Goal: Use online tool/utility: Utilize a website feature to perform a specific function

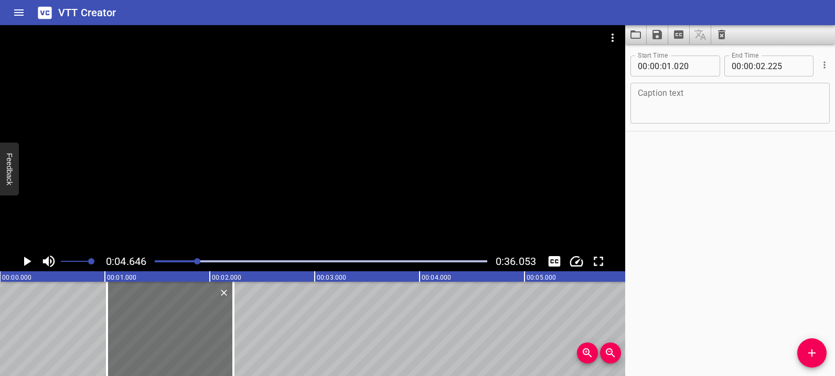
scroll to position [0, 487]
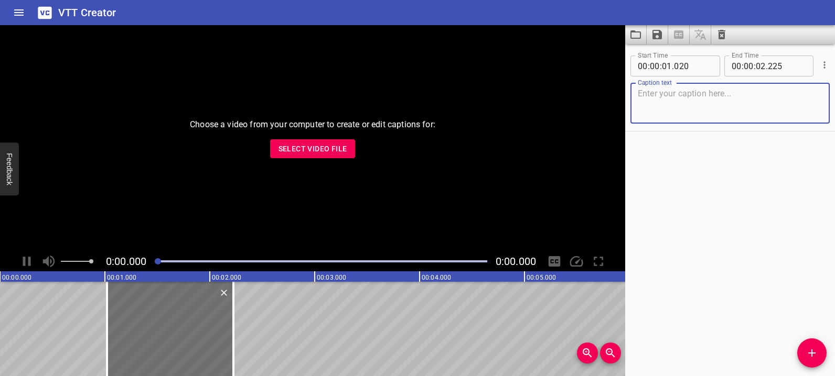
click at [288, 156] on button "Select Video File" at bounding box center [312, 148] width 85 height 19
click at [730, 37] on button "Clear captions" at bounding box center [721, 34] width 21 height 19
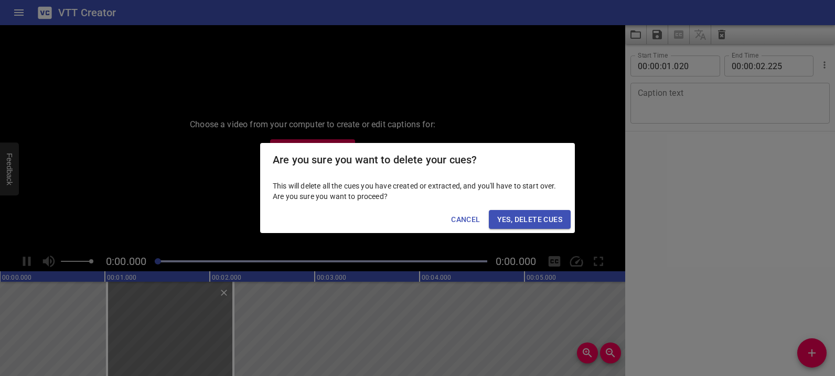
click at [528, 215] on span "Yes, Delete Cues" at bounding box center [529, 219] width 65 height 13
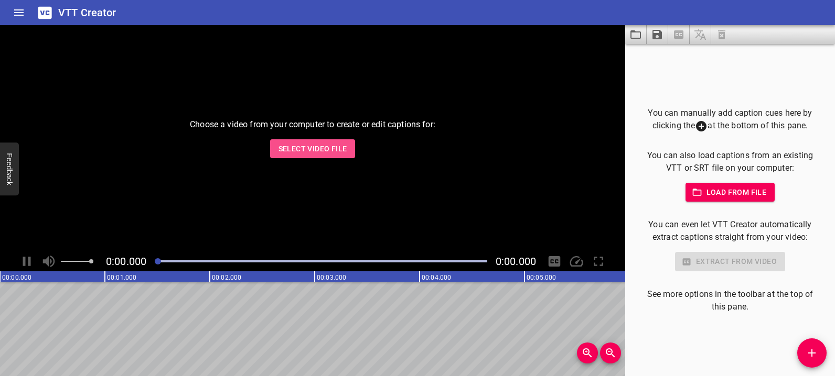
click at [333, 149] on span "Select Video File" at bounding box center [312, 149] width 69 height 13
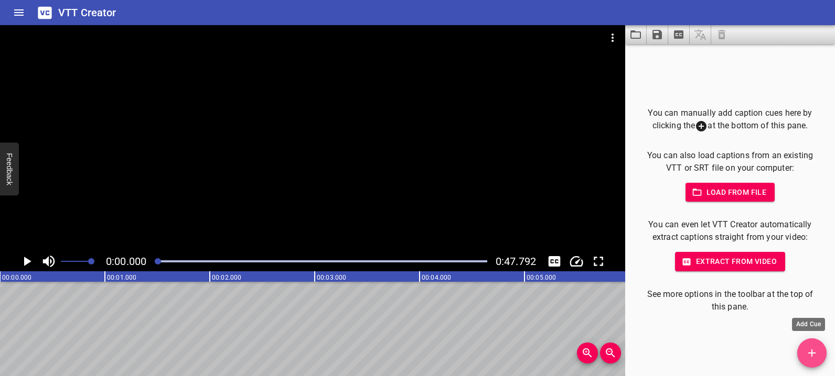
click at [807, 356] on icon "Add Cue" at bounding box center [811, 353] width 13 height 13
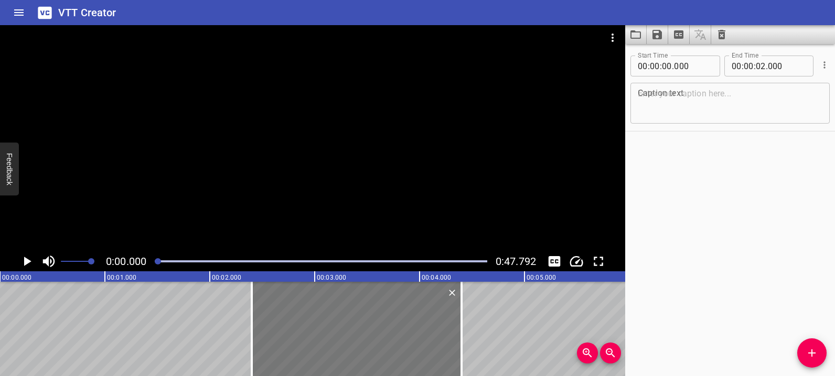
drag, startPoint x: 204, startPoint y: 351, endPoint x: 425, endPoint y: 339, distance: 221.0
click at [425, 339] on div at bounding box center [357, 329] width 210 height 94
type input "02"
type input "400"
type input "04"
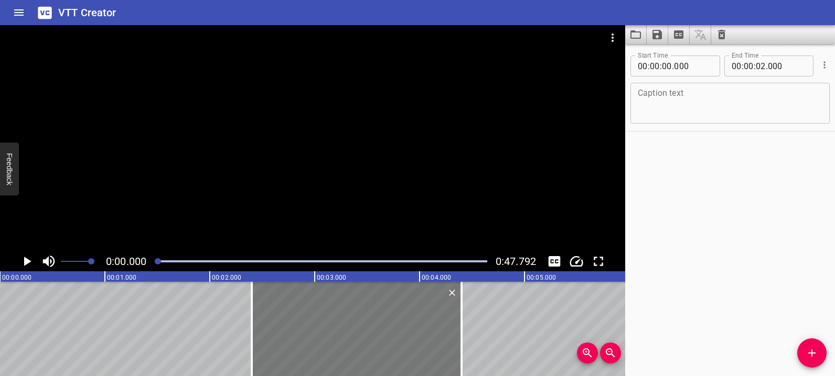
type input "400"
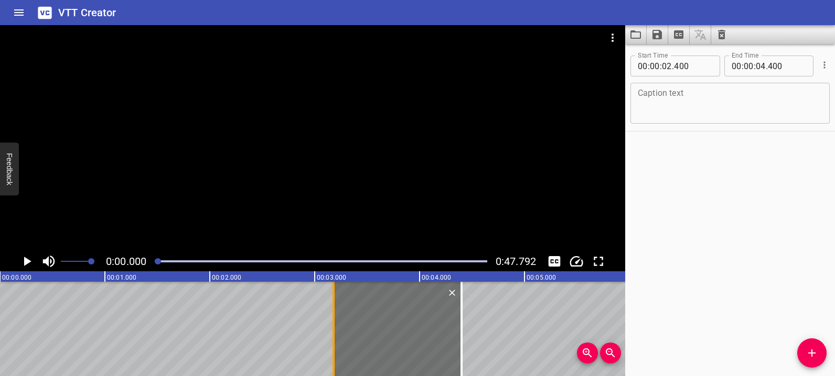
drag, startPoint x: 250, startPoint y: 321, endPoint x: 331, endPoint y: 324, distance: 81.8
click at [331, 324] on div at bounding box center [333, 329] width 10 height 94
type input "03"
type input "180"
click at [664, 92] on textarea at bounding box center [729, 104] width 185 height 30
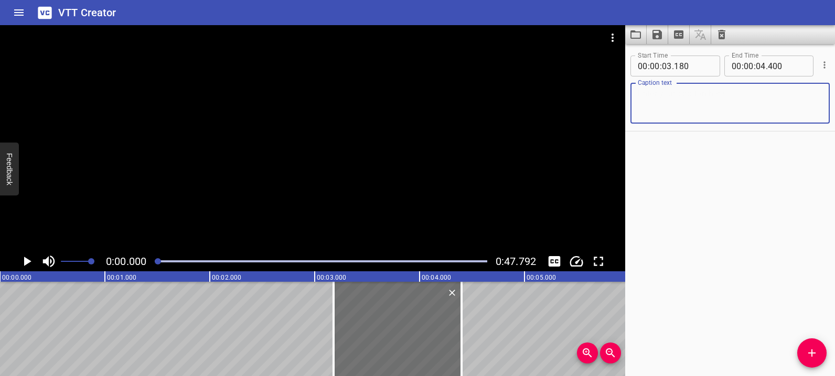
paste textarea "Oh , look . I bet she is a doctor,"
type textarea "Oh , look . I bet she is a doctor,"
click at [26, 263] on icon "Play/Pause" at bounding box center [27, 261] width 7 height 9
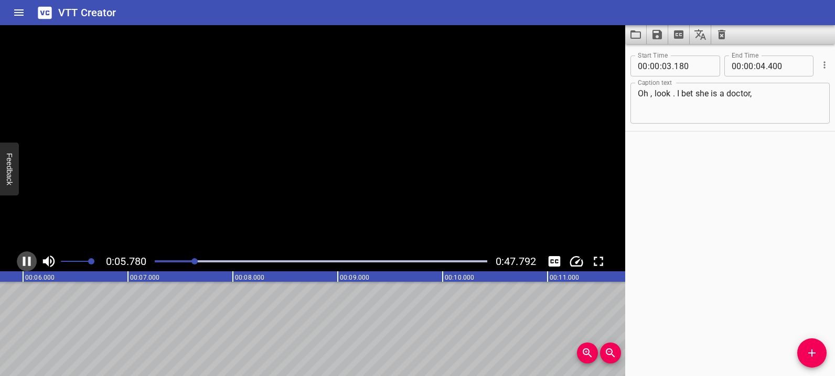
click at [26, 263] on icon "Play/Pause" at bounding box center [27, 262] width 16 height 16
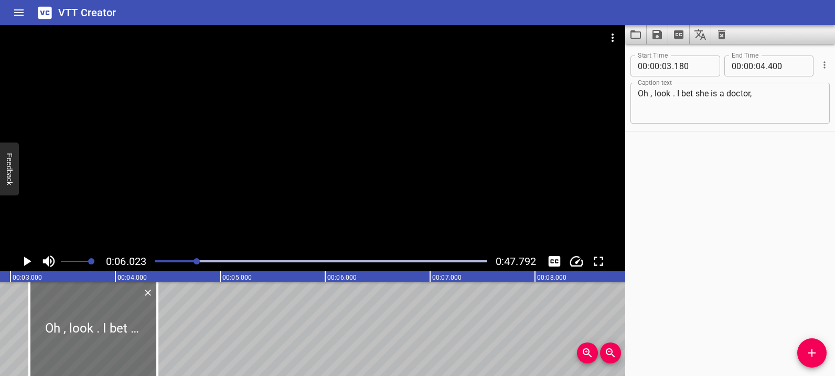
scroll to position [0, 182]
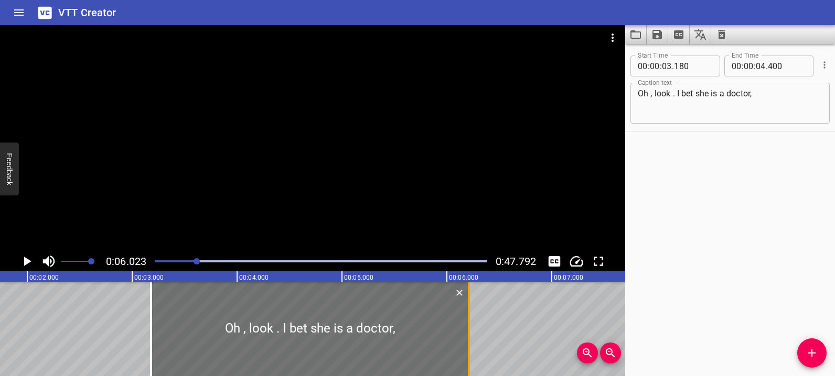
drag, startPoint x: 277, startPoint y: 339, endPoint x: 467, endPoint y: 337, distance: 189.8
click at [467, 337] on div at bounding box center [468, 329] width 10 height 94
type input "06"
type input "210"
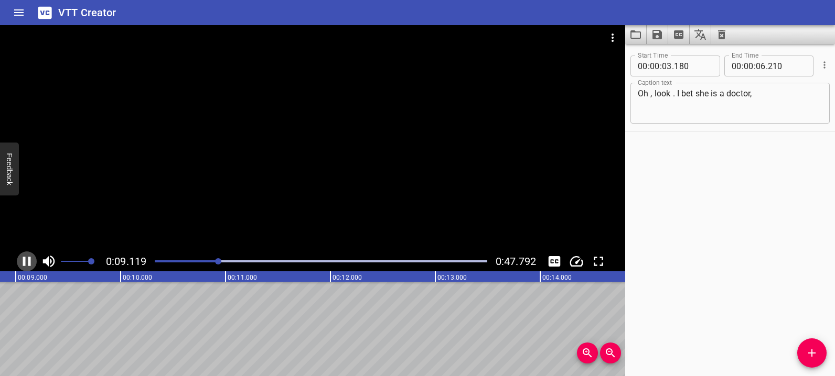
click at [31, 262] on icon "Play/Pause" at bounding box center [27, 262] width 16 height 16
click at [650, 97] on textarea "Oh , look . I bet she is a doctor," at bounding box center [729, 104] width 185 height 30
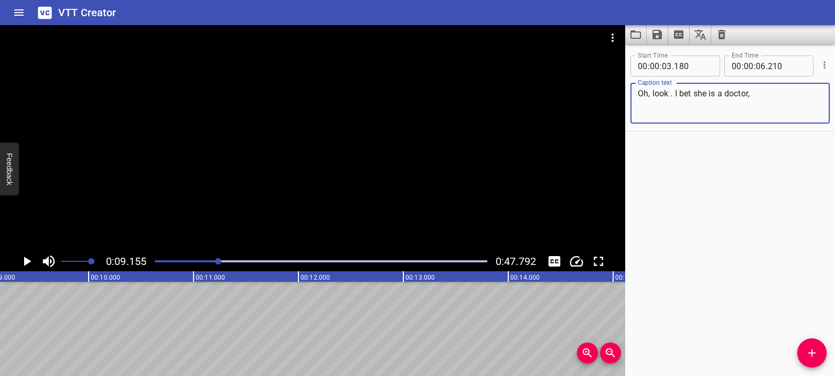
click at [651, 95] on textarea "Oh, look . I bet she is a doctor," at bounding box center [729, 104] width 185 height 30
click at [670, 98] on textarea "Oh, look . I bet she is a doctor," at bounding box center [729, 104] width 185 height 30
click at [673, 95] on textarea "Oh, look. I bet she is a doctor," at bounding box center [729, 104] width 185 height 30
type textarea "Oh, look. I bet she is a doctor,"
click at [813, 352] on icon "Add Cue" at bounding box center [811, 353] width 13 height 13
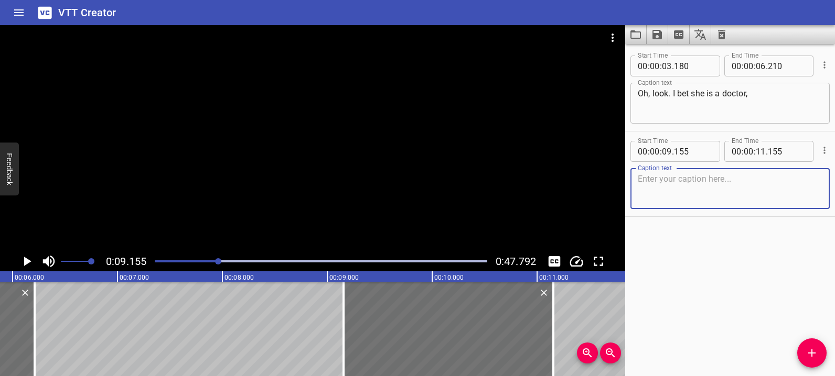
scroll to position [0, 569]
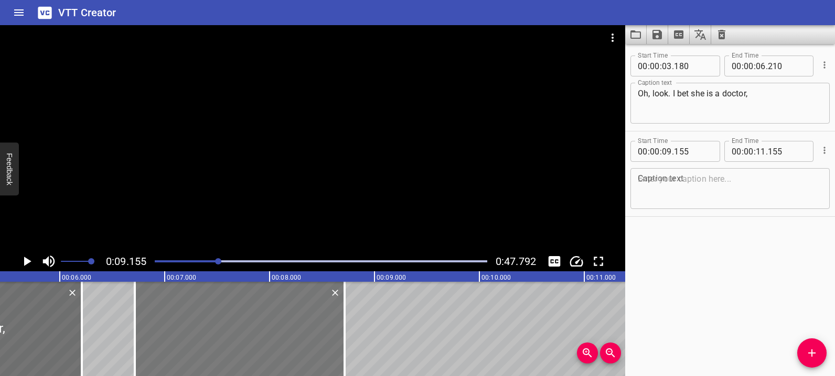
drag, startPoint x: 437, startPoint y: 324, endPoint x: 228, endPoint y: 299, distance: 211.3
click at [207, 301] on div at bounding box center [240, 329] width 210 height 94
type input "06"
type input "705"
type input "08"
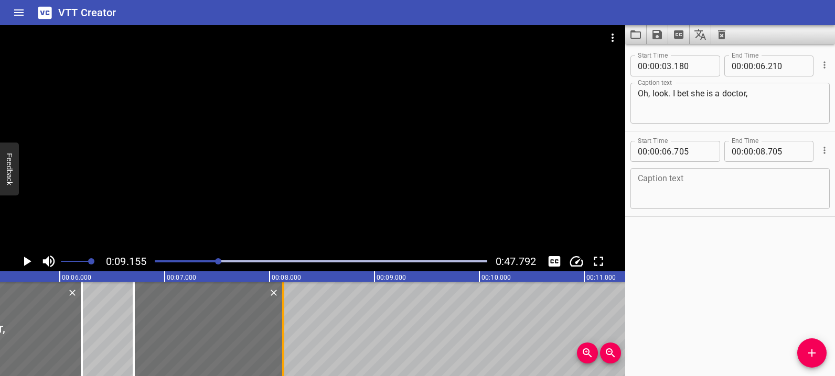
drag, startPoint x: 341, startPoint y: 327, endPoint x: 280, endPoint y: 326, distance: 60.3
click at [280, 326] on div at bounding box center [283, 329] width 10 height 94
type input "130"
click at [140, 327] on div at bounding box center [136, 329] width 10 height 94
type input "730"
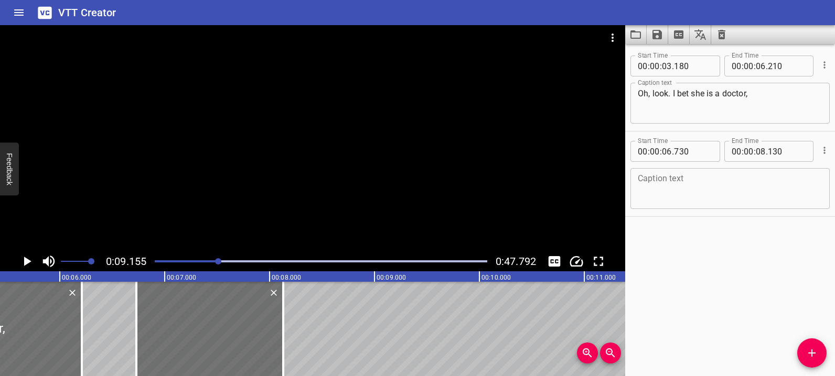
click at [669, 188] on textarea at bounding box center [729, 189] width 185 height 30
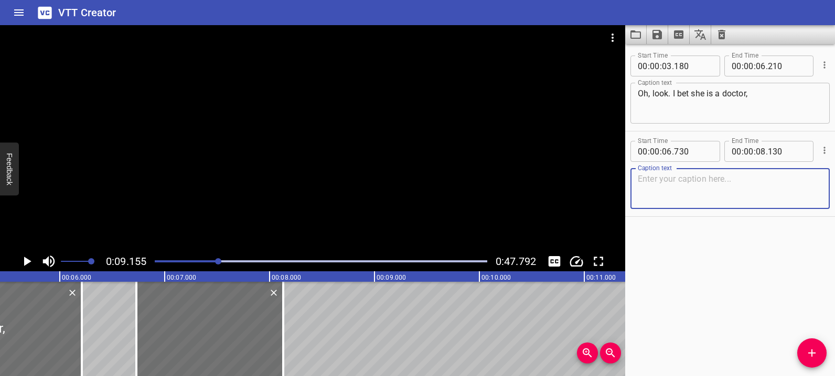
paste textarea "How can you tell?"
type textarea "How can you tell?"
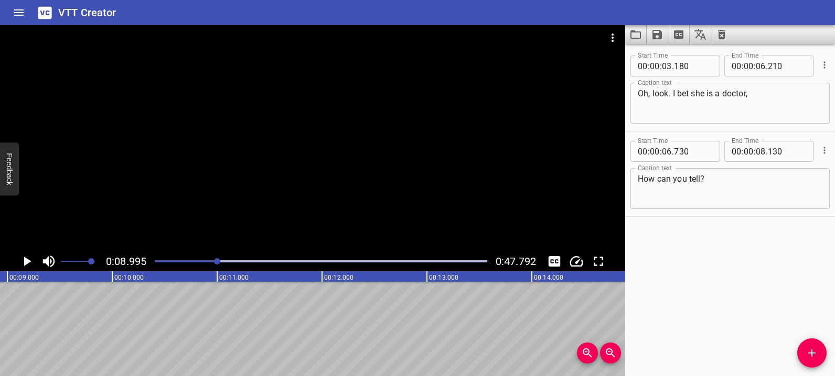
scroll to position [0, 943]
click at [813, 353] on icon "Add Cue" at bounding box center [811, 353] width 7 height 7
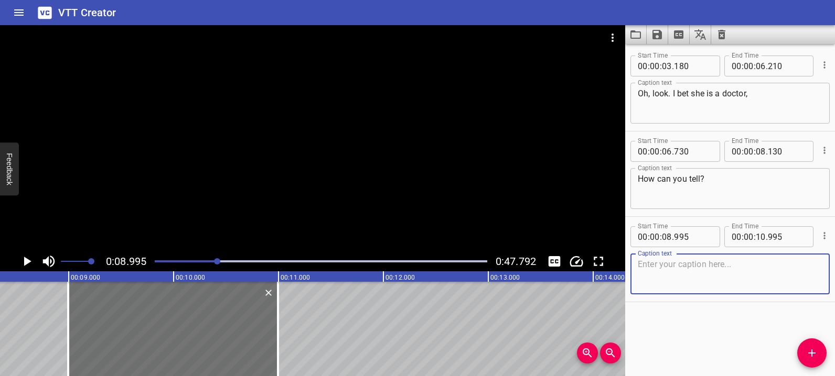
scroll to position [0, 833]
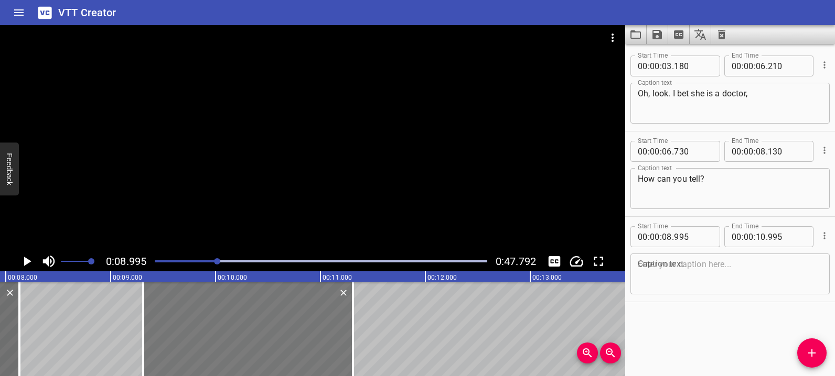
drag, startPoint x: 215, startPoint y: 309, endPoint x: 248, endPoint y: 310, distance: 33.0
click at [248, 310] on div at bounding box center [248, 329] width 210 height 94
type input "09"
type input "310"
type input "11"
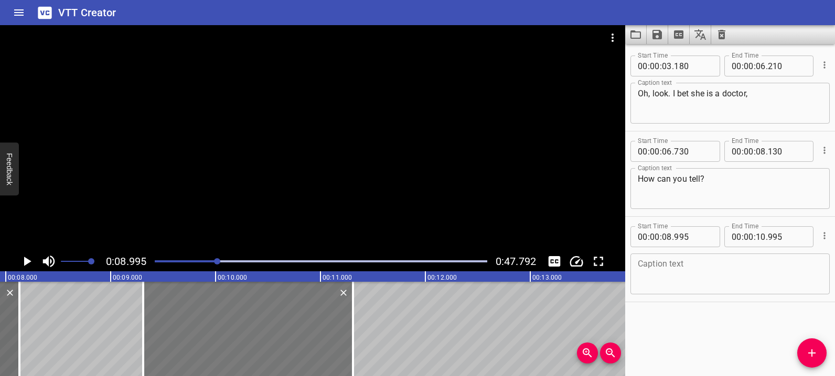
type input "310"
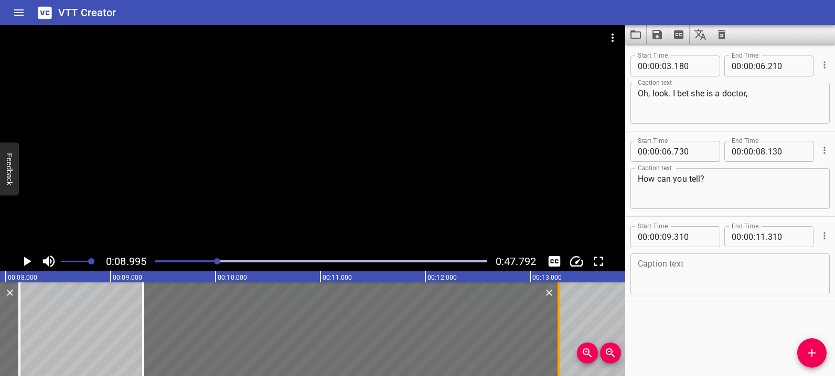
drag, startPoint x: 352, startPoint y: 343, endPoint x: 557, endPoint y: 350, distance: 205.6
click at [557, 350] on div at bounding box center [558, 329] width 2 height 94
type input "13"
type input "270"
click at [657, 266] on textarea at bounding box center [729, 274] width 185 height 30
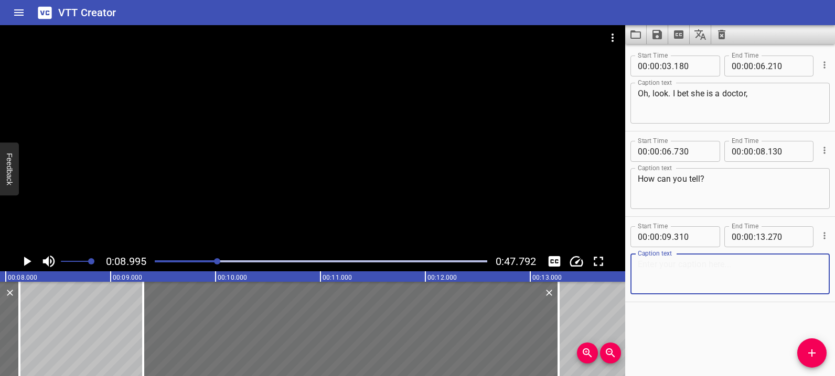
paste textarea "Look, she is wearing a white lab coat and has a name badge on."
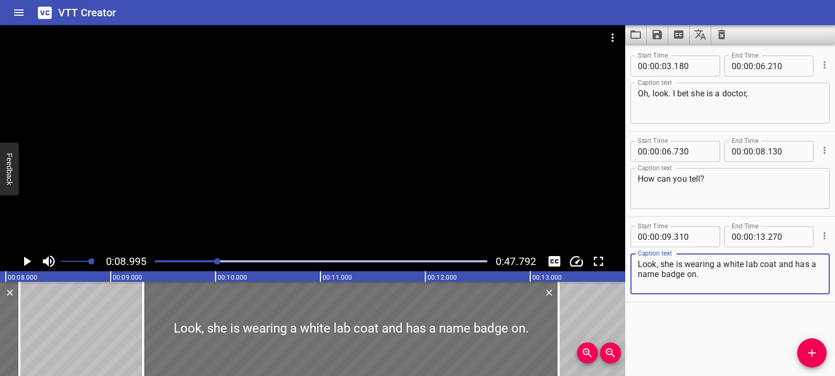
type textarea "Look, she is wearing a white lab coat and has a name badge on."
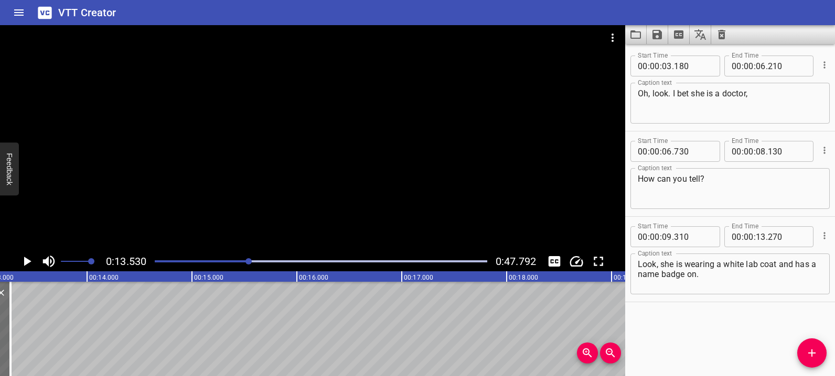
scroll to position [0, 1419]
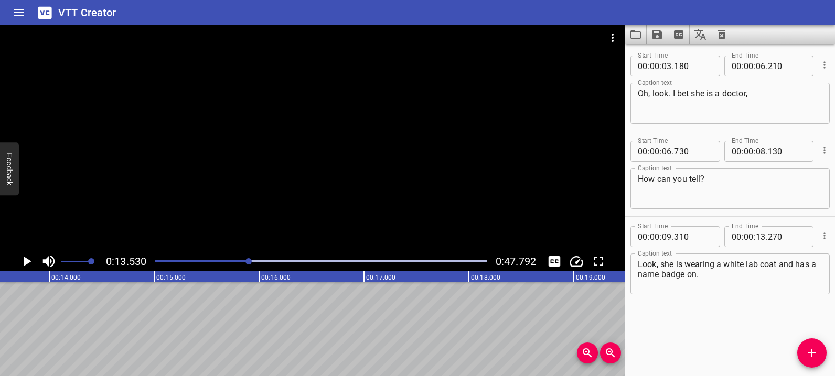
click at [810, 356] on icon "Add Cue" at bounding box center [811, 353] width 13 height 13
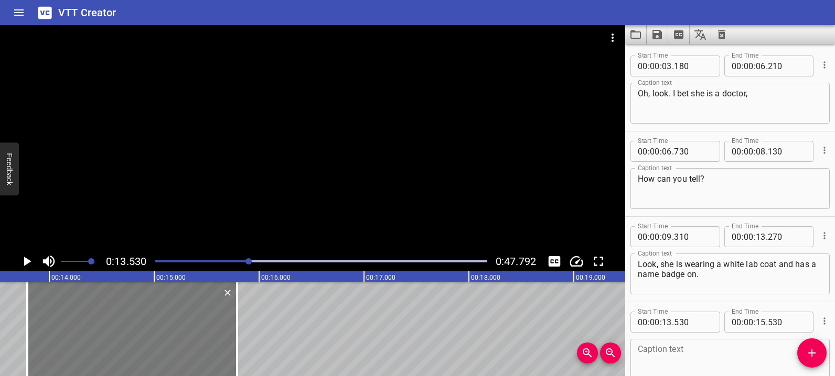
drag, startPoint x: 161, startPoint y: 324, endPoint x: 189, endPoint y: 324, distance: 27.3
click at [189, 324] on div at bounding box center [132, 329] width 210 height 94
type input "790"
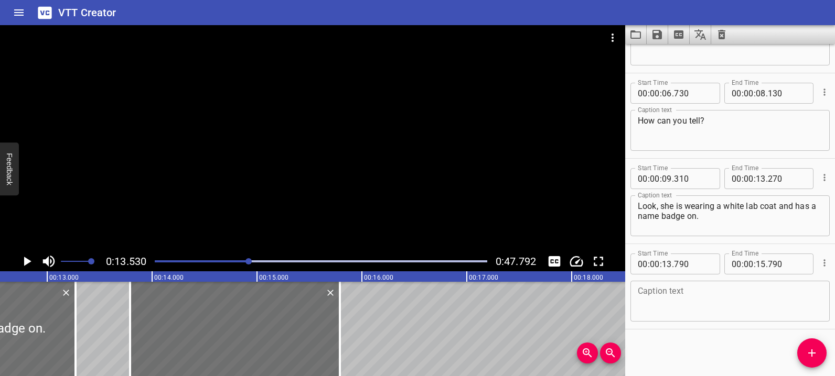
scroll to position [59, 0]
click at [675, 313] on textarea at bounding box center [729, 301] width 185 height 30
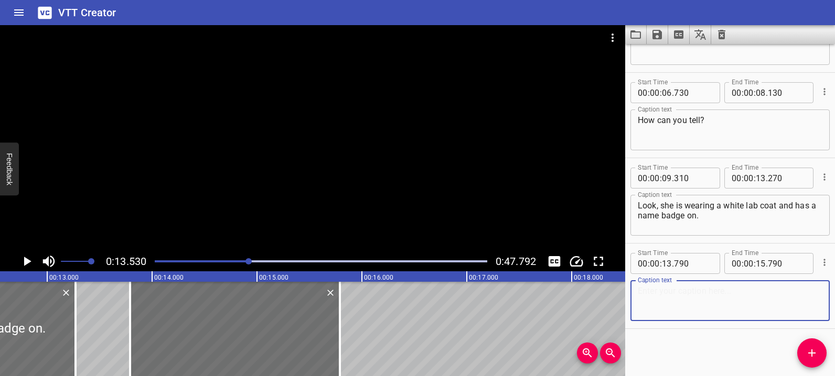
paste textarea "you are right, ok, let s see it you can do that again !"
click at [739, 292] on textarea "you are right, ok, let s see it you can do that again !" at bounding box center [729, 301] width 185 height 30
click at [713, 294] on textarea "you are right, ok, let s see it you can do that again !" at bounding box center [729, 301] width 185 height 30
drag, startPoint x: 739, startPoint y: 294, endPoint x: 739, endPoint y: 315, distance: 21.5
click at [739, 294] on textarea "you are right, ok, let's see it you can do that again !" at bounding box center [729, 301] width 185 height 30
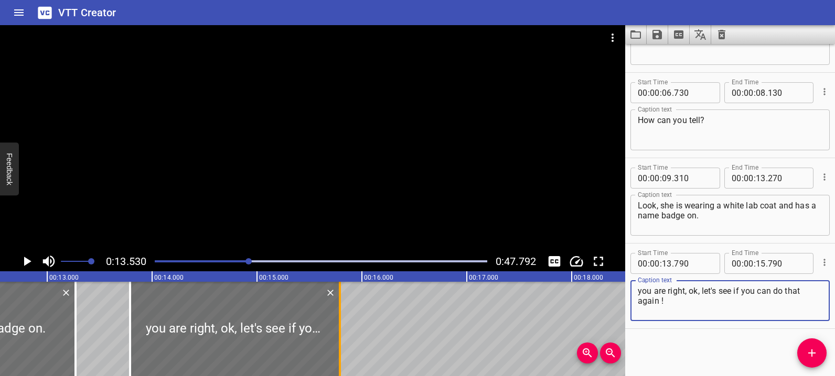
type textarea "you are right, ok, let's see if you can do that again !"
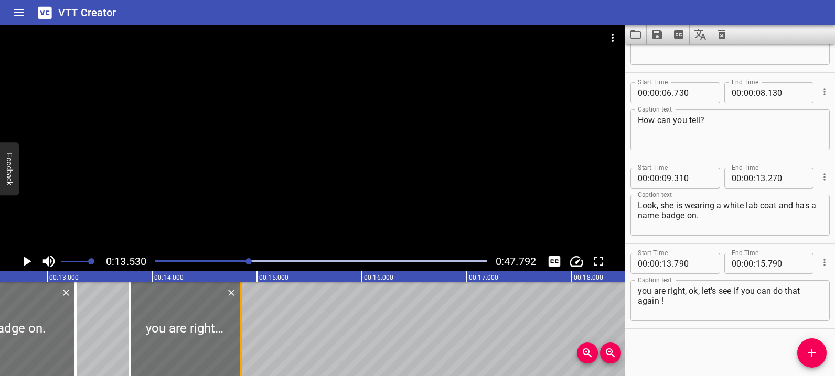
drag, startPoint x: 342, startPoint y: 330, endPoint x: 243, endPoint y: 317, distance: 99.9
click at [243, 317] on div at bounding box center [240, 329] width 10 height 94
type input "14"
type input "845"
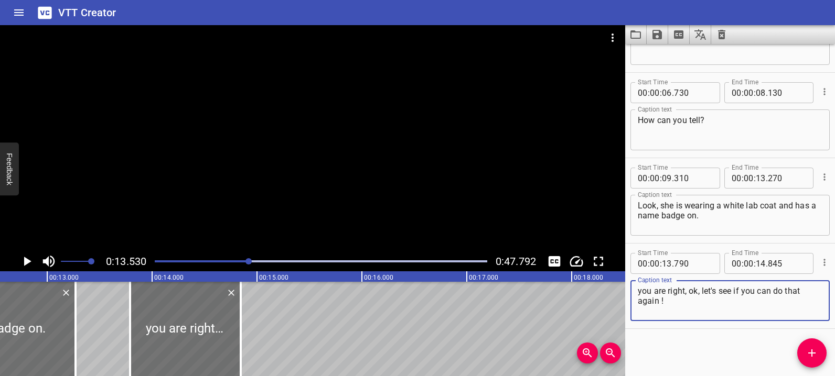
drag, startPoint x: 690, startPoint y: 293, endPoint x: 697, endPoint y: 305, distance: 14.1
click at [697, 305] on textarea "you are right, ok, let's see if you can do that again !" at bounding box center [729, 301] width 185 height 30
click at [818, 353] on span "Add Cue" at bounding box center [811, 353] width 29 height 13
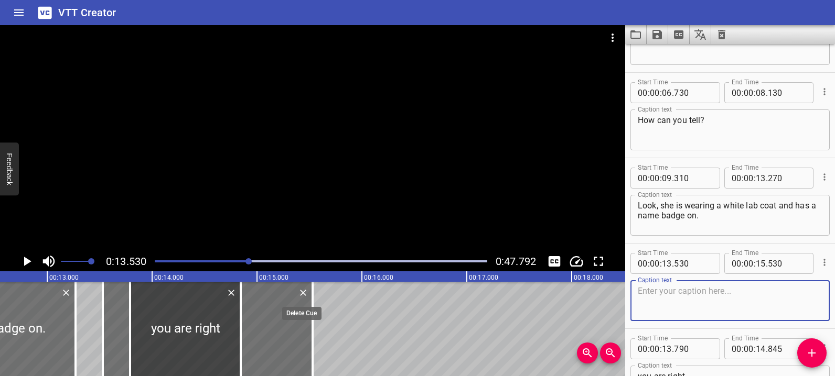
click at [304, 296] on icon "Delete" at bounding box center [303, 293] width 10 height 10
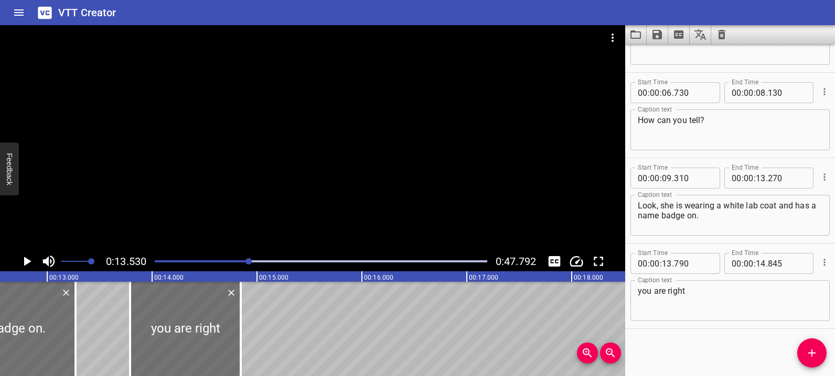
click at [706, 344] on div "Start Time 00 : 00 : 03 . 180 Start Time End Time 00 : 00 : 06 . 210 End Time C…" at bounding box center [730, 210] width 210 height 332
click at [821, 356] on span "Add Cue" at bounding box center [811, 353] width 29 height 13
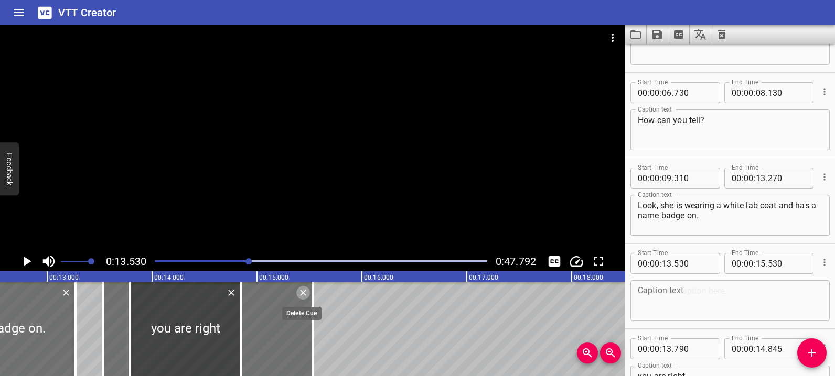
click at [301, 293] on icon "Delete" at bounding box center [303, 293] width 10 height 10
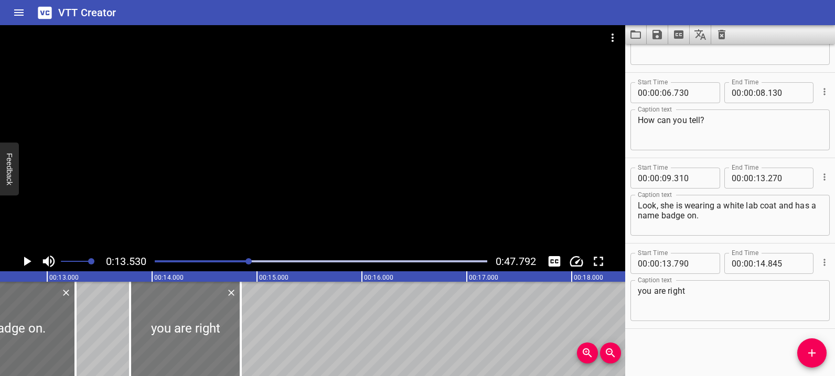
click at [185, 322] on div at bounding box center [185, 329] width 111 height 94
click at [805, 355] on icon "Add Cue" at bounding box center [811, 353] width 13 height 13
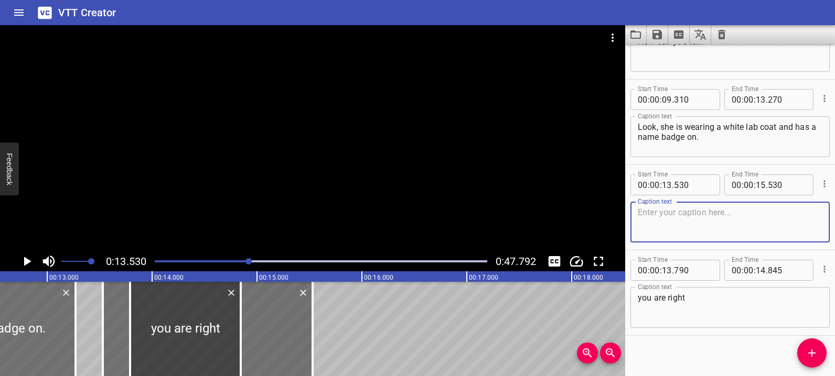
scroll to position [144, 0]
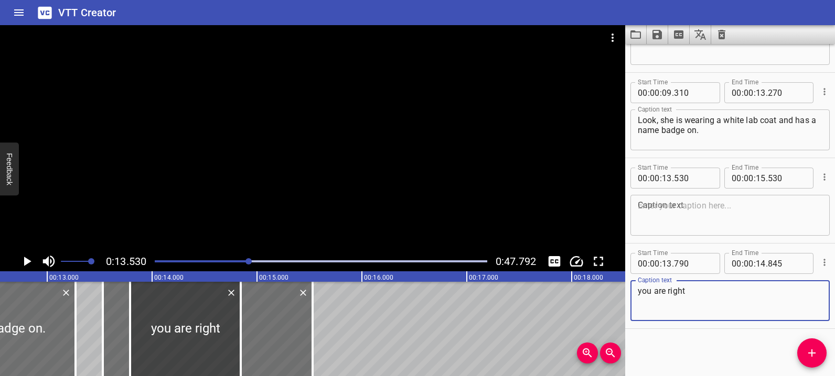
drag, startPoint x: 698, startPoint y: 298, endPoint x: 624, endPoint y: 295, distance: 73.5
click at [624, 295] on main "0:13.530 0:47.792 00:00.000 00:01.000 00:02.000 00:03.000 00:04.000 00:05.000 0…" at bounding box center [417, 200] width 835 height 351
paste textarea "ok, let's see if you can do that again !"
type textarea "ok, let's see if you can do that again !"
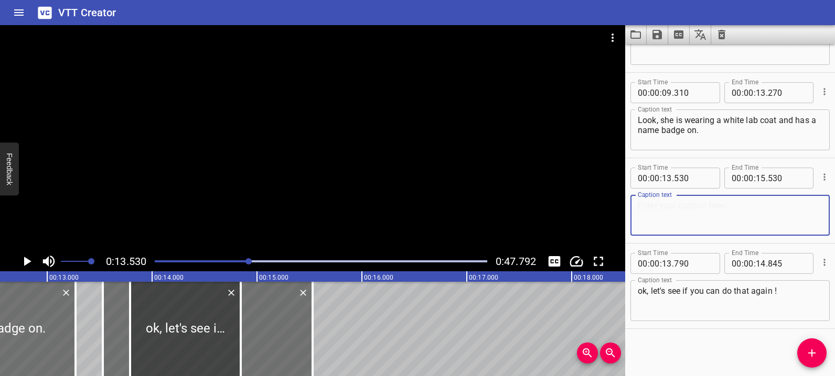
click at [693, 214] on textarea at bounding box center [729, 216] width 185 height 30
paste textarea "ok, let's see if you can do that again !"
click at [698, 208] on textarea "ok, let's see if you can do that again !" at bounding box center [729, 216] width 185 height 30
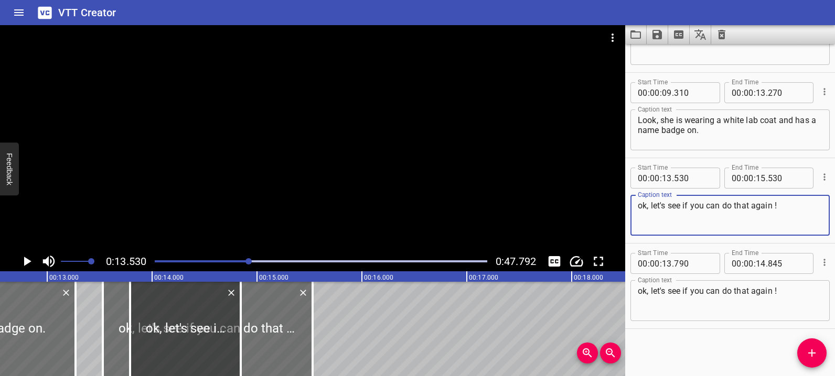
paste textarea "you are right,"
type textarea "you are right,"
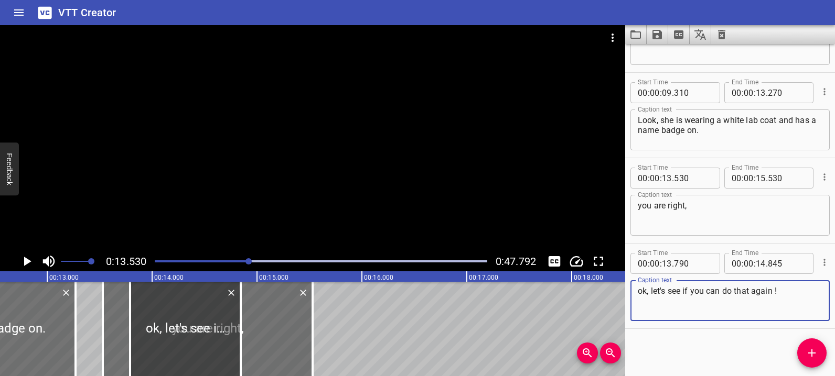
drag, startPoint x: 649, startPoint y: 292, endPoint x: 785, endPoint y: 296, distance: 135.8
click at [785, 296] on textarea "ok, let's see if you can do that again !" at bounding box center [729, 301] width 185 height 30
type textarea "ok,"
click at [706, 342] on div "Start Time 00 : 00 : 03 . 180 Start Time End Time 00 : 00 : 06 . 210 End Time C…" at bounding box center [730, 210] width 210 height 332
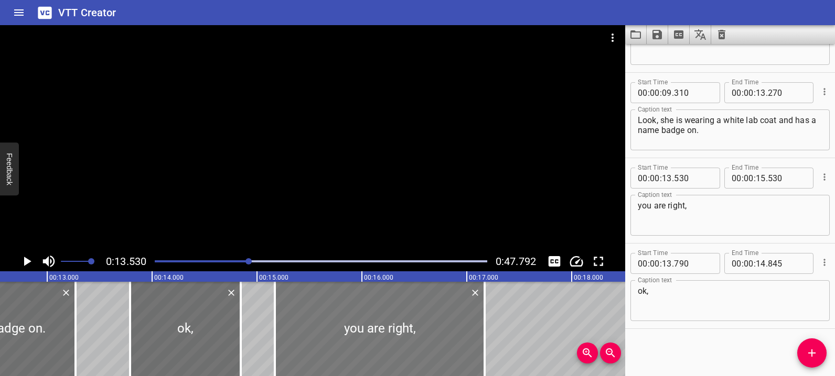
drag, startPoint x: 285, startPoint y: 318, endPoint x: 457, endPoint y: 318, distance: 171.9
type input "15"
type input "170"
type input "17"
type input "170"
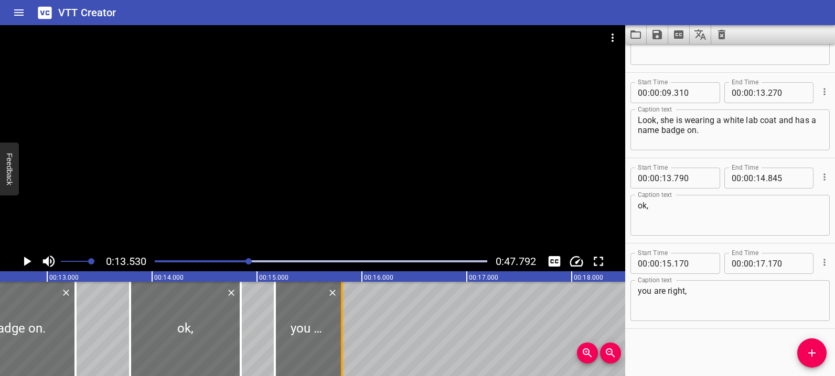
drag, startPoint x: 486, startPoint y: 332, endPoint x: 343, endPoint y: 329, distance: 142.6
click at [343, 329] on div at bounding box center [342, 329] width 10 height 94
type input "15"
type input "810"
drag, startPoint x: 240, startPoint y: 337, endPoint x: 231, endPoint y: 336, distance: 9.0
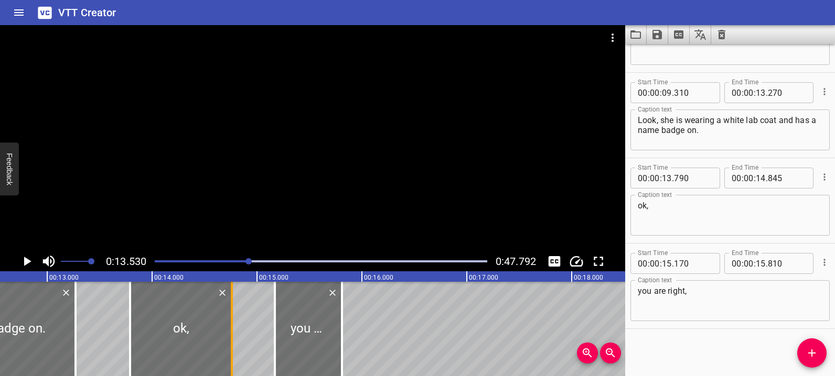
click at [231, 336] on div at bounding box center [232, 329] width 2 height 94
type input "760"
drag, startPoint x: 131, startPoint y: 336, endPoint x: 142, endPoint y: 338, distance: 11.2
click at [142, 338] on div at bounding box center [141, 329] width 2 height 94
type input "895"
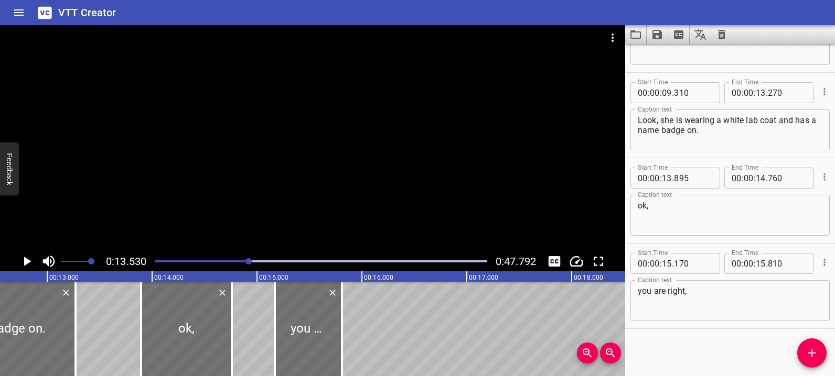
click at [727, 329] on hr at bounding box center [730, 329] width 210 height 1
click at [728, 298] on textarea "you are right," at bounding box center [729, 301] width 185 height 30
click at [803, 359] on span "Add Cue" at bounding box center [811, 353] width 29 height 13
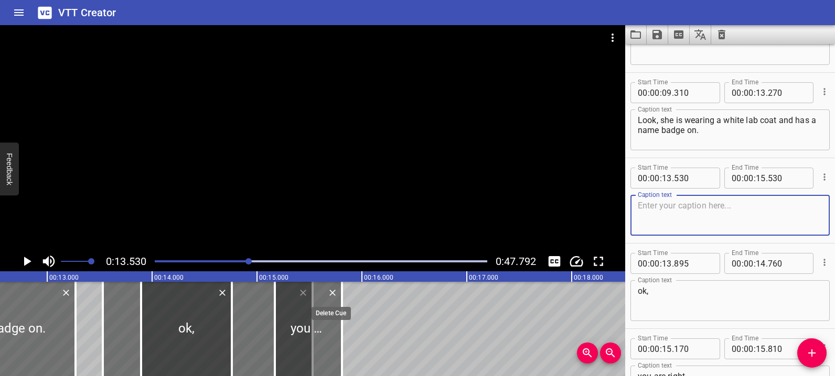
click at [334, 294] on icon "Delete" at bounding box center [332, 293] width 10 height 10
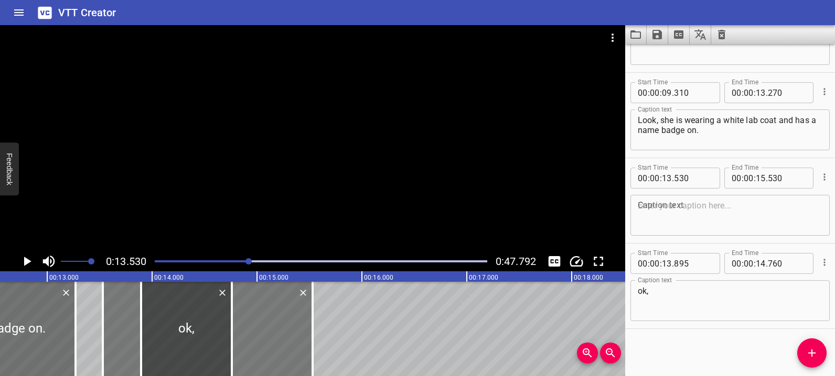
click at [301, 300] on div at bounding box center [208, 329] width 210 height 94
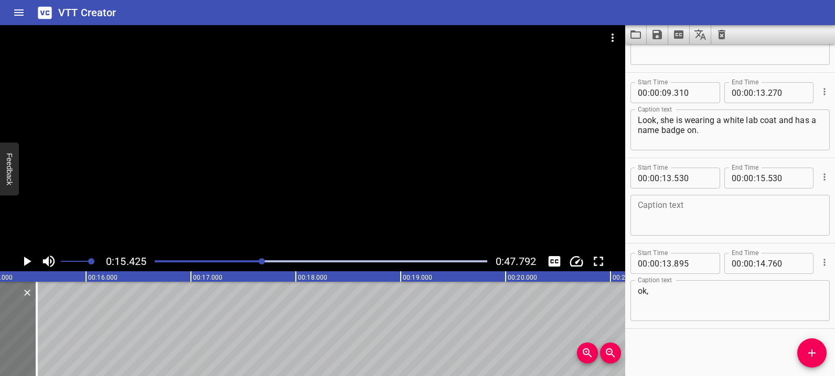
scroll to position [0, 1617]
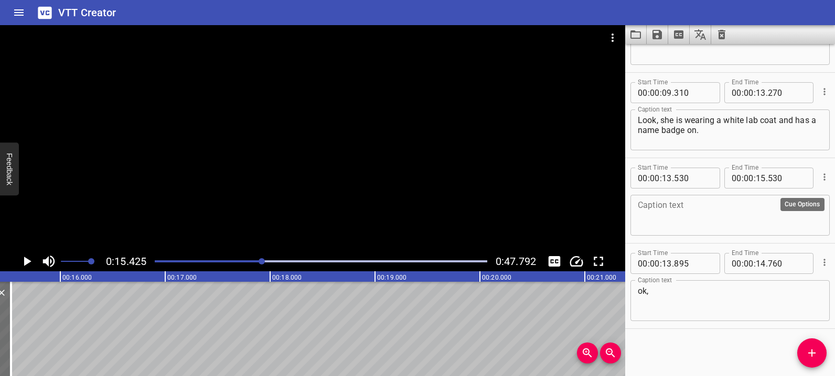
click at [823, 180] on icon "Cue Options" at bounding box center [824, 177] width 2 height 7
click at [797, 194] on li "Delete Cue" at bounding box center [779, 196] width 91 height 19
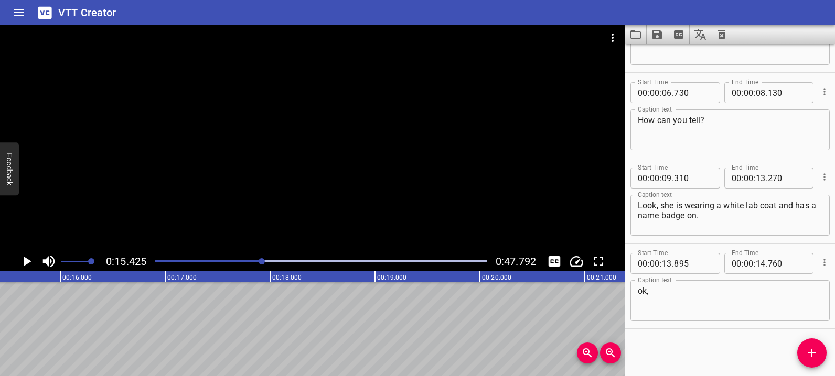
click at [819, 266] on icon "Cue Options" at bounding box center [824, 262] width 10 height 10
click at [784, 287] on li "Delete Cue" at bounding box center [779, 281] width 91 height 19
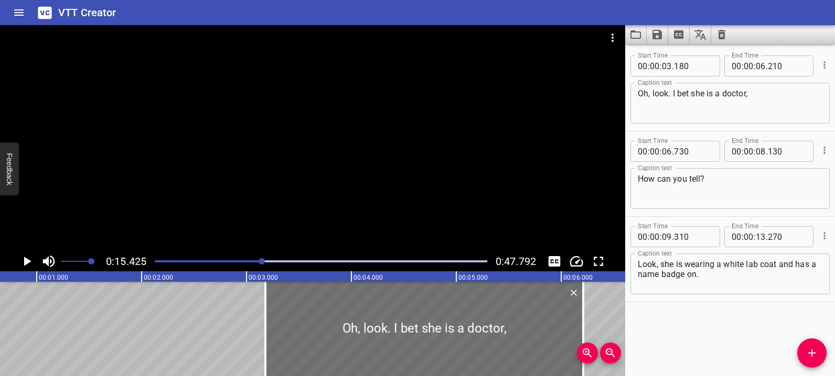
scroll to position [0, 0]
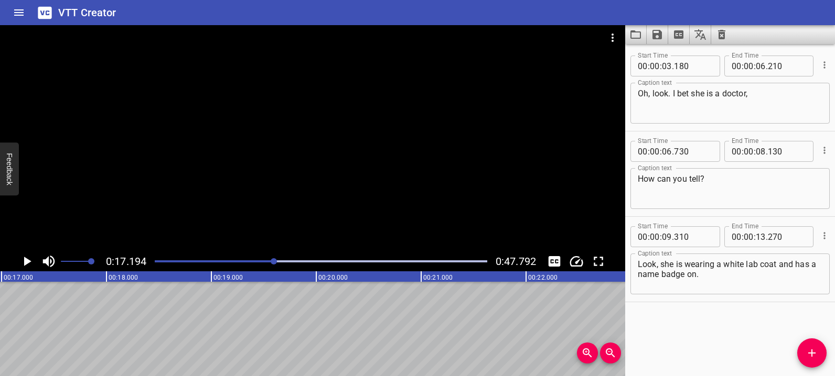
scroll to position [0, 1803]
click at [807, 355] on icon "Add Cue" at bounding box center [811, 353] width 13 height 13
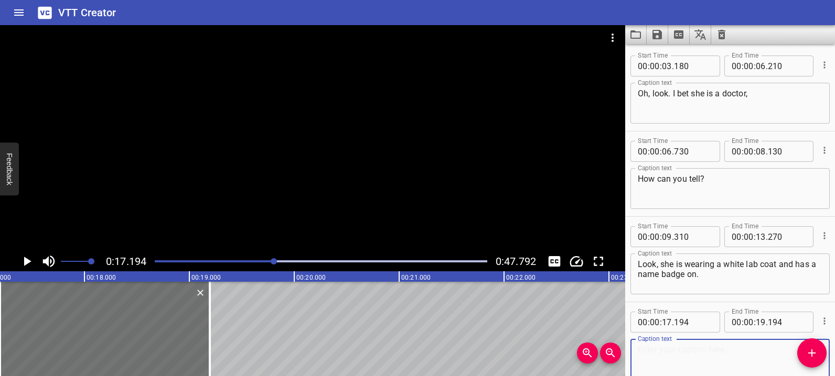
paste textarea "you are right,"
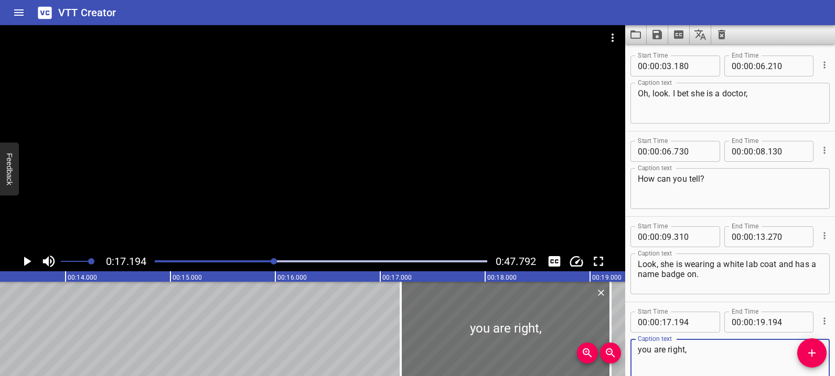
scroll to position [0, 1397]
type textarea "you are right,"
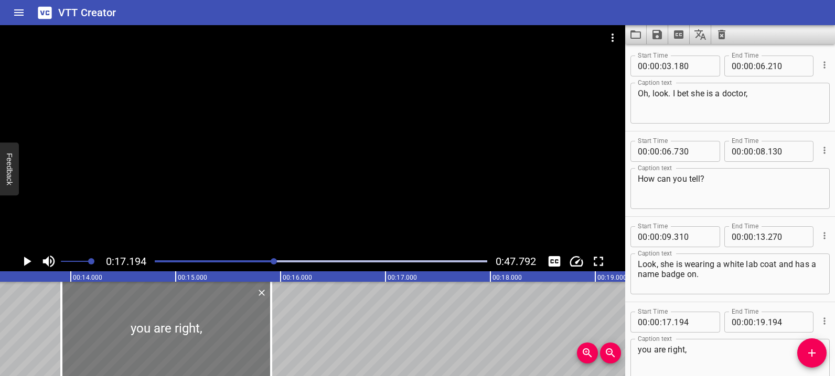
drag, startPoint x: 481, startPoint y: 328, endPoint x: 137, endPoint y: 319, distance: 344.5
click at [137, 319] on div at bounding box center [166, 329] width 210 height 94
type input "13"
type input "909"
type input "15"
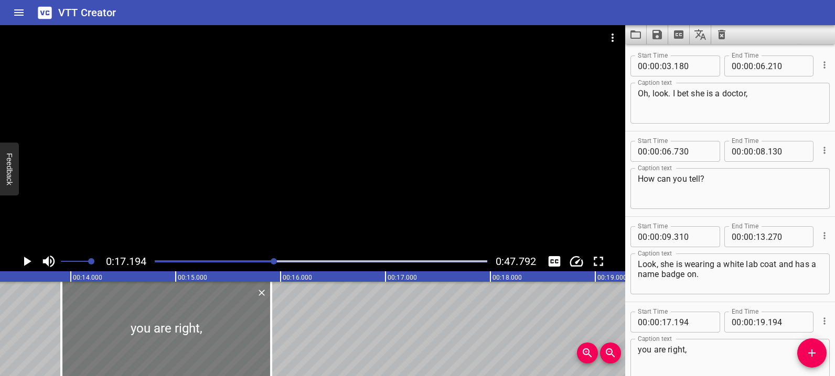
type input "909"
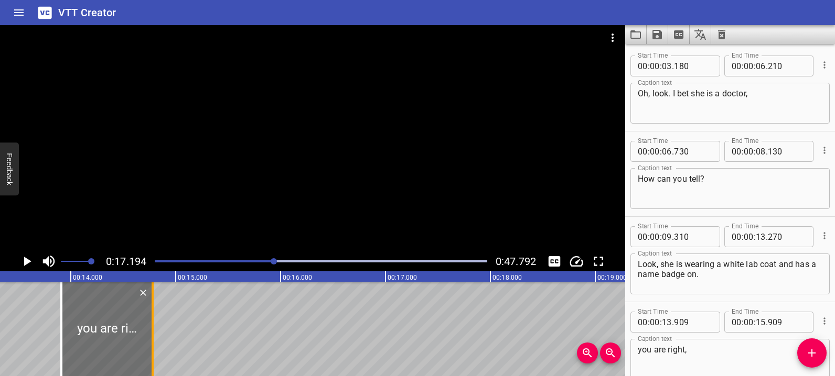
drag, startPoint x: 261, startPoint y: 340, endPoint x: 151, endPoint y: 336, distance: 109.6
click at [152, 336] on div at bounding box center [153, 329] width 2 height 94
type input "14"
type input "779"
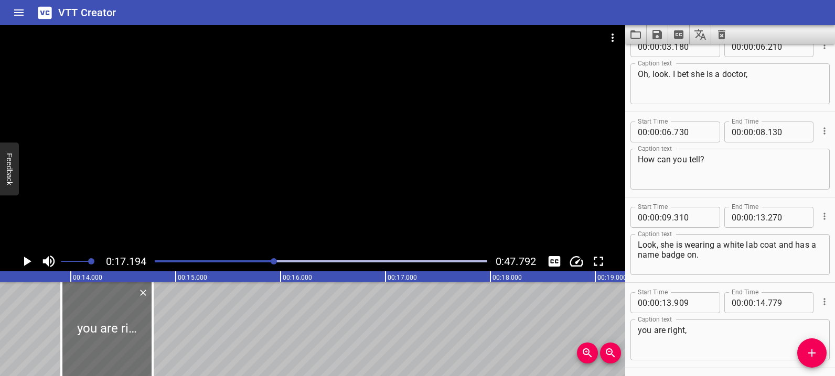
scroll to position [59, 0]
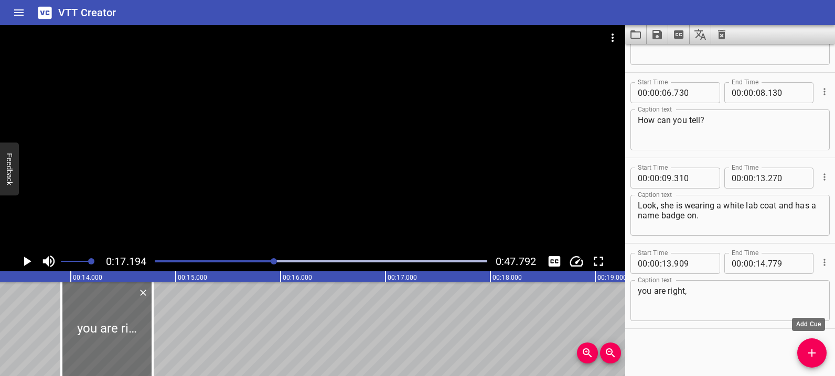
click at [808, 351] on icon "Add Cue" at bounding box center [811, 353] width 13 height 13
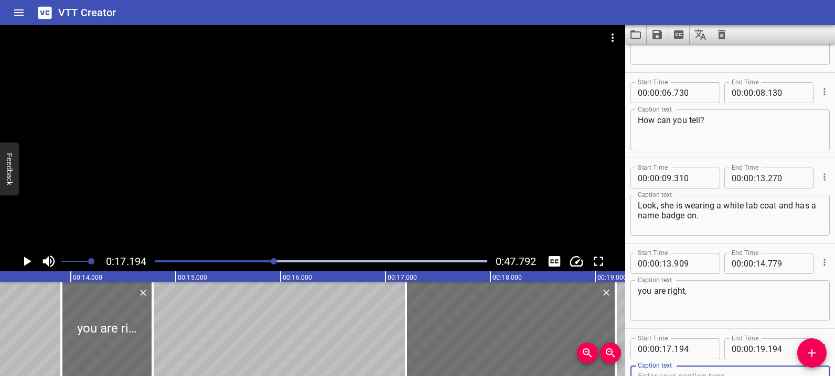
scroll to position [64, 0]
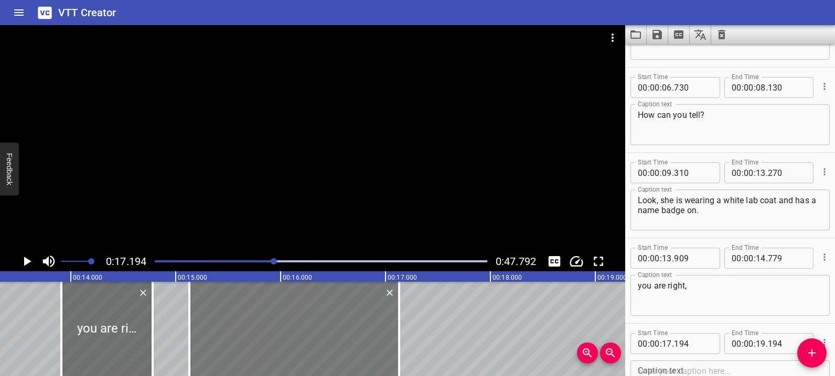
drag, startPoint x: 491, startPoint y: 315, endPoint x: 274, endPoint y: 313, distance: 216.5
click at [274, 313] on div at bounding box center [294, 329] width 210 height 94
type input "15"
type input "129"
type input "17"
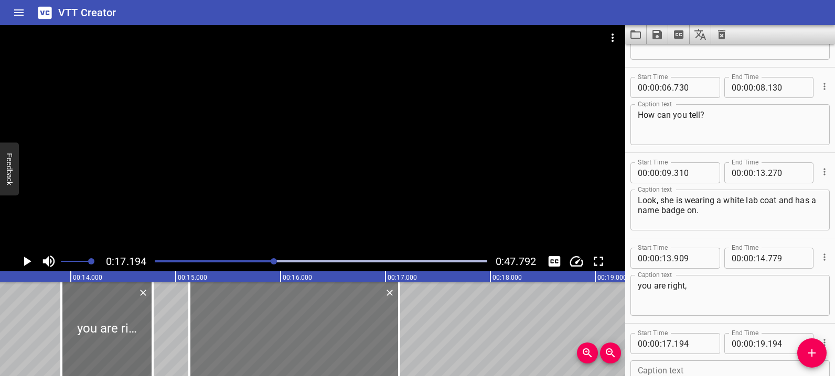
type input "129"
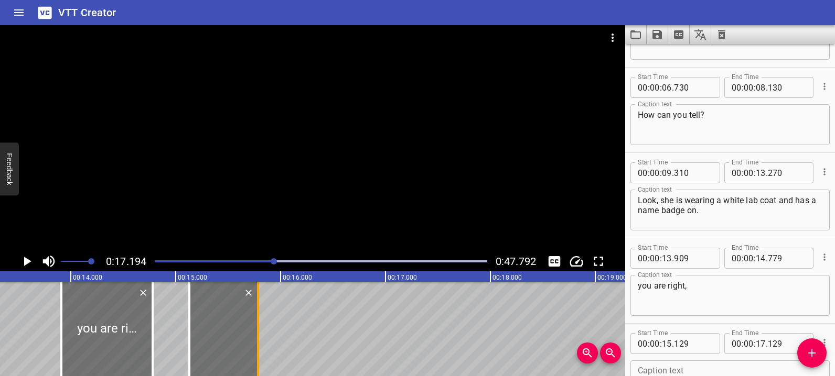
drag, startPoint x: 397, startPoint y: 336, endPoint x: 256, endPoint y: 326, distance: 141.3
click at [257, 326] on div at bounding box center [258, 329] width 2 height 94
type input "15"
type input "784"
click at [193, 334] on div at bounding box center [192, 329] width 2 height 94
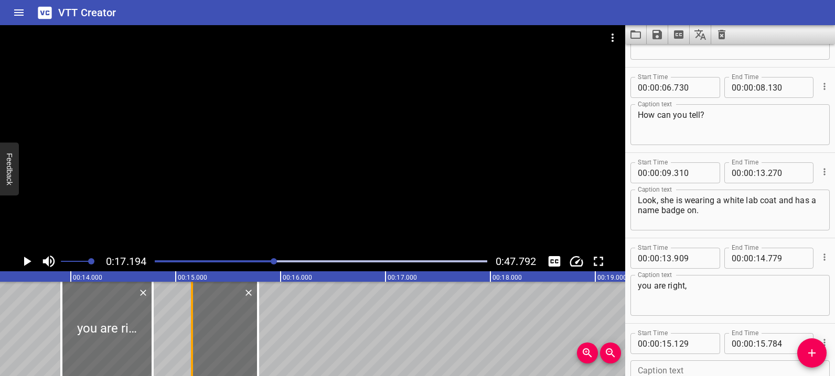
type input "159"
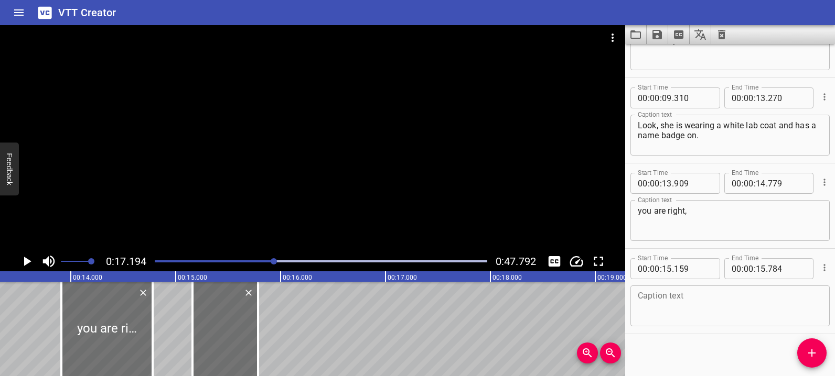
scroll to position [144, 0]
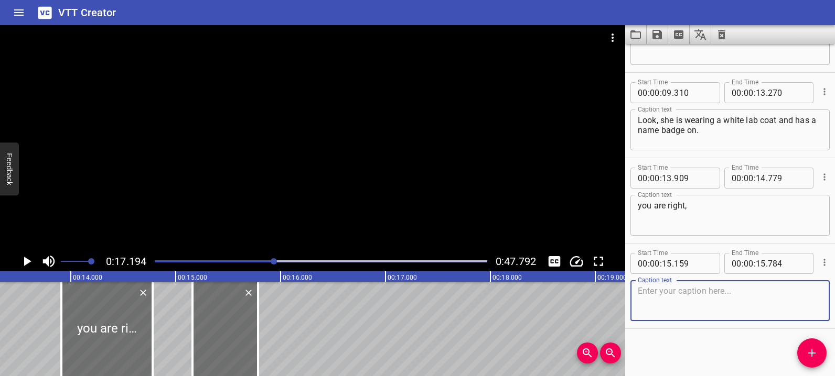
click at [670, 300] on textarea at bounding box center [729, 301] width 185 height 30
paste textarea "ok,"
type textarea "ok,"
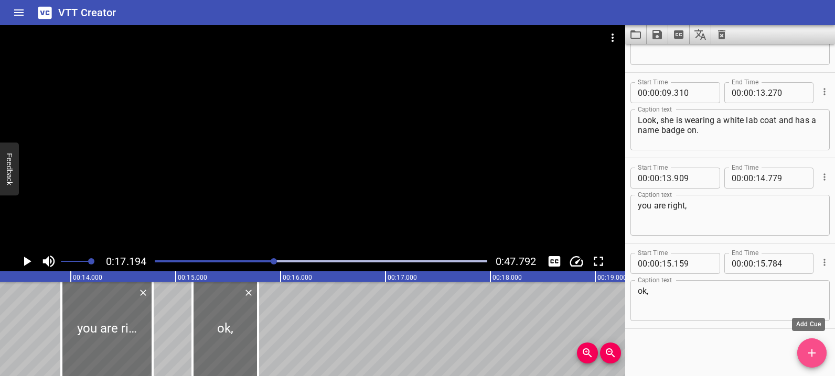
click at [816, 356] on icon "Add Cue" at bounding box center [811, 353] width 13 height 13
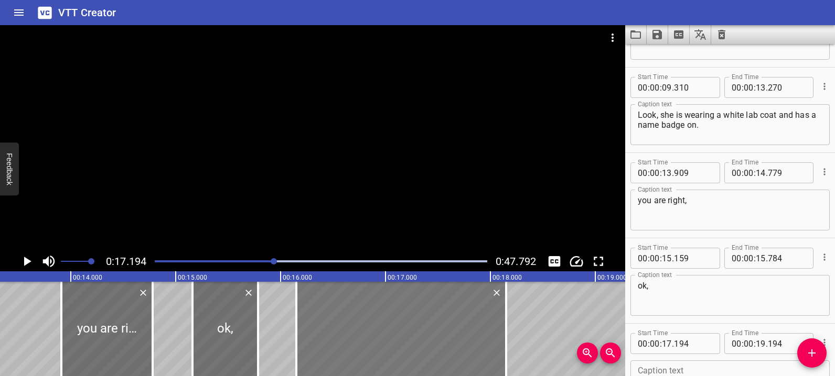
drag, startPoint x: 497, startPoint y: 335, endPoint x: 387, endPoint y: 324, distance: 110.1
click at [387, 324] on div at bounding box center [401, 329] width 210 height 94
type input "16"
type input "149"
type input "18"
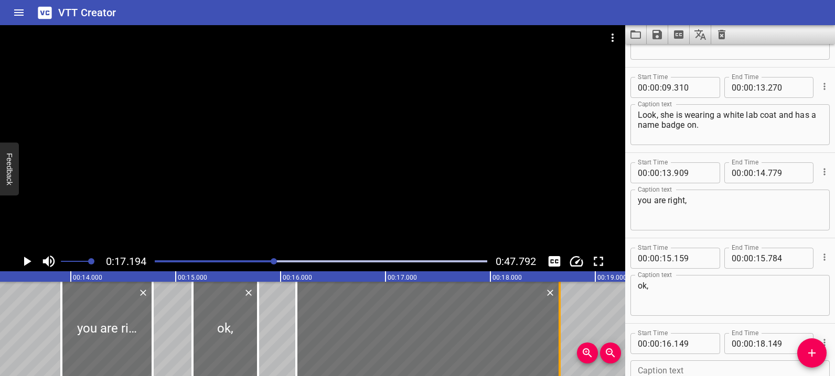
drag, startPoint x: 508, startPoint y: 344, endPoint x: 561, endPoint y: 340, distance: 53.6
click at [561, 340] on div at bounding box center [559, 329] width 10 height 94
type input "659"
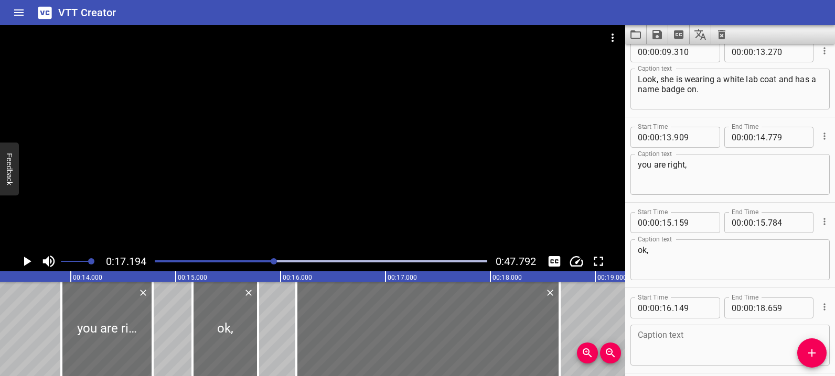
scroll to position [230, 0]
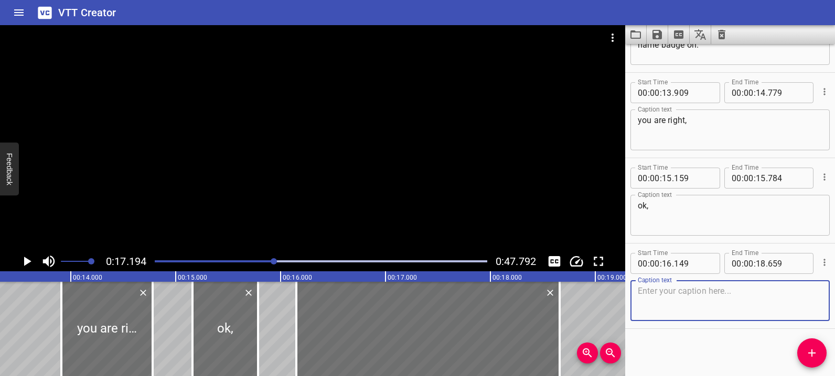
click at [674, 302] on textarea at bounding box center [729, 301] width 185 height 30
paste textarea "let s see it you can do that again !"
click at [677, 295] on textarea "let s see it you can do that again !" at bounding box center [729, 301] width 185 height 30
drag, startPoint x: 676, startPoint y: 293, endPoint x: 675, endPoint y: 319, distance: 26.2
click at [677, 295] on textarea "let s see it you can do that again !" at bounding box center [729, 301] width 185 height 30
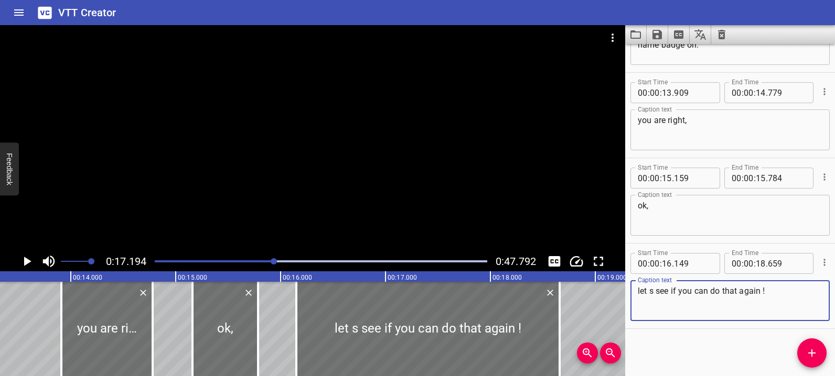
drag, startPoint x: 650, startPoint y: 293, endPoint x: 655, endPoint y: 345, distance: 52.6
click at [649, 295] on textarea "let s see if you can do that again !" at bounding box center [729, 301] width 185 height 30
type textarea "let's see if you can do that again !"
click at [727, 339] on div "Start Time 00 : 00 : 03 . 180 Start Time End Time 00 : 00 : 06 . 210 End Time C…" at bounding box center [730, 210] width 210 height 332
click at [816, 354] on icon "Add Cue" at bounding box center [811, 353] width 13 height 13
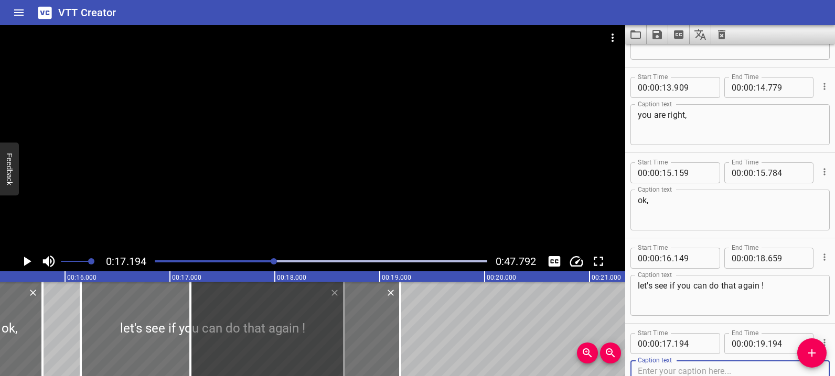
scroll to position [0, 1629]
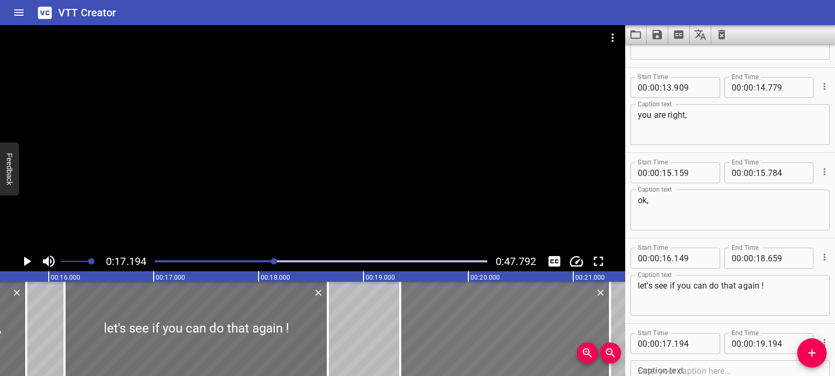
drag, startPoint x: 252, startPoint y: 332, endPoint x: 478, endPoint y: 348, distance: 226.0
click at [478, 348] on div at bounding box center [505, 329] width 210 height 94
type input "19"
type input "344"
type input "21"
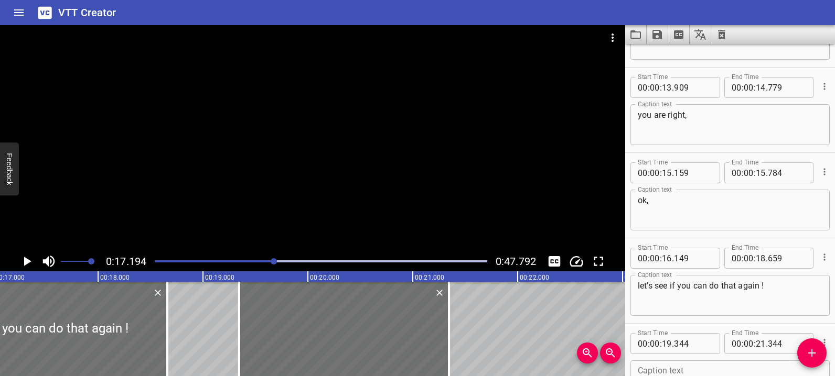
scroll to position [0, 1910]
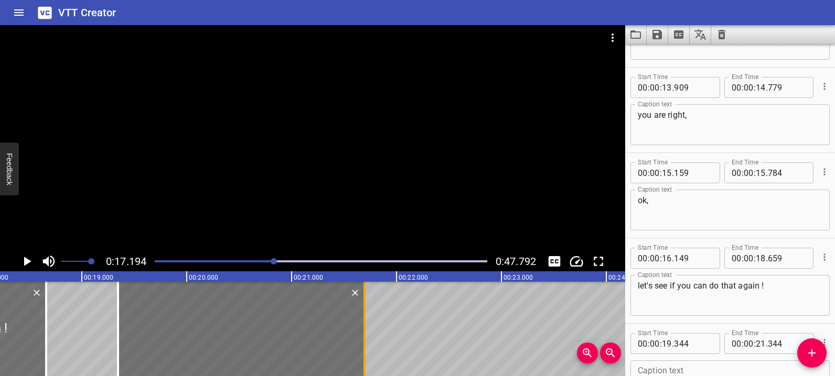
drag, startPoint x: 329, startPoint y: 350, endPoint x: 366, endPoint y: 351, distance: 36.7
click at [366, 351] on div at bounding box center [364, 329] width 10 height 94
type input "694"
drag, startPoint x: 119, startPoint y: 345, endPoint x: 111, endPoint y: 347, distance: 8.0
click at [111, 347] on div at bounding box center [110, 329] width 10 height 94
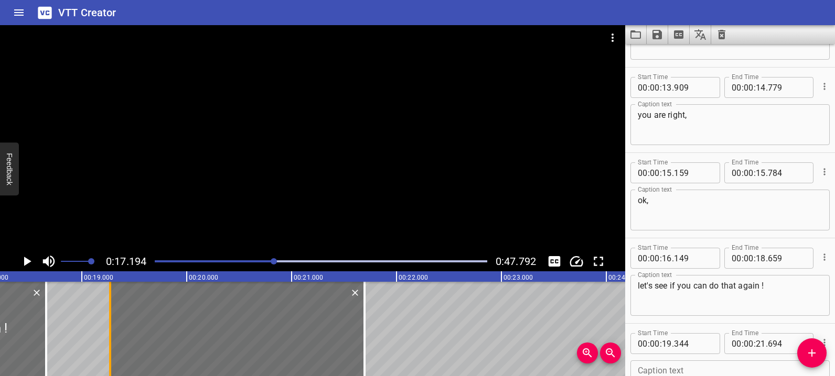
type input "269"
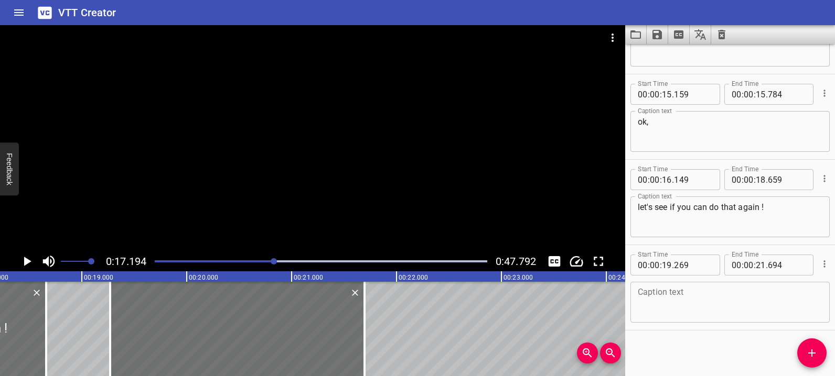
scroll to position [315, 0]
click at [663, 299] on textarea at bounding box center [729, 301] width 185 height 30
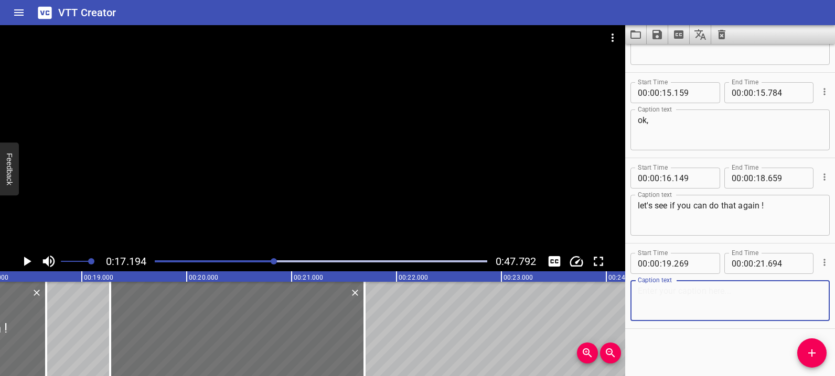
paste textarea "And what do you think his job is?"
type textarea "And what do you think his job is?"
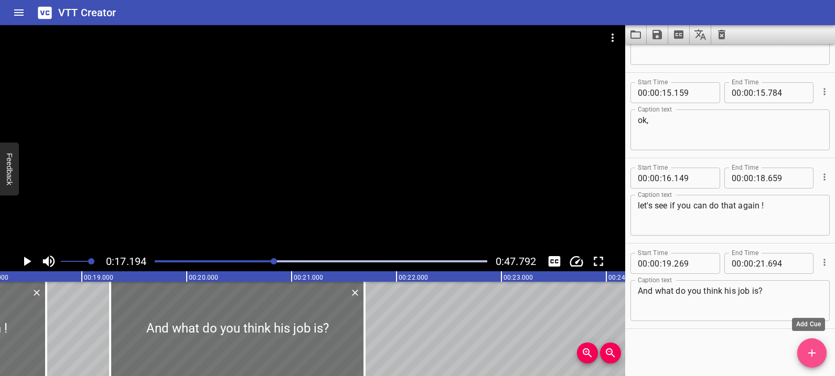
click at [812, 358] on icon "Add Cue" at bounding box center [811, 353] width 13 height 13
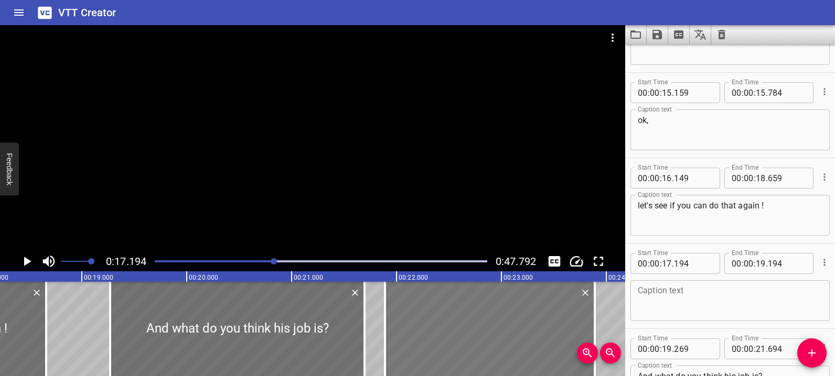
drag, startPoint x: 82, startPoint y: 330, endPoint x: 575, endPoint y: 310, distance: 492.7
type input "21"
type input "889"
type input "23"
type input "889"
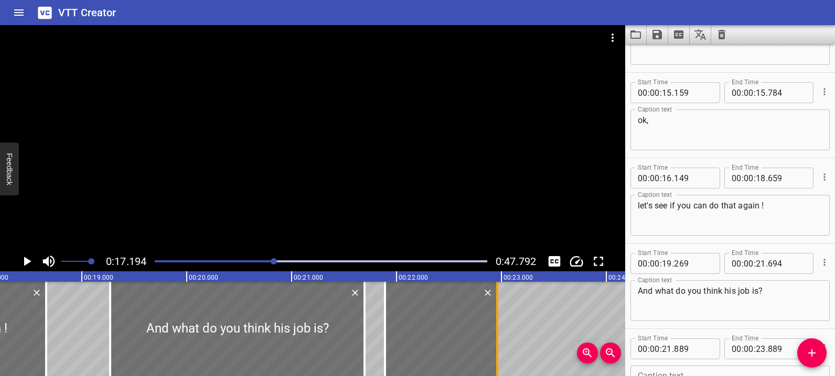
drag, startPoint x: 593, startPoint y: 328, endPoint x: 495, endPoint y: 322, distance: 97.7
click at [496, 322] on div at bounding box center [497, 329] width 2 height 94
type input "22"
type input "959"
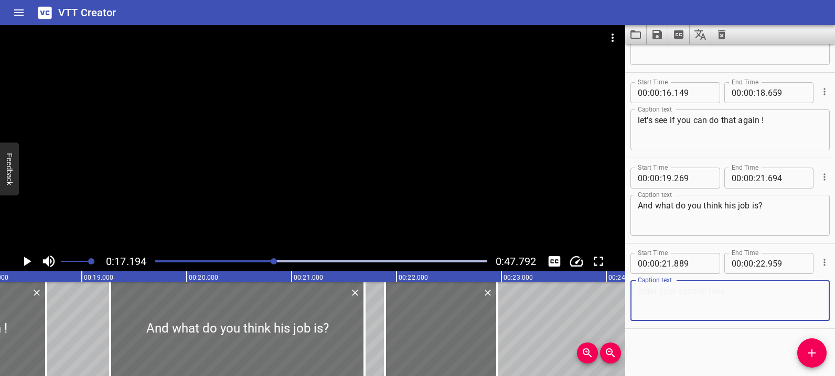
click at [673, 300] on textarea at bounding box center [729, 301] width 185 height 30
paste textarea "Hmmmm,"
type textarea "Hmmmm,"
click at [664, 343] on div "Start Time 00 : 00 : 03 . 180 Start Time End Time 00 : 00 : 06 . 210 End Time C…" at bounding box center [730, 210] width 210 height 332
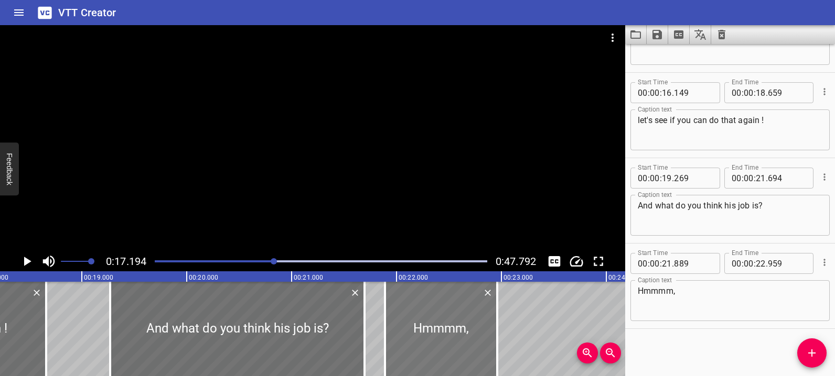
click at [444, 328] on div at bounding box center [441, 329] width 112 height 94
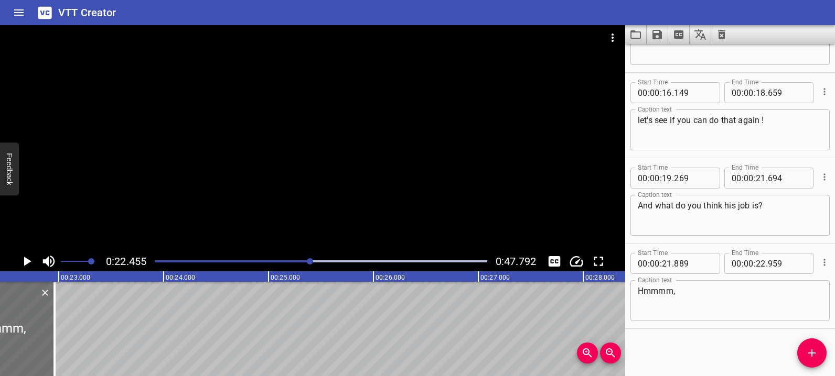
scroll to position [0, 2354]
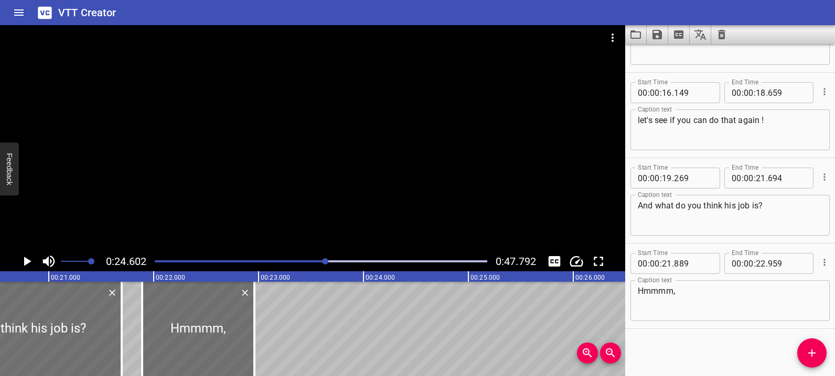
scroll to position [0, 2158]
click at [802, 354] on span "Add Cue" at bounding box center [811, 353] width 29 height 13
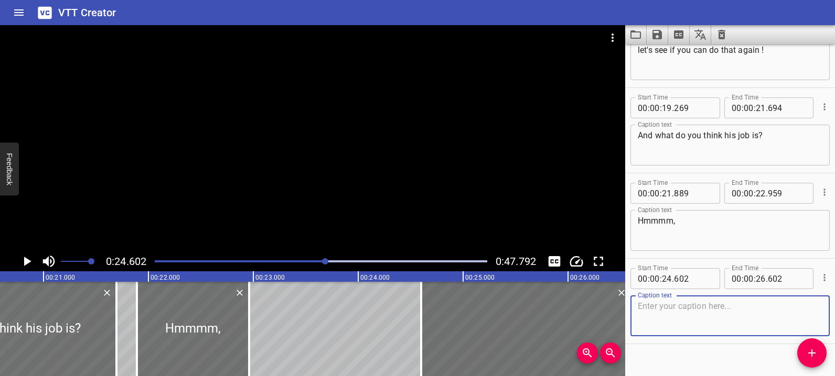
scroll to position [473, 0]
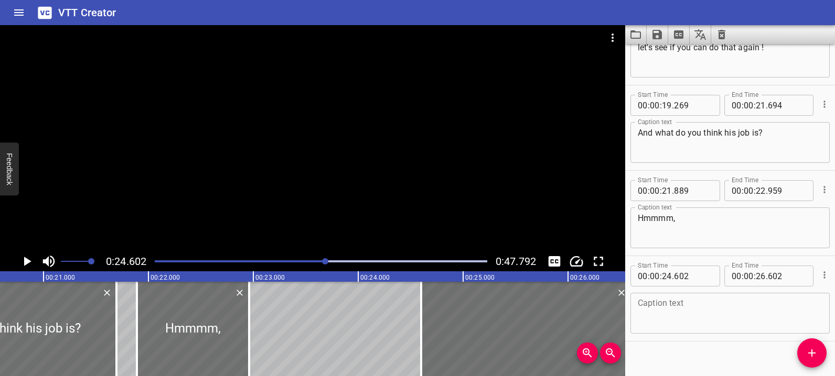
click at [700, 330] on div "Caption text" at bounding box center [729, 313] width 199 height 41
paste textarea "well"
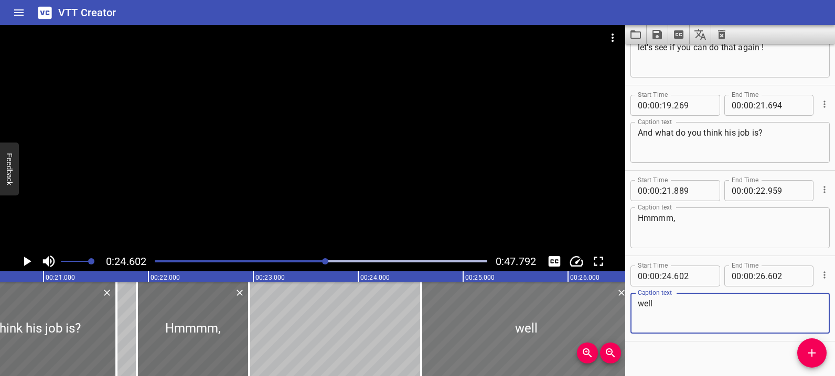
type textarea "well"
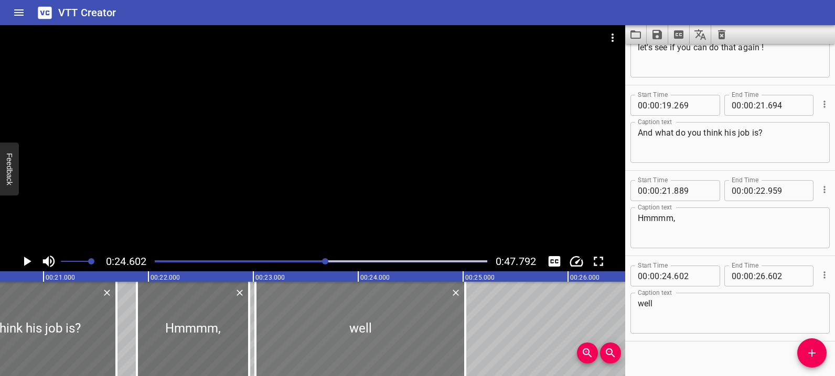
drag, startPoint x: 497, startPoint y: 322, endPoint x: 332, endPoint y: 304, distance: 166.6
click at [332, 304] on div at bounding box center [360, 329] width 210 height 94
type input "23"
type input "022"
type input "25"
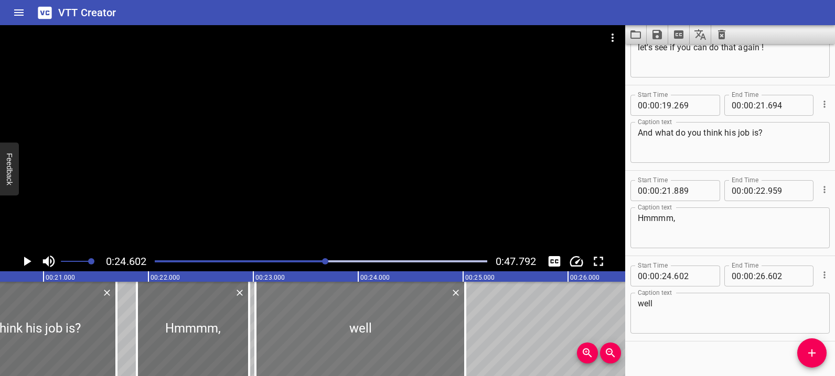
type input "022"
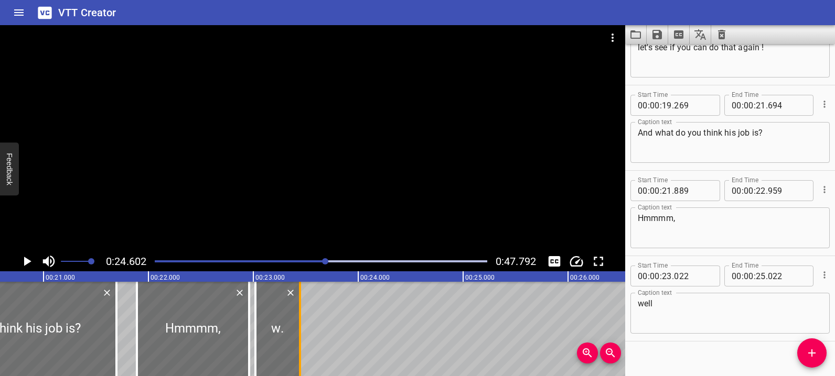
drag, startPoint x: 464, startPoint y: 335, endPoint x: 299, endPoint y: 318, distance: 166.0
click at [299, 318] on div at bounding box center [300, 329] width 2 height 94
type input "23"
type input "447"
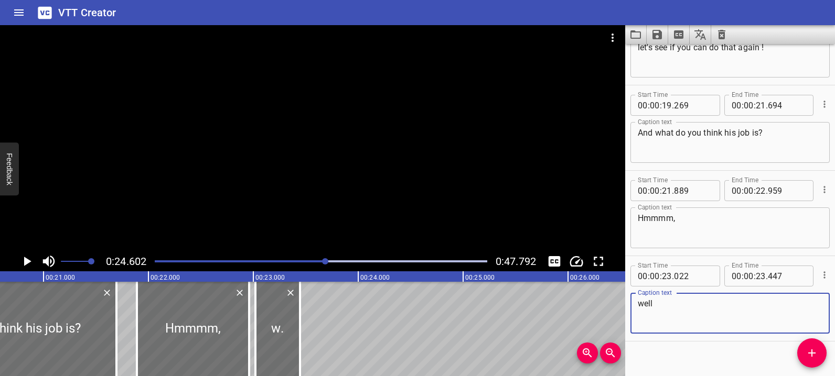
click at [670, 319] on textarea "well" at bounding box center [729, 314] width 185 height 30
click at [808, 353] on icon "Add Cue" at bounding box center [811, 353] width 7 height 7
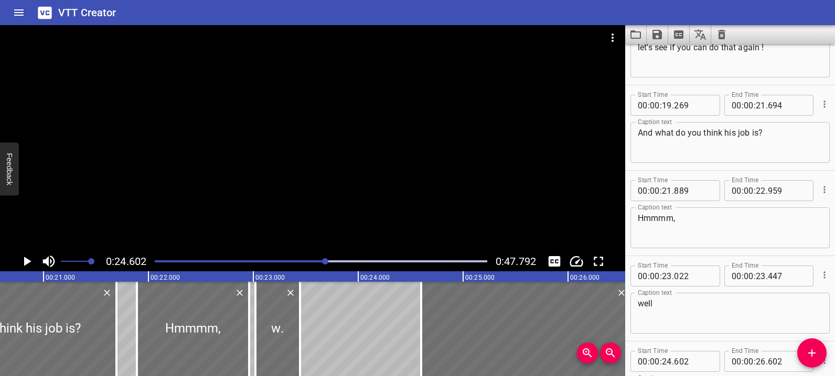
scroll to position [571, 0]
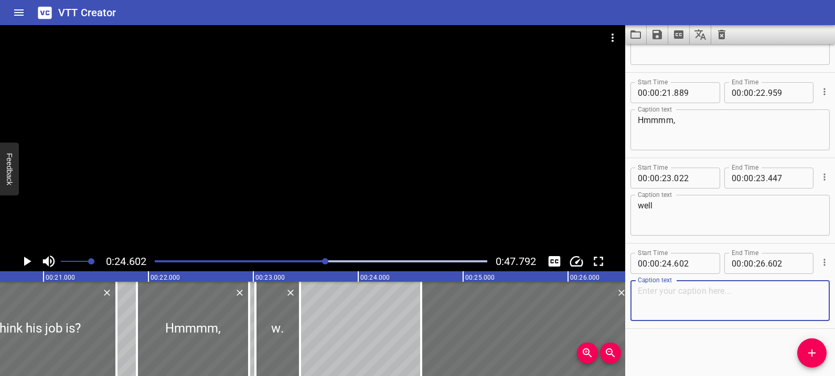
paste textarea "he is in white a dress shirt, a tie, and trousers. He is also carrying a briefc…"
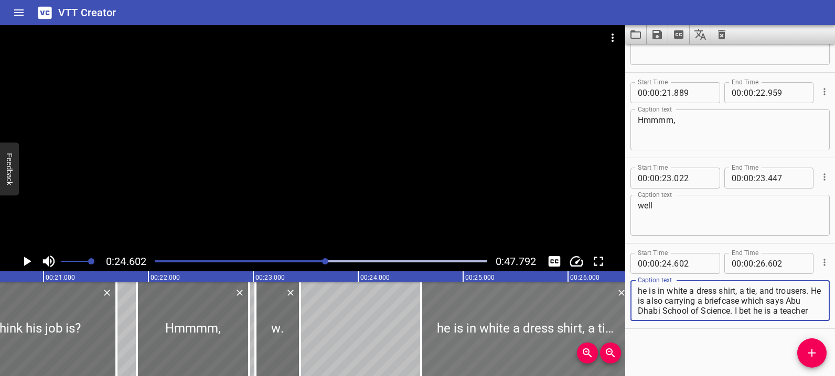
type textarea "he is in white a dress shirt, a tie, and trousers. He is also carrying a briefc…"
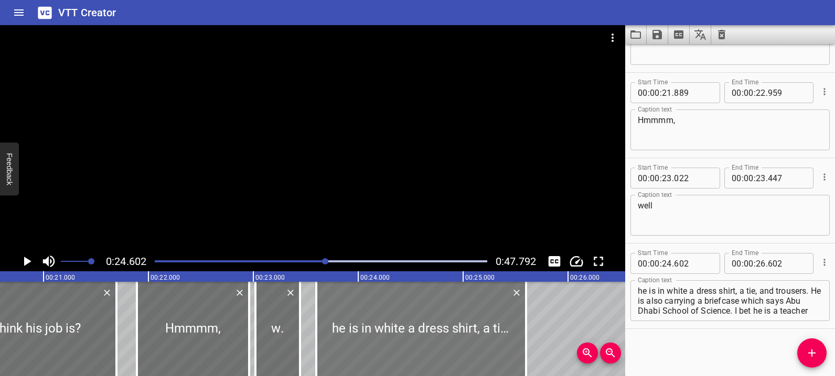
drag, startPoint x: 482, startPoint y: 326, endPoint x: 377, endPoint y: 320, distance: 105.0
click at [377, 320] on div at bounding box center [421, 329] width 210 height 94
type input "23"
type input "25"
drag, startPoint x: 522, startPoint y: 338, endPoint x: 510, endPoint y: 337, distance: 12.1
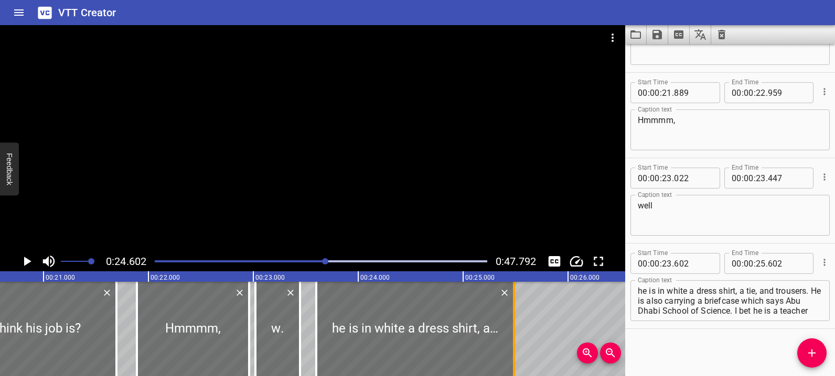
click at [510, 337] on div at bounding box center [513, 329] width 10 height 94
type input "487"
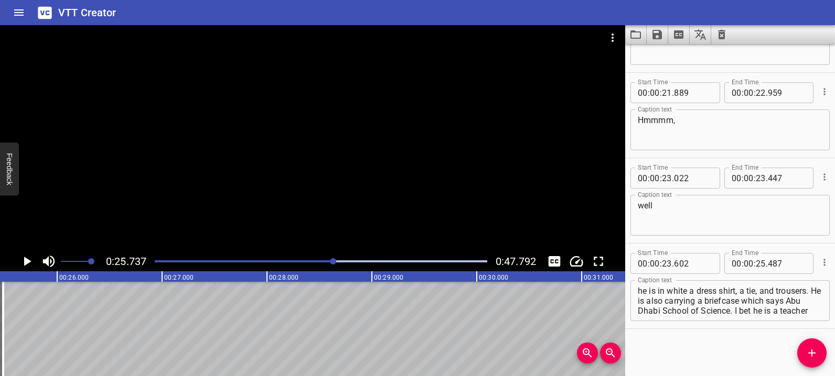
scroll to position [0, 2698]
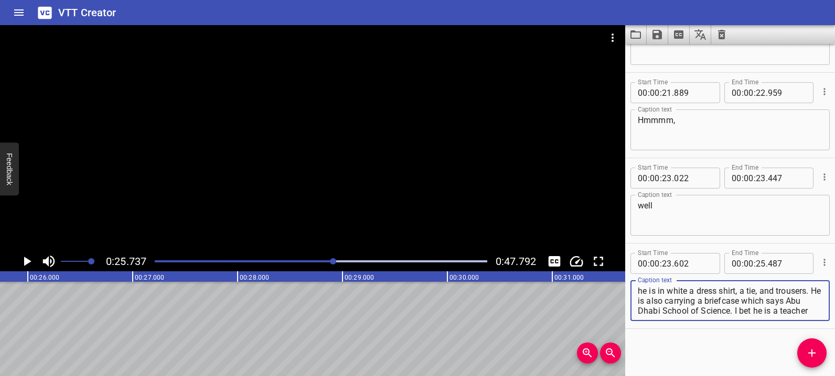
drag, startPoint x: 739, startPoint y: 291, endPoint x: 817, endPoint y: 311, distance: 80.0
click at [817, 311] on div "he is in white a dress shirt, a tie, and trousers. He is also carrying a briefc…" at bounding box center [729, 300] width 199 height 41
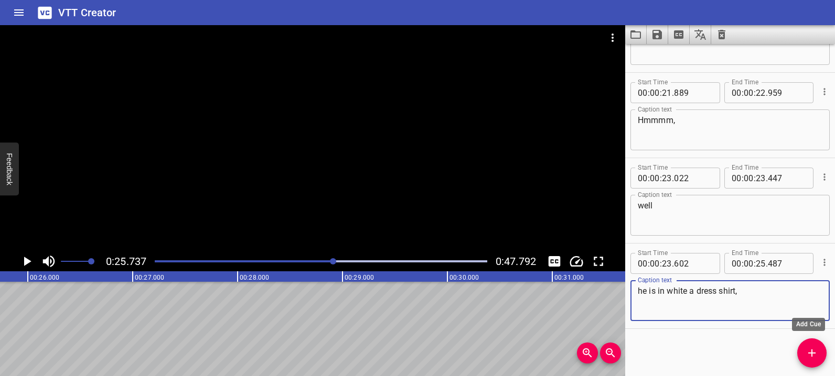
type textarea "he is in white a dress shirt,"
click at [817, 355] on icon "Add Cue" at bounding box center [811, 353] width 13 height 13
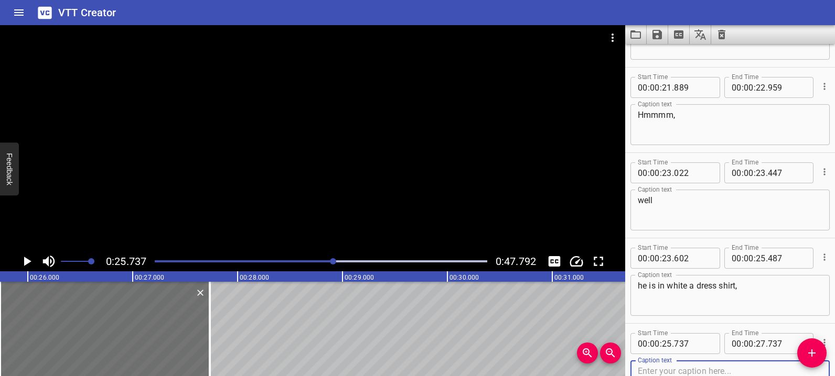
scroll to position [0, 2480]
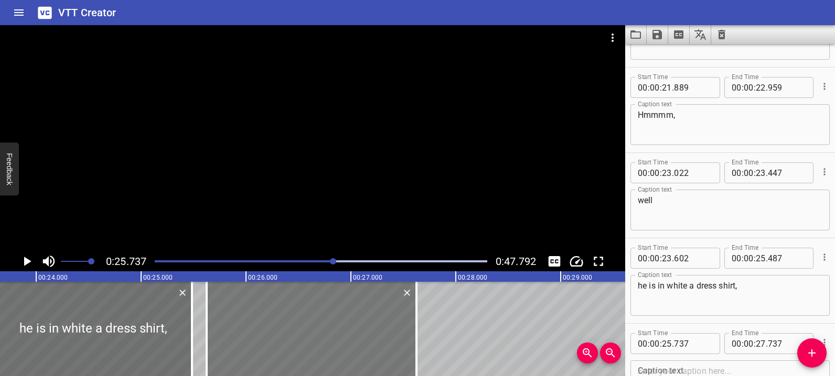
drag, startPoint x: 296, startPoint y: 321, endPoint x: 284, endPoint y: 320, distance: 11.6
click at [284, 320] on div at bounding box center [312, 329] width 210 height 94
type input "627"
click at [84, 323] on div at bounding box center [93, 329] width 198 height 94
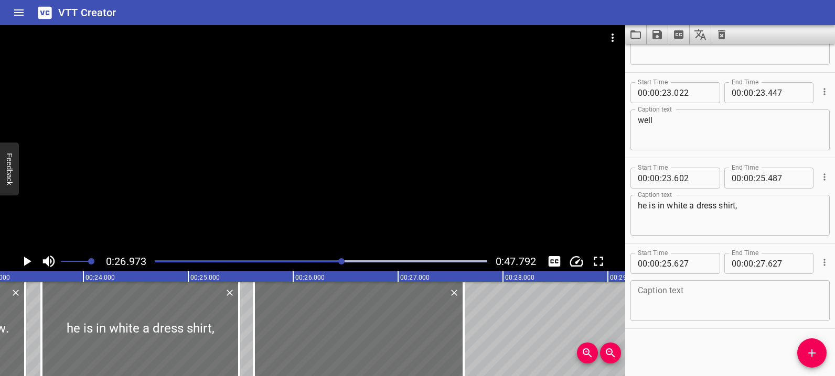
scroll to position [0, 2349]
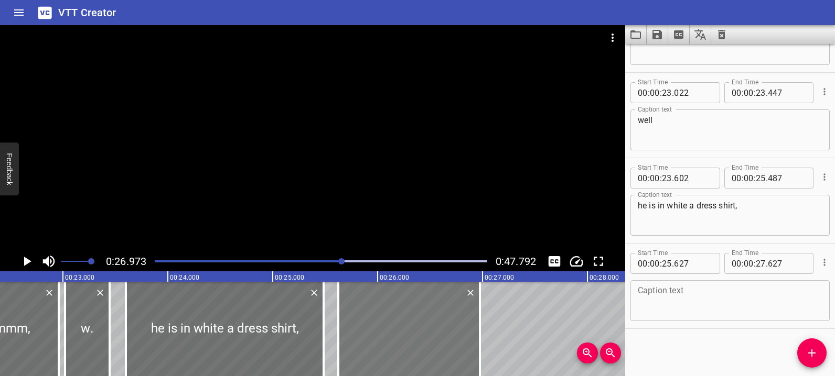
drag, startPoint x: 543, startPoint y: 346, endPoint x: 414, endPoint y: 343, distance: 129.0
click at [474, 339] on div at bounding box center [479, 329] width 10 height 94
type input "26"
type input "972"
click at [347, 342] on div at bounding box center [412, 329] width 141 height 94
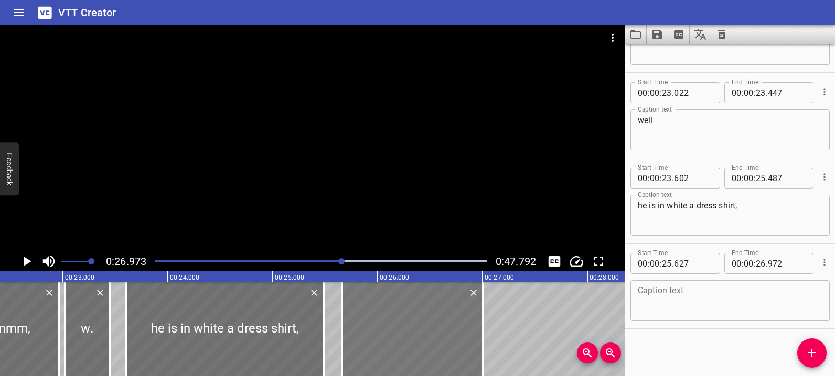
type input "662"
type input "27"
type input "007"
click at [680, 289] on textarea at bounding box center [729, 301] width 185 height 30
paste textarea "a tie, and trousers."
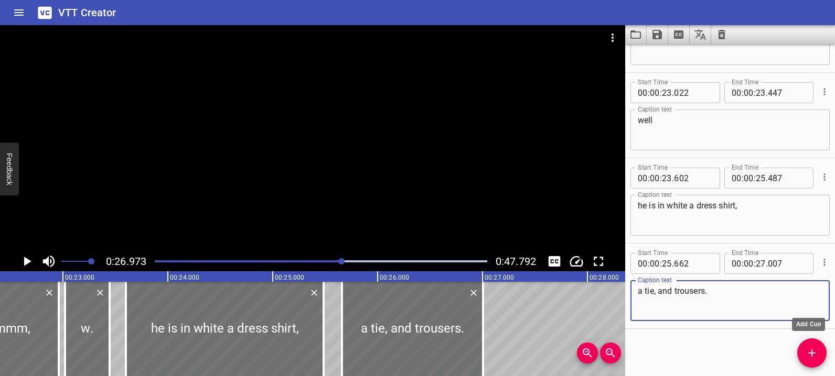
type textarea "a tie, and trousers."
click at [809, 352] on icon "Add Cue" at bounding box center [811, 353] width 13 height 13
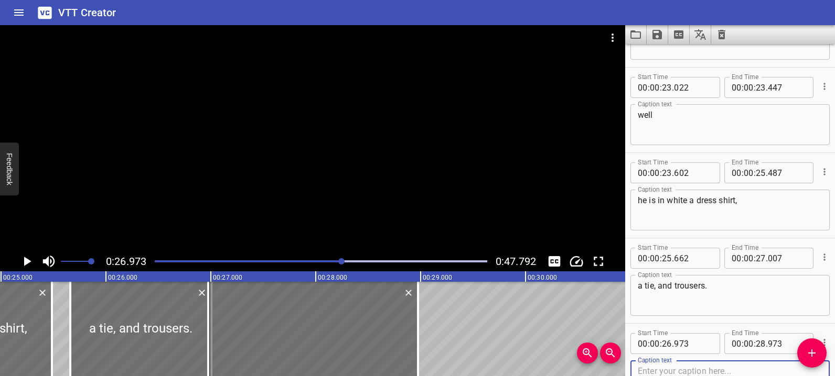
scroll to position [0, 2636]
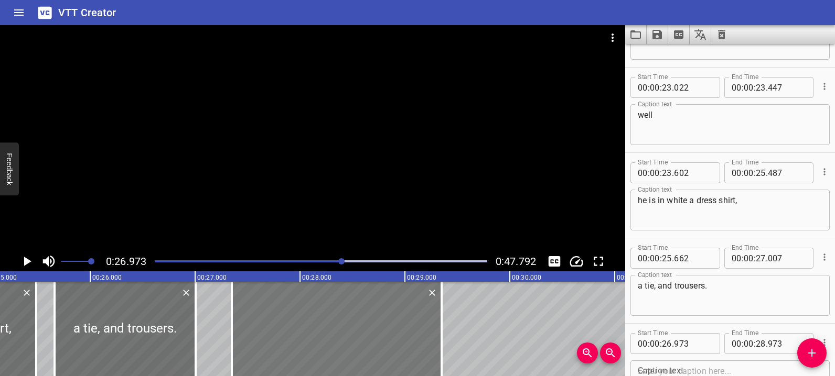
drag, startPoint x: 290, startPoint y: 340, endPoint x: 328, endPoint y: 336, distance: 38.0
click at [328, 336] on div at bounding box center [337, 329] width 210 height 94
type input "27"
type input "348"
type input "29"
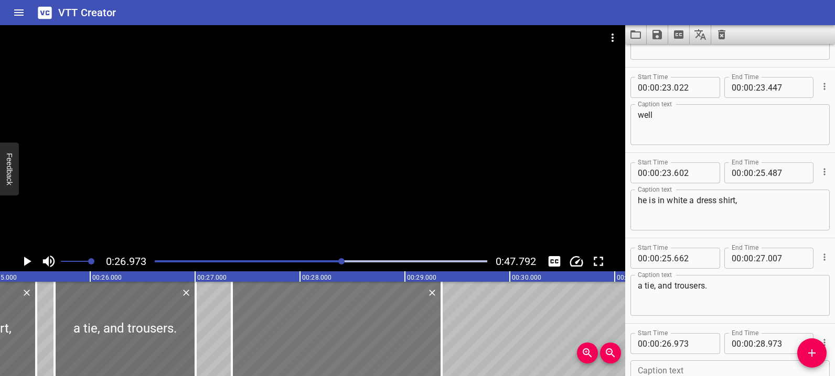
type input "348"
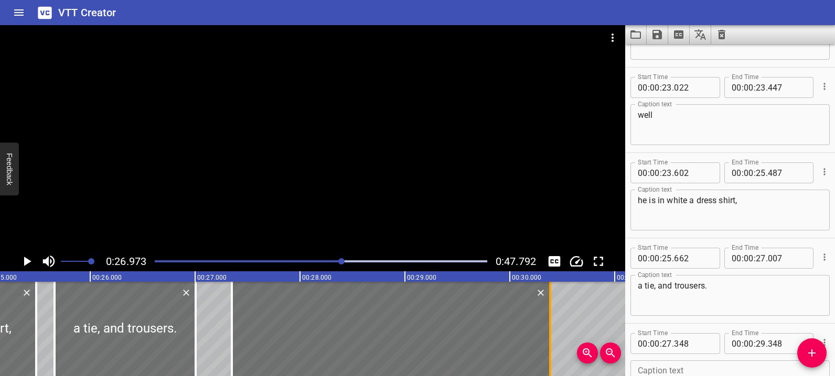
drag, startPoint x: 440, startPoint y: 349, endPoint x: 548, endPoint y: 342, distance: 108.7
click at [549, 342] on div at bounding box center [550, 329] width 2 height 94
type input "30"
type input "383"
click at [48, 334] on div "Oh, look. I bet she is a doctor, How can you tell? Look, she is wearing a white…" at bounding box center [509, 329] width 6291 height 94
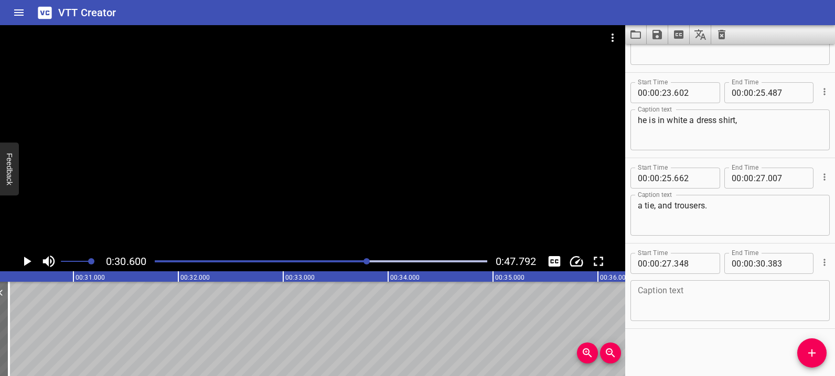
scroll to position [0, 3208]
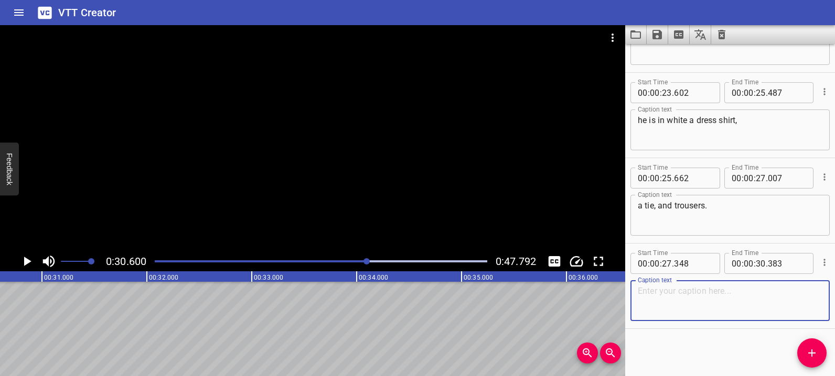
click at [724, 298] on textarea at bounding box center [729, 301] width 185 height 30
paste textarea "He is also carrying a briefcase which says"
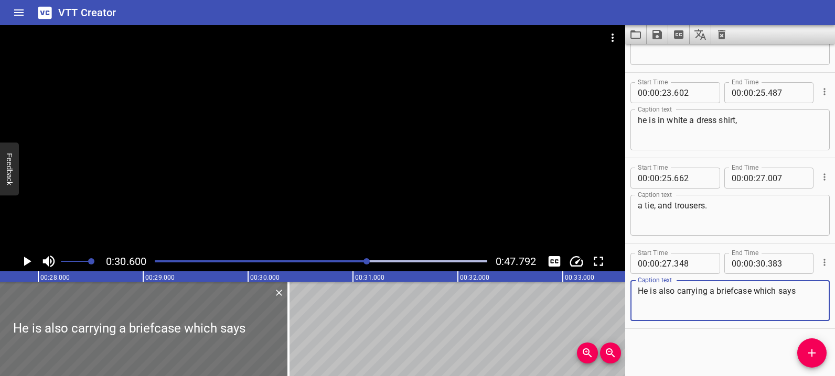
scroll to position [0, 2866]
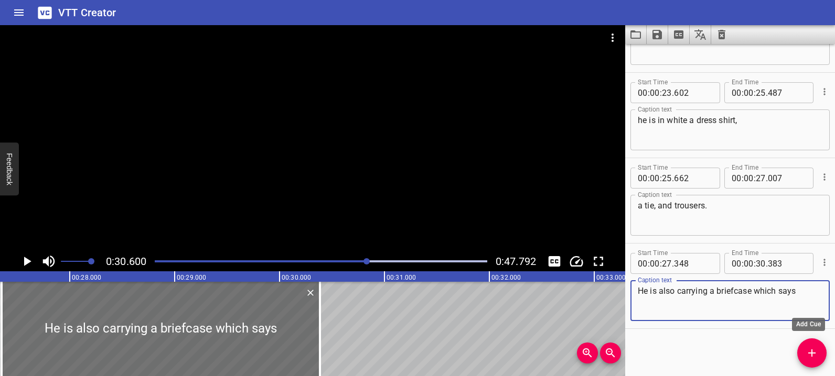
type textarea "He is also carrying a briefcase which says"
click at [815, 356] on icon "Add Cue" at bounding box center [811, 353] width 13 height 13
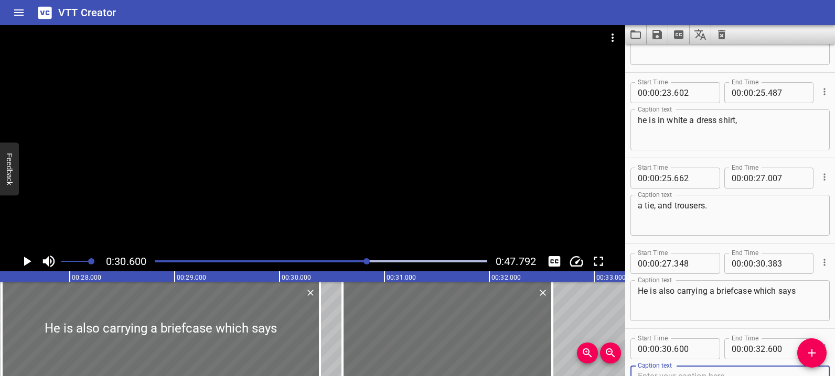
scroll to position [748, 0]
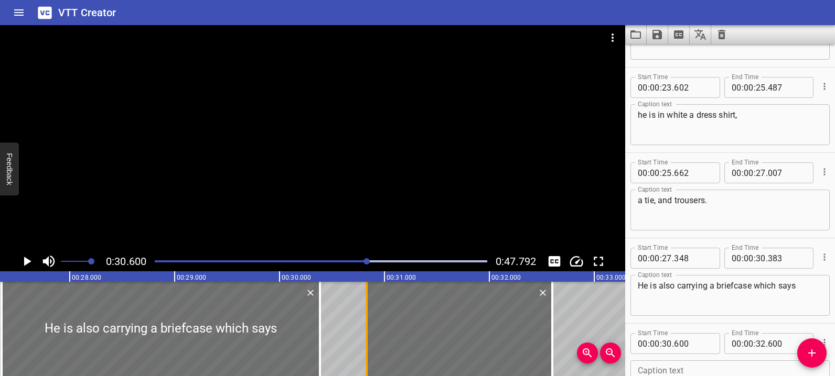
drag, startPoint x: 343, startPoint y: 341, endPoint x: 367, endPoint y: 337, distance: 24.5
click at [367, 337] on div at bounding box center [366, 329] width 10 height 94
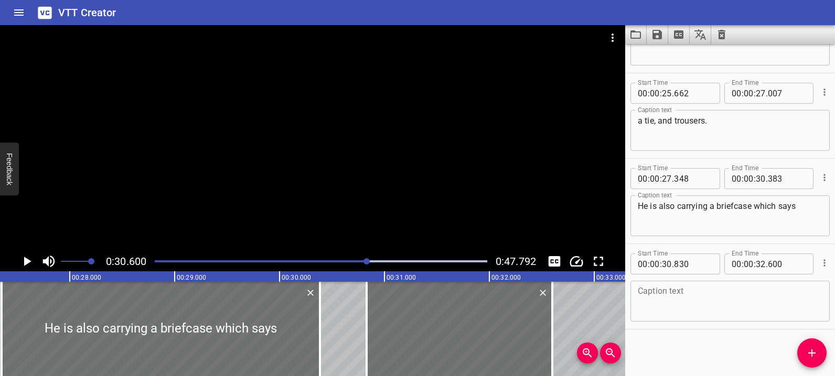
scroll to position [828, 0]
click at [362, 333] on div at bounding box center [363, 329] width 2 height 94
type input "795"
click at [675, 309] on textarea at bounding box center [729, 301] width 185 height 30
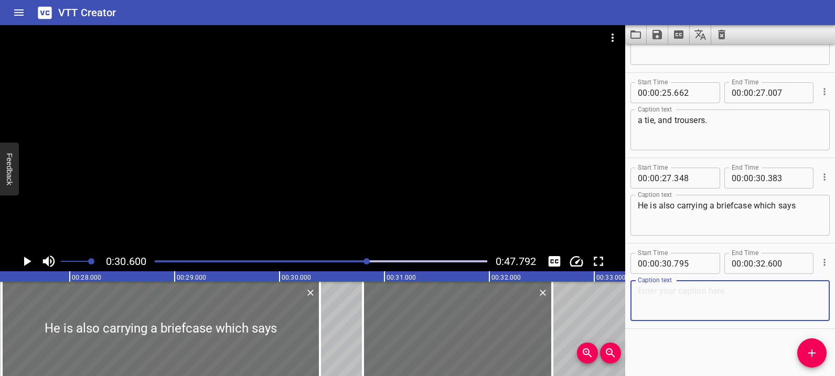
paste textarea "Abu Dhabi School of Science. I bet he is a teacher"
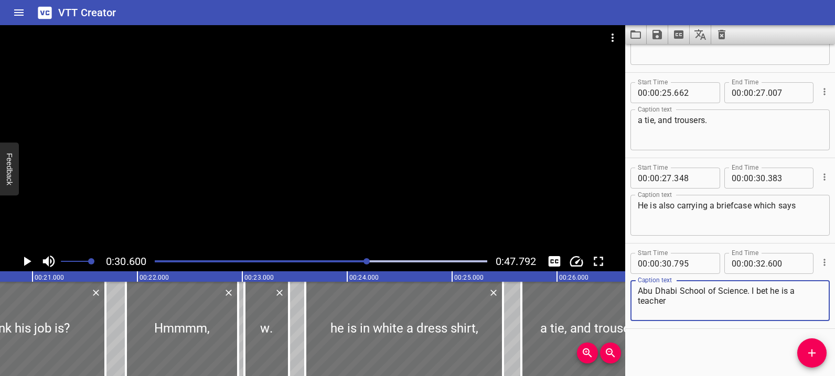
scroll to position [0, 2159]
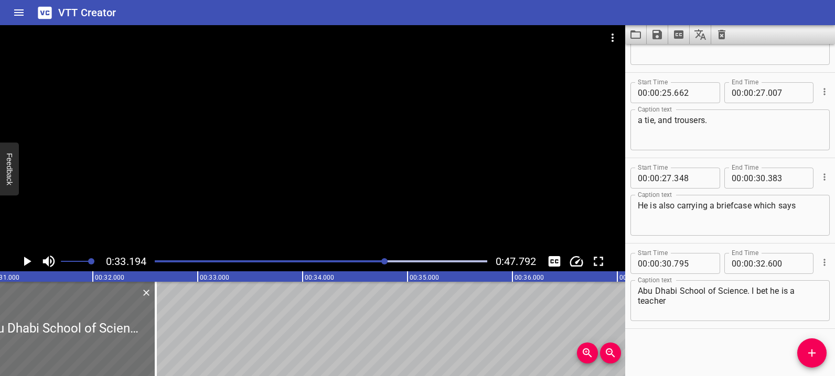
scroll to position [0, 3247]
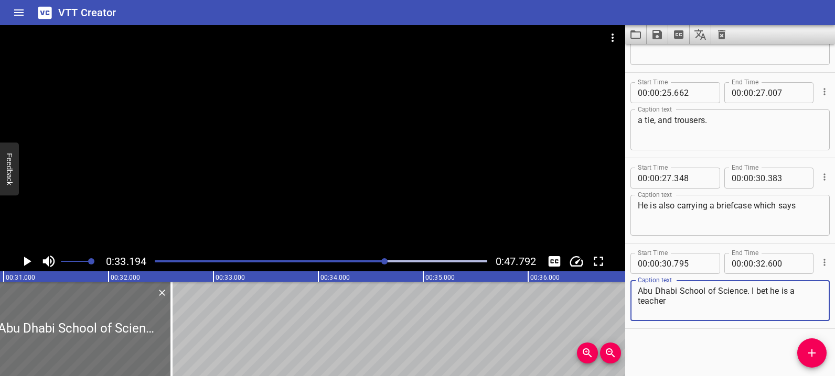
drag, startPoint x: 750, startPoint y: 291, endPoint x: 762, endPoint y: 308, distance: 20.7
click at [762, 308] on textarea "Abu Dhabi School of Science. I bet he is a teacher" at bounding box center [729, 301] width 185 height 30
type textarea "Abu Dhabi School of Science."
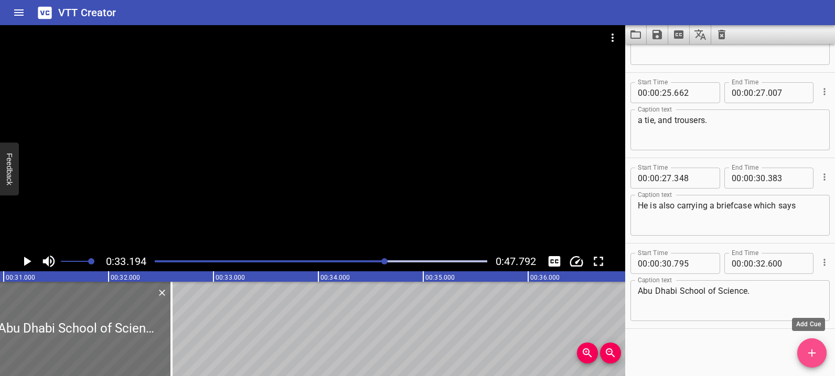
click at [807, 350] on icon "Add Cue" at bounding box center [811, 353] width 13 height 13
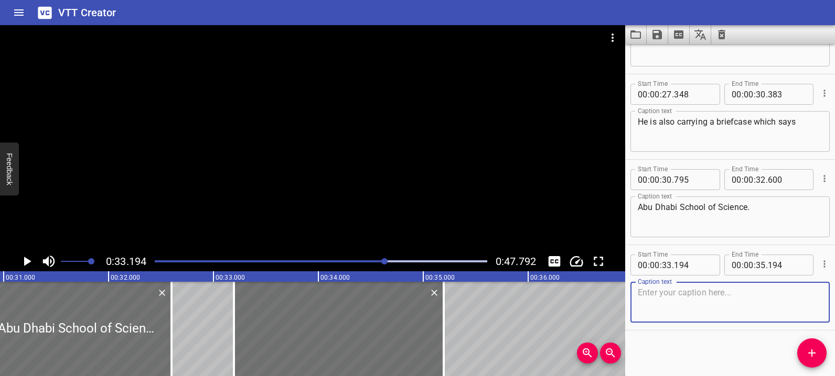
scroll to position [913, 0]
type textarea "I bet he is a teacher"
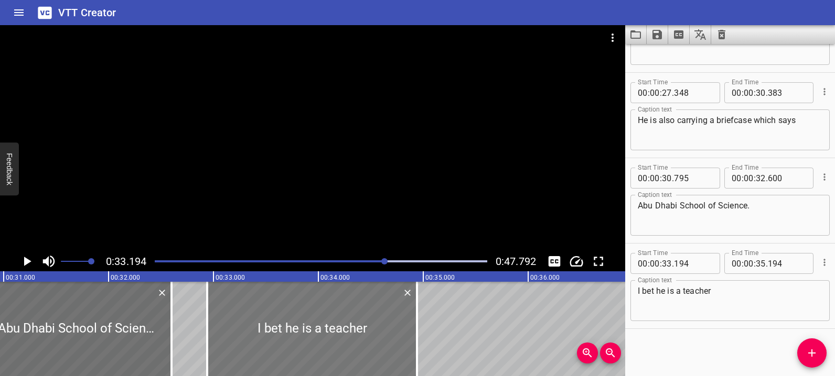
drag, startPoint x: 299, startPoint y: 329, endPoint x: 295, endPoint y: 324, distance: 5.6
click at [273, 324] on div at bounding box center [312, 329] width 210 height 94
type input "32"
type input "944"
type input "34"
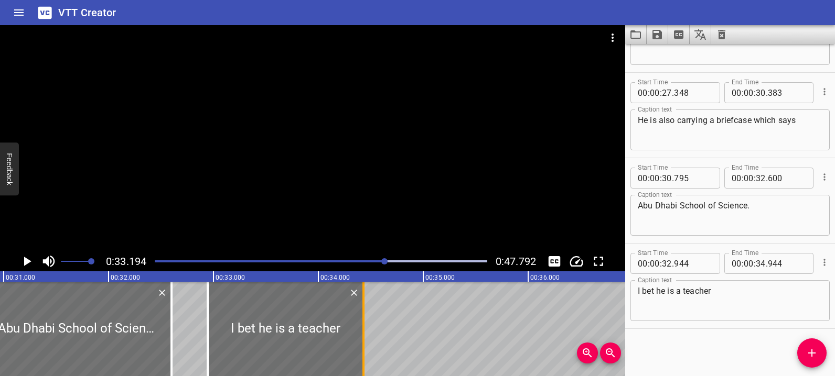
drag, startPoint x: 416, startPoint y: 333, endPoint x: 362, endPoint y: 335, distance: 54.0
click at [362, 335] on div at bounding box center [363, 329] width 2 height 94
type input "429"
click at [104, 342] on div at bounding box center [76, 329] width 189 height 94
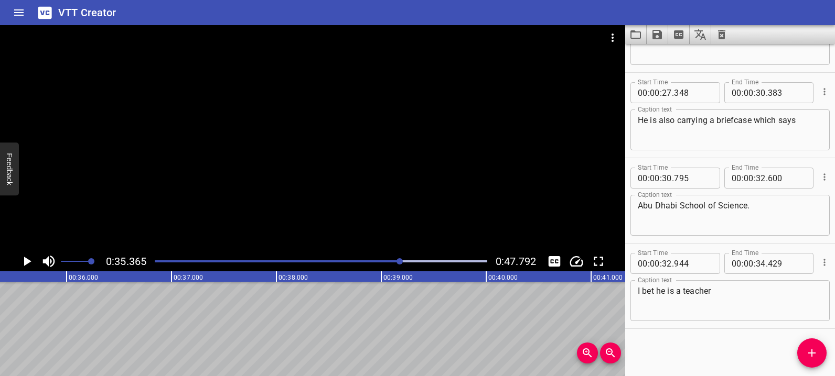
scroll to position [0, 3438]
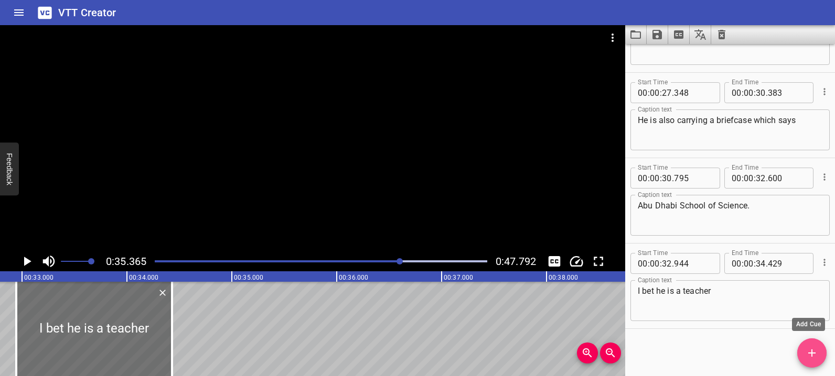
click at [816, 356] on icon "Add Cue" at bounding box center [811, 353] width 13 height 13
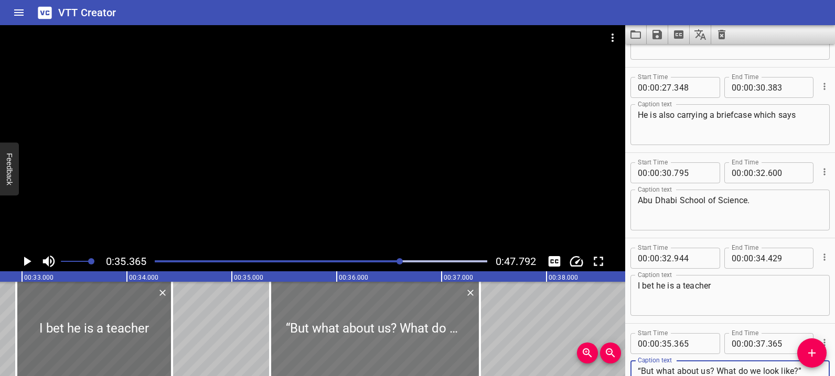
type textarea "“But what about us? What do we look like?”"
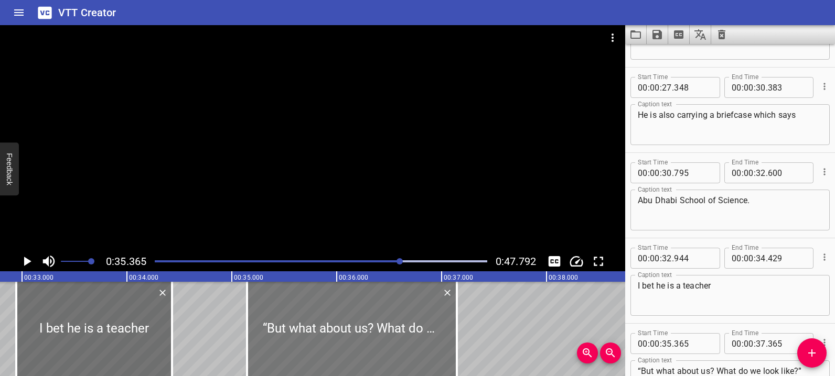
drag, startPoint x: 282, startPoint y: 328, endPoint x: 258, endPoint y: 328, distance: 23.1
click at [258, 328] on div at bounding box center [352, 329] width 210 height 94
type input "145"
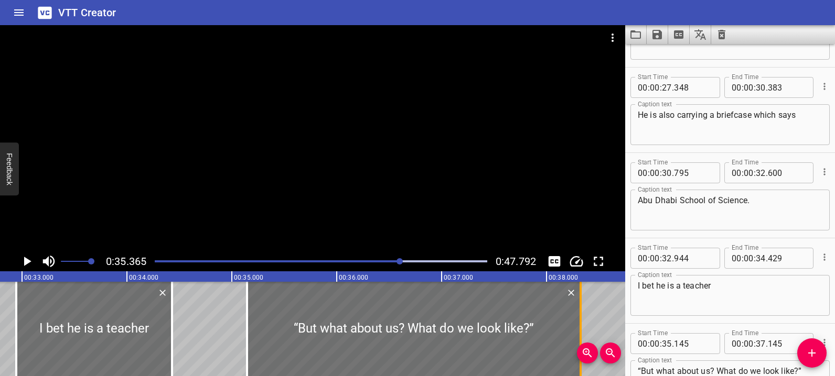
drag, startPoint x: 455, startPoint y: 339, endPoint x: 578, endPoint y: 330, distance: 124.1
click at [578, 330] on div at bounding box center [580, 329] width 10 height 94
type input "38"
type input "325"
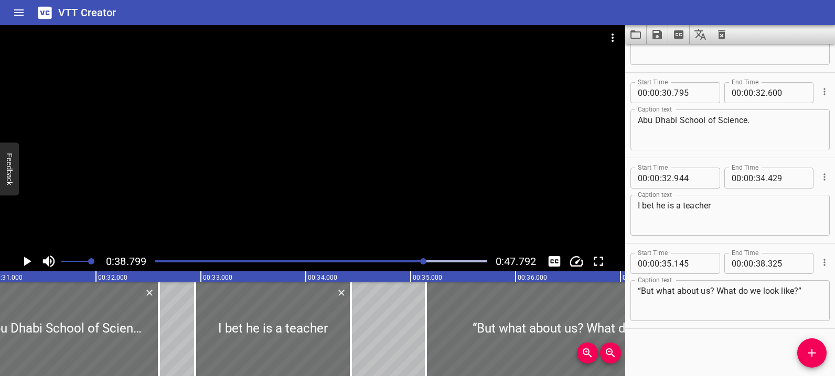
scroll to position [0, 3254]
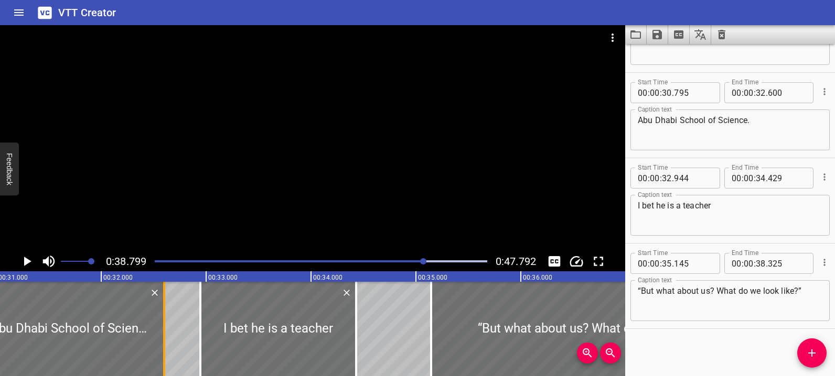
click at [167, 327] on div at bounding box center [164, 329] width 10 height 94
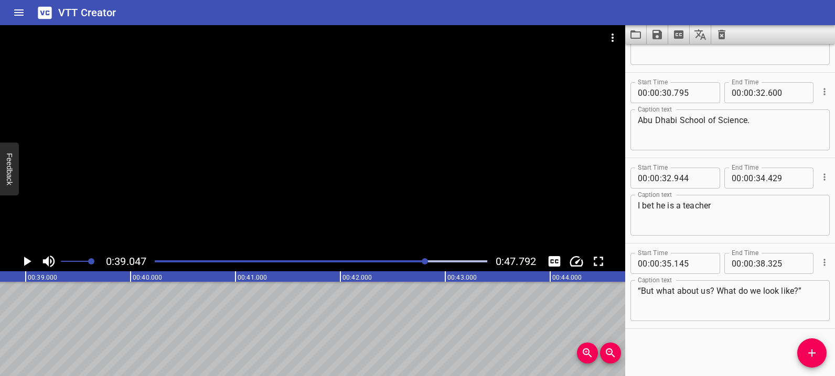
scroll to position [0, 4094]
click at [808, 355] on icon "Add Cue" at bounding box center [811, 353] width 13 height 13
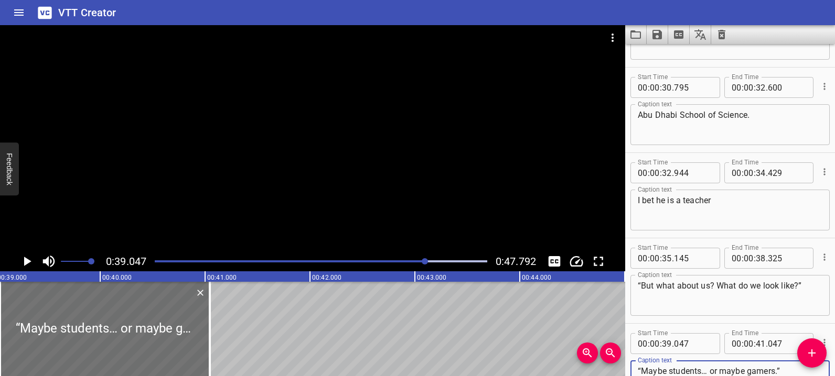
scroll to position [0, 3849]
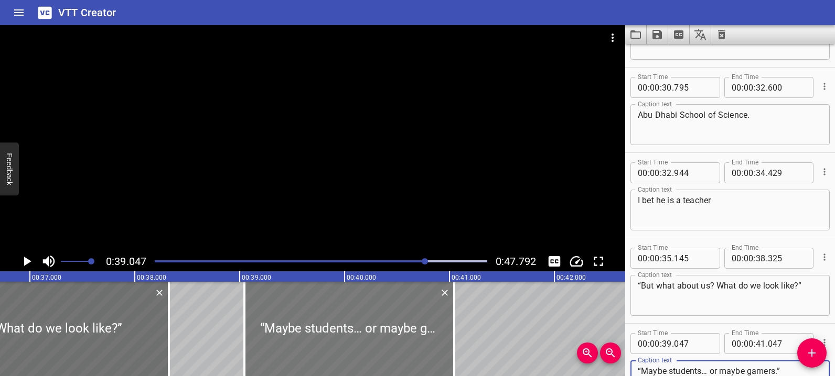
type textarea "“Maybe students… or maybe gamers.”"
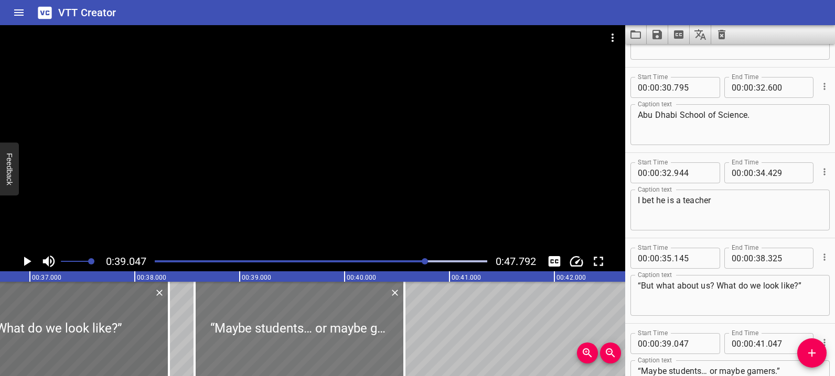
drag, startPoint x: 359, startPoint y: 317, endPoint x: 309, endPoint y: 317, distance: 49.8
click at [309, 317] on div at bounding box center [299, 329] width 210 height 94
type input "38"
type input "572"
type input "40"
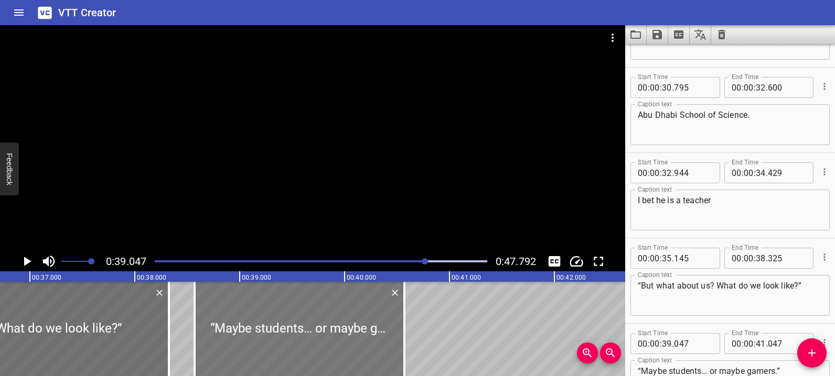
type input "572"
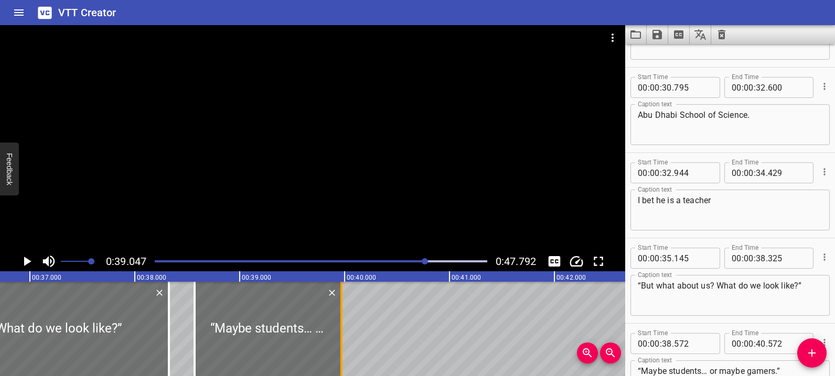
drag, startPoint x: 405, startPoint y: 338, endPoint x: 342, endPoint y: 336, distance: 62.9
click at [342, 336] on div at bounding box center [341, 329] width 2 height 94
type input "39"
type input "972"
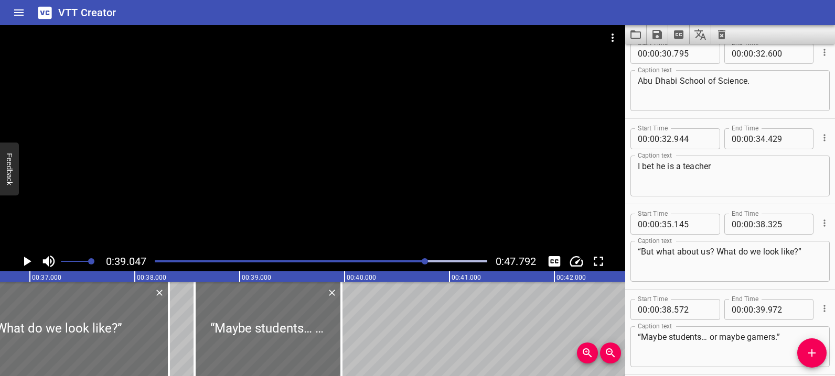
scroll to position [1084, 0]
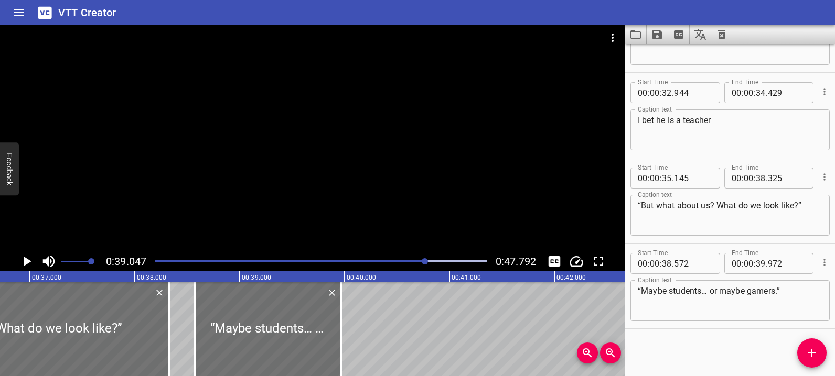
click at [813, 362] on button "Add Cue" at bounding box center [811, 353] width 29 height 29
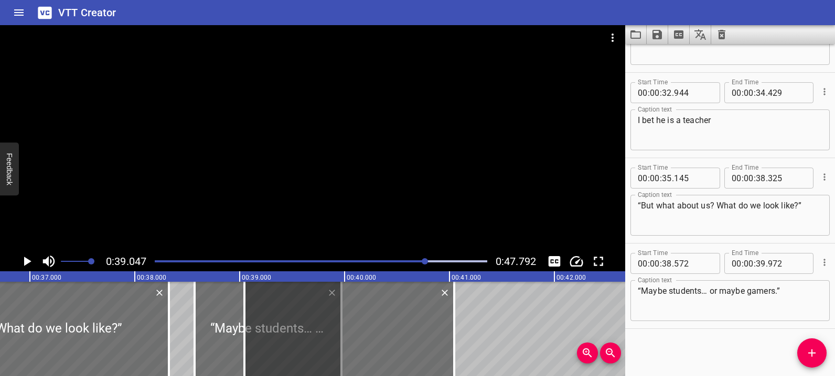
scroll to position [1089, 0]
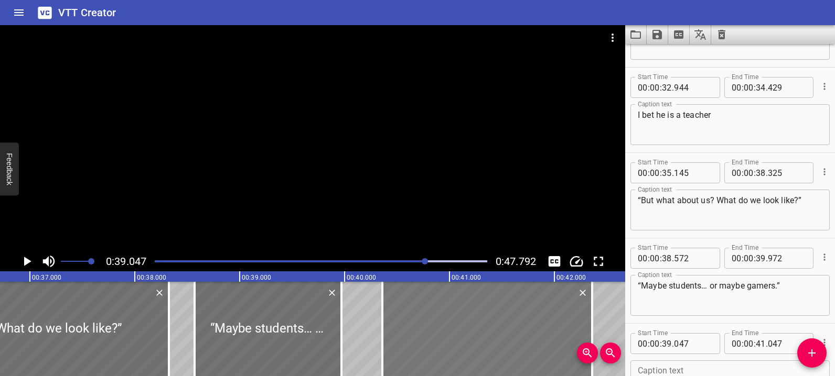
drag, startPoint x: 408, startPoint y: 315, endPoint x: 528, endPoint y: 305, distance: 120.9
click at [528, 305] on div at bounding box center [487, 329] width 210 height 94
type input "40"
type input "362"
type input "42"
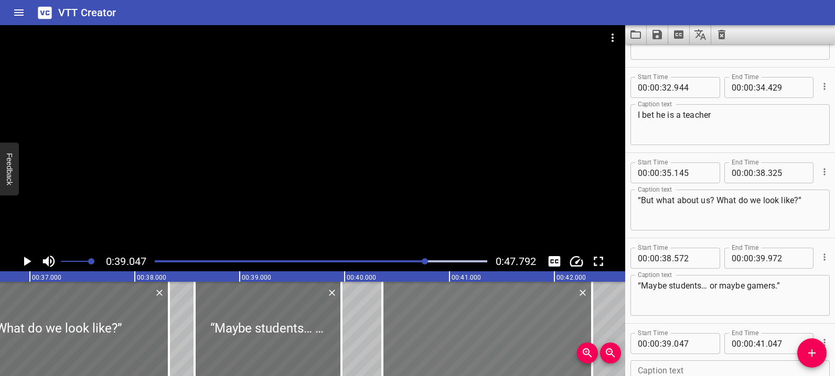
type input "362"
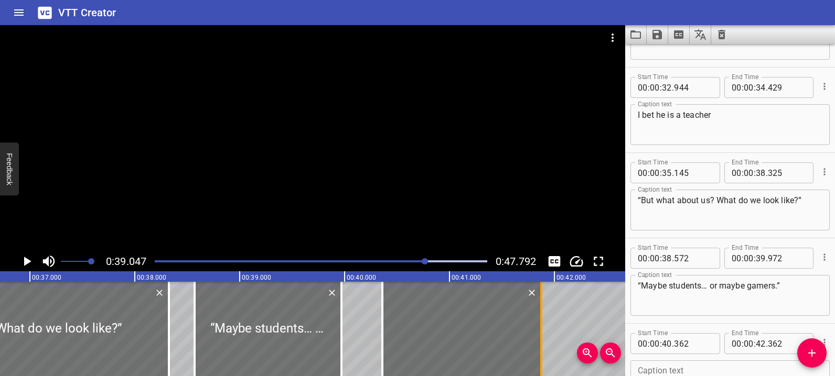
drag, startPoint x: 576, startPoint y: 320, endPoint x: 537, endPoint y: 321, distance: 39.3
click at [537, 321] on div at bounding box center [541, 329] width 10 height 94
type input "41"
type input "877"
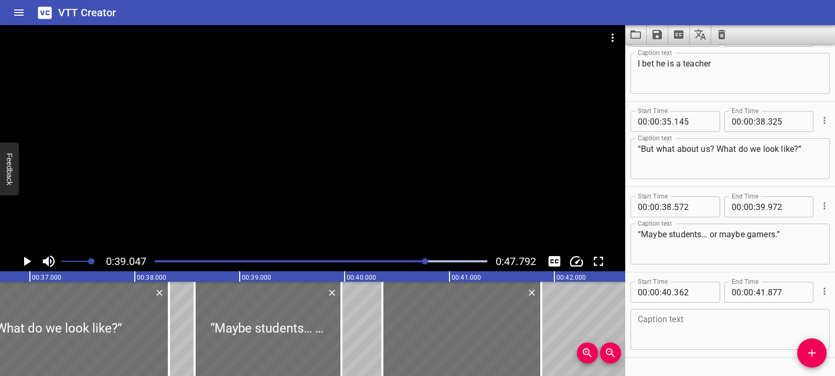
scroll to position [1170, 0]
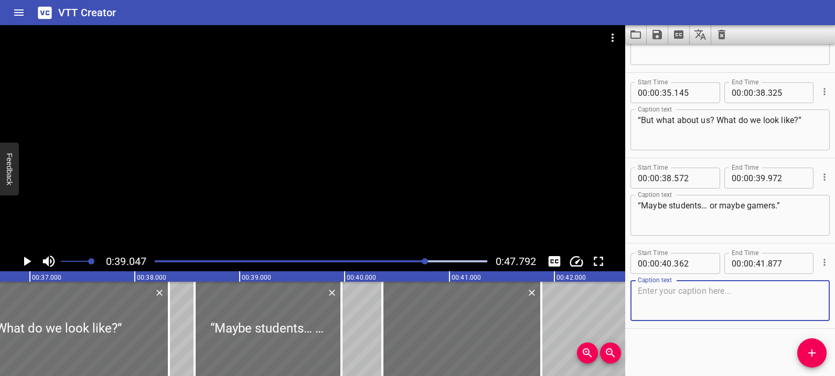
click at [688, 302] on textarea at bounding box center [729, 301] width 185 height 30
paste textarea "“Maybe just two boys chillin after school.”"
type textarea "“Maybe just two boys chillin after school.”"
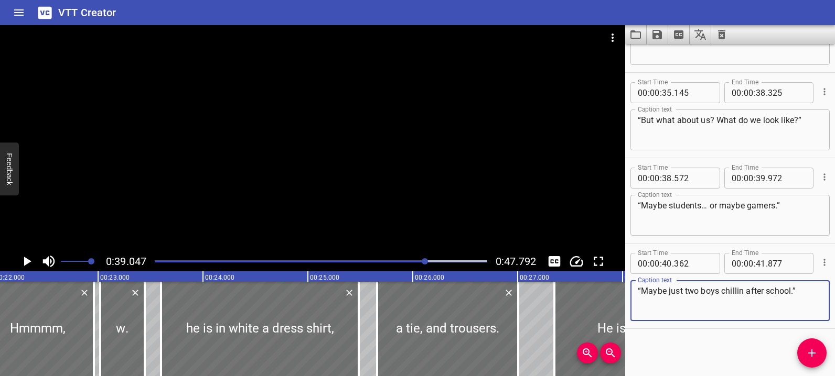
scroll to position [0, 2002]
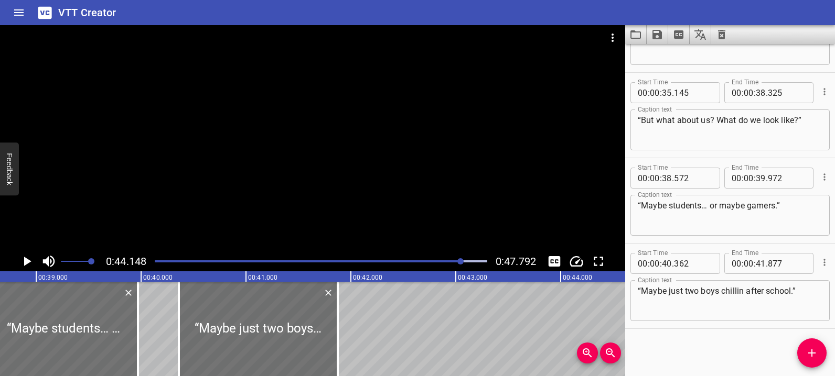
scroll to position [0, 3805]
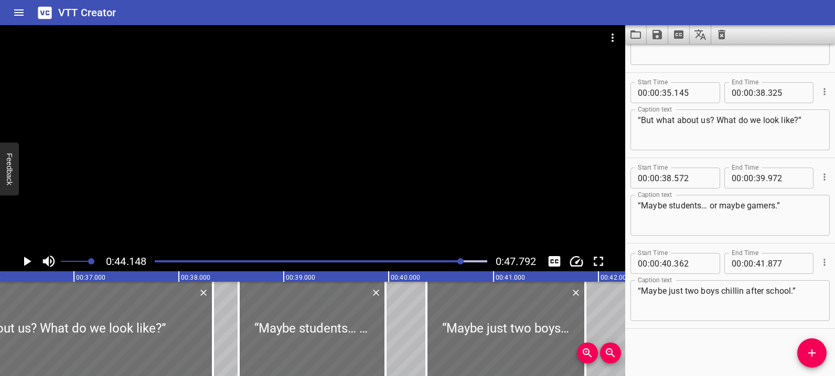
click at [774, 300] on textarea "“Maybe just two boys chillin after school.”" at bounding box center [729, 301] width 185 height 30
click at [805, 352] on icon "Add Cue" at bounding box center [811, 353] width 13 height 13
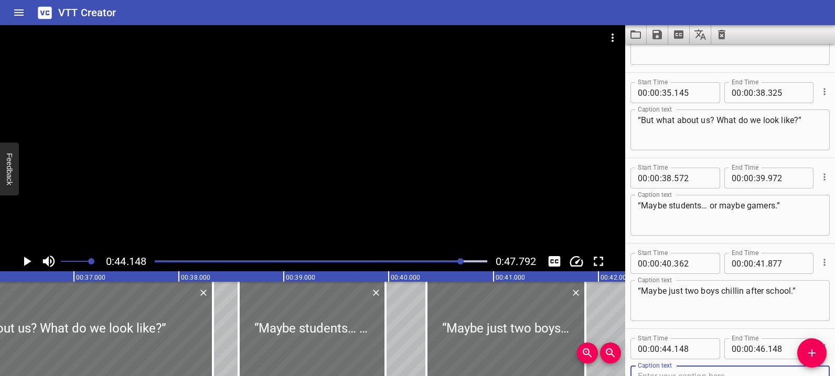
scroll to position [1175, 0]
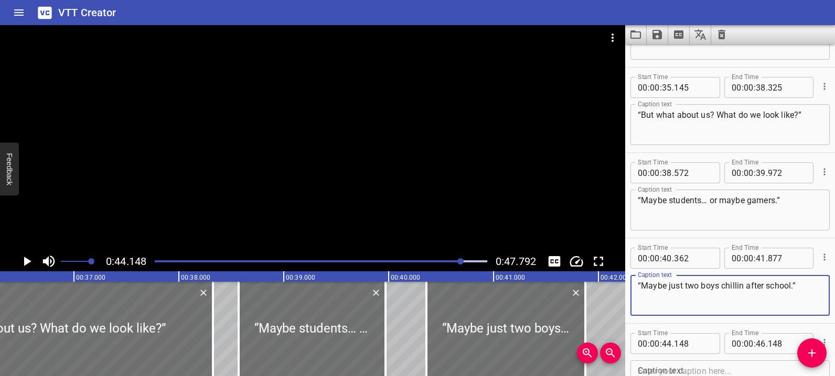
drag, startPoint x: 639, startPoint y: 285, endPoint x: 820, endPoint y: 290, distance: 182.0
click at [820, 290] on div "“Maybe just two boys chillin after school.” Caption text" at bounding box center [729, 295] width 199 height 41
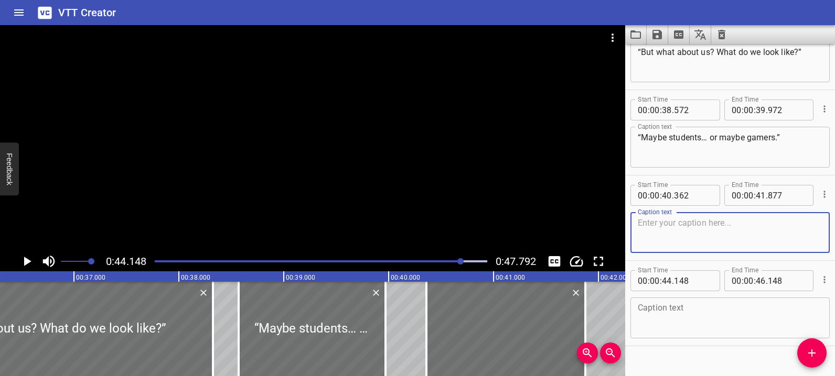
scroll to position [1238, 0]
click at [692, 320] on textarea at bounding box center [729, 318] width 185 height 30
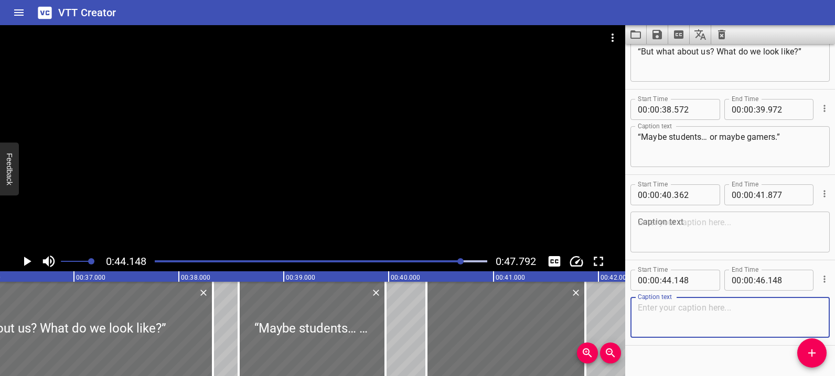
paste textarea "“Maybe just two boys chillin after school.”"
type textarea "“Maybe just two boys chillin after school.”"
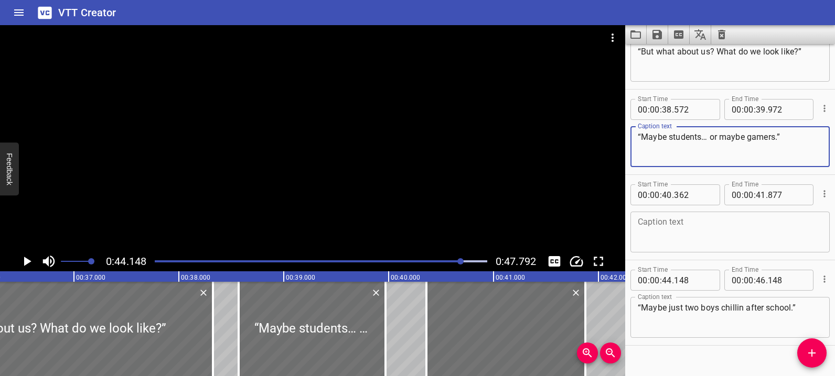
drag, startPoint x: 710, startPoint y: 139, endPoint x: 802, endPoint y: 137, distance: 91.8
click at [802, 137] on textarea "“Maybe students… or maybe gamers.”" at bounding box center [729, 147] width 185 height 30
type textarea "“Maybe students…"
click at [662, 229] on textarea at bounding box center [729, 233] width 185 height 30
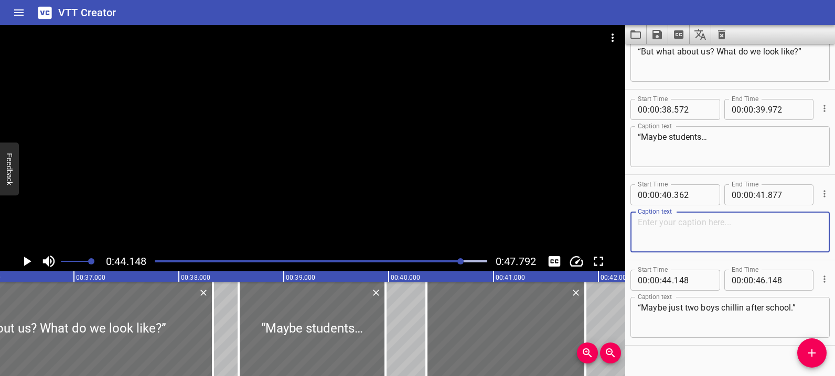
paste textarea "or maybe gamers.”"
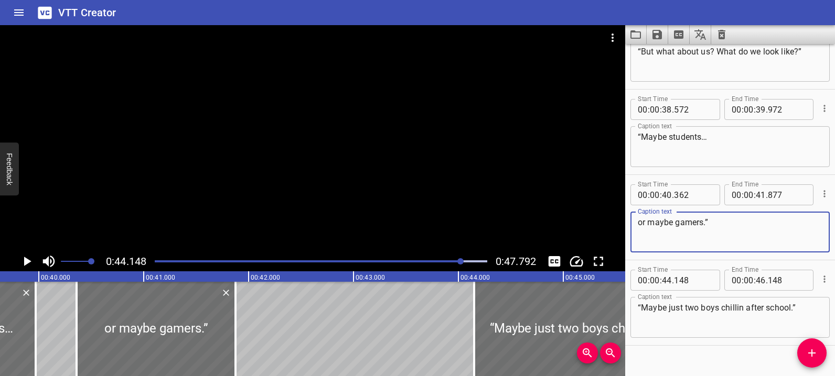
scroll to position [0, 4166]
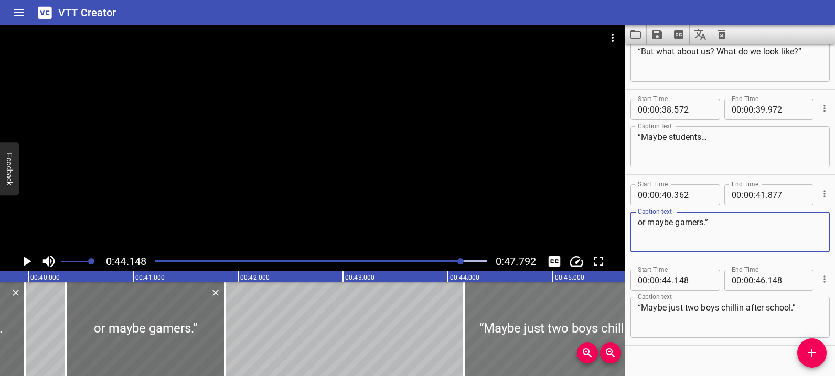
type textarea "or maybe gamers.”"
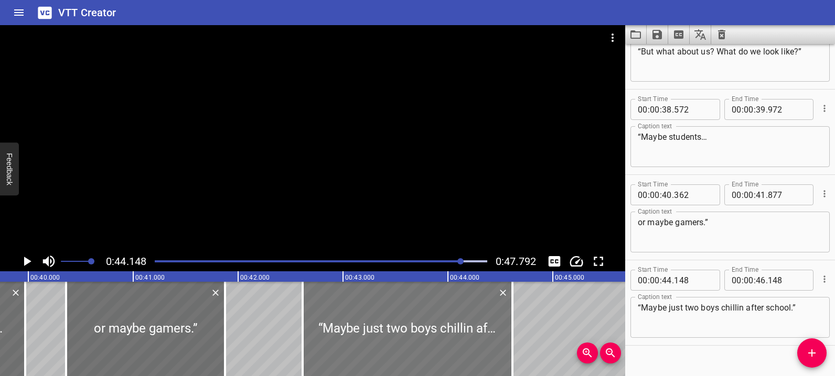
drag, startPoint x: 508, startPoint y: 315, endPoint x: 424, endPoint y: 319, distance: 84.5
click at [348, 317] on div at bounding box center [407, 329] width 210 height 94
type input "42"
type input "618"
type input "44"
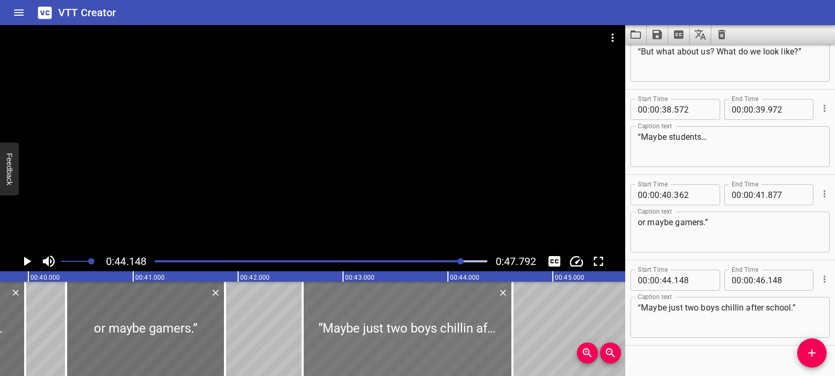
type input "618"
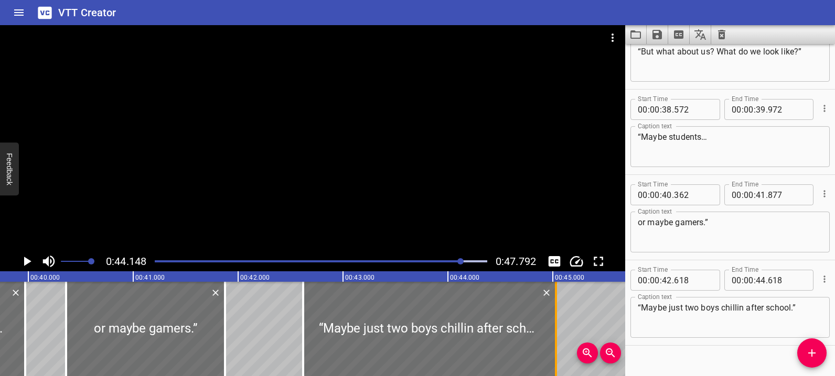
drag, startPoint x: 513, startPoint y: 348, endPoint x: 556, endPoint y: 344, distance: 43.1
click at [556, 344] on div at bounding box center [556, 329] width 2 height 94
type input "45"
type input "028"
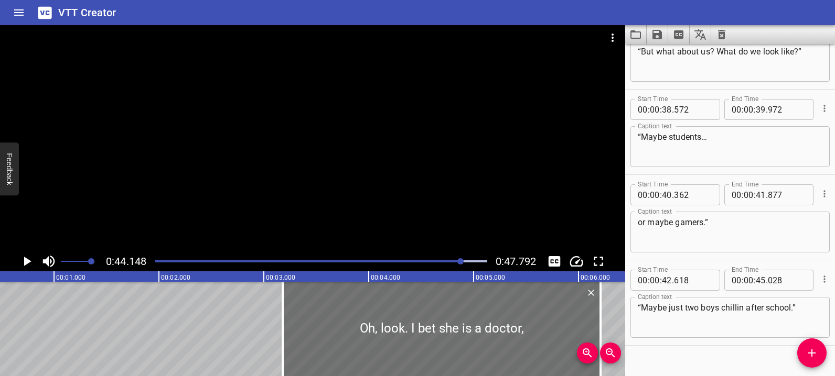
scroll to position [0, 0]
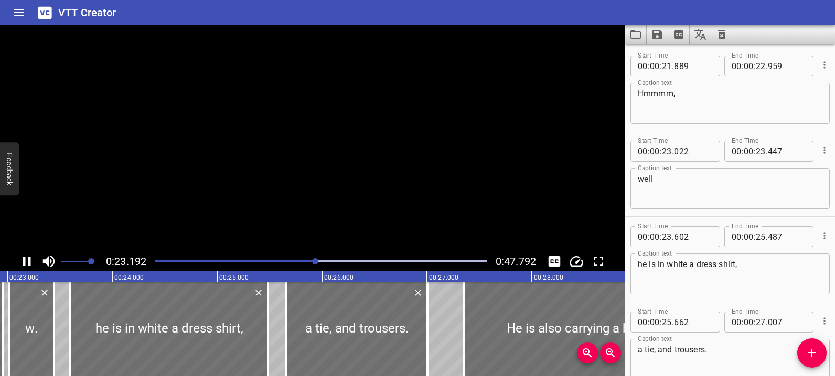
scroll to position [0, 2431]
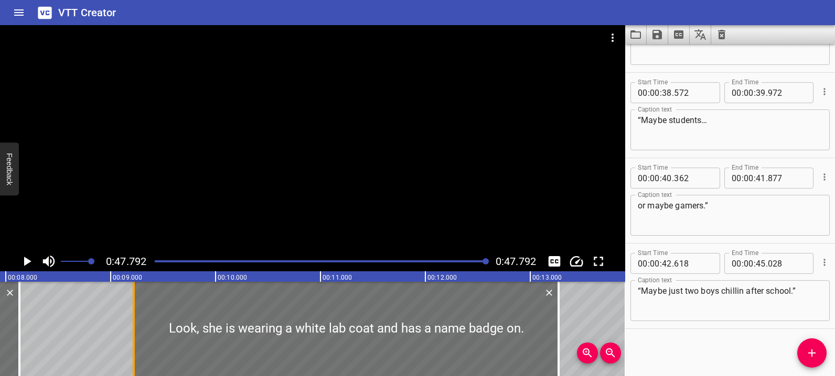
drag, startPoint x: 145, startPoint y: 331, endPoint x: 136, endPoint y: 332, distance: 9.5
click at [136, 332] on div at bounding box center [133, 329] width 10 height 94
type input "220"
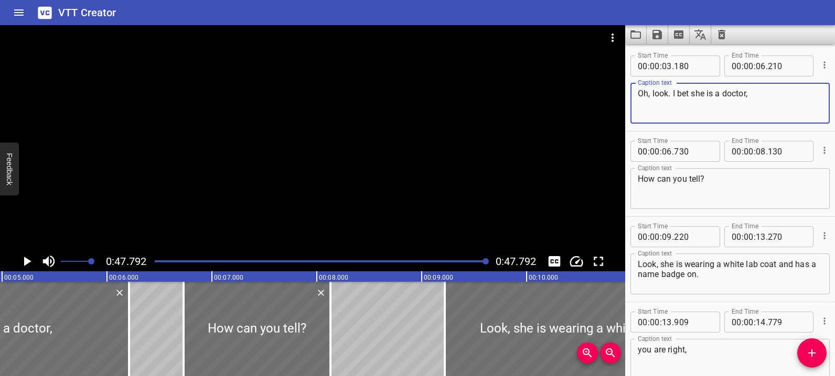
click at [753, 104] on textarea "Oh, look. I bet she is a doctor," at bounding box center [729, 104] width 185 height 30
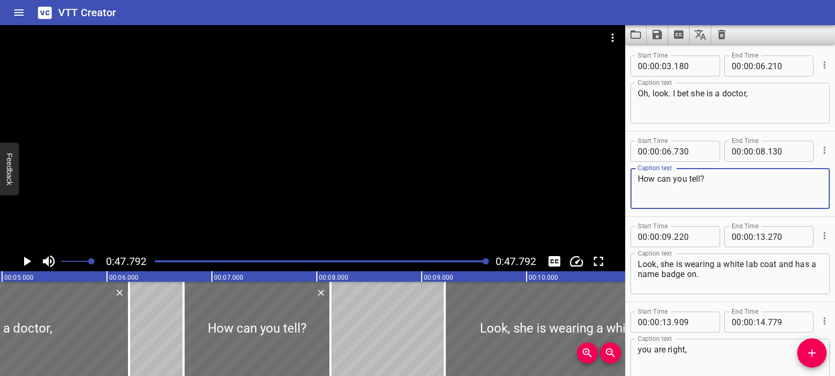
click at [718, 184] on textarea "How can you tell?" at bounding box center [729, 189] width 185 height 30
type textarea "How can you tell?"
click at [719, 280] on textarea "Look, she is wearing a white lab coat and has a name badge on." at bounding box center [729, 274] width 185 height 30
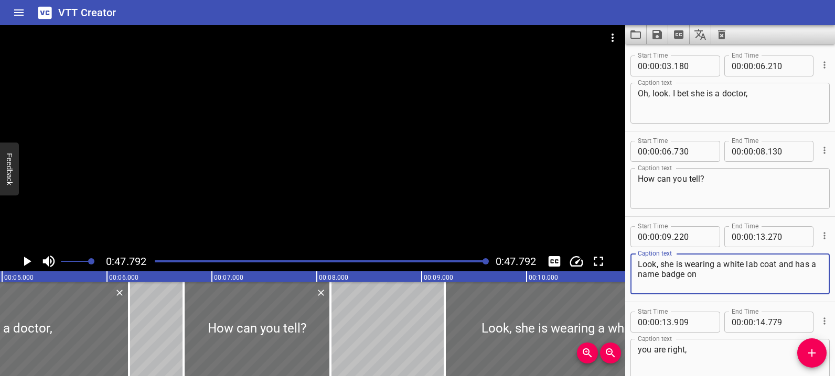
type textarea "Look, she is wearing a white lab coat and has a name badge on."
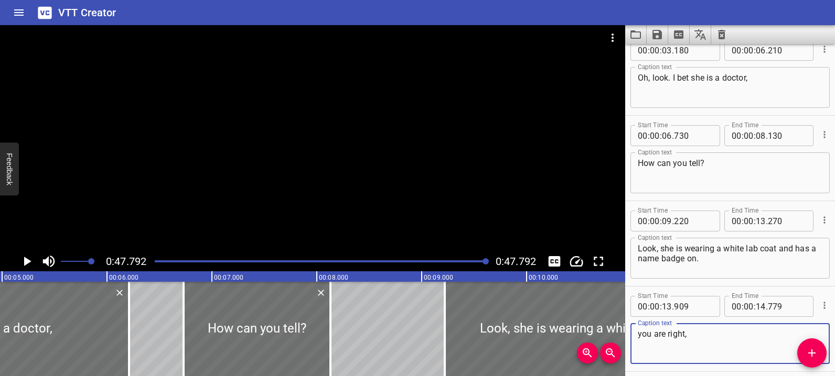
click at [714, 338] on textarea "you are right," at bounding box center [729, 344] width 185 height 30
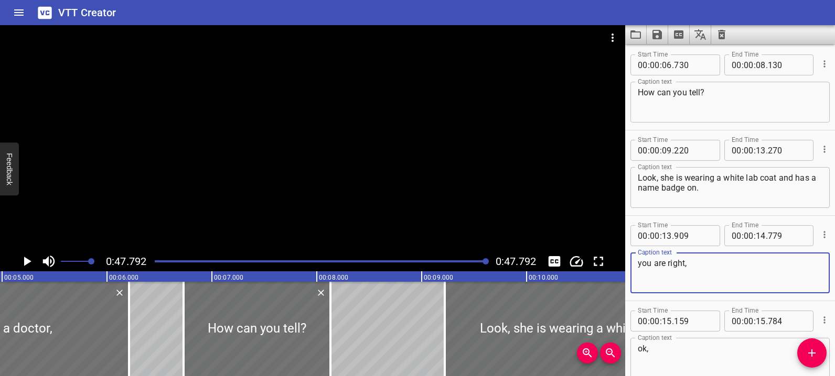
type textarea "you are right,"
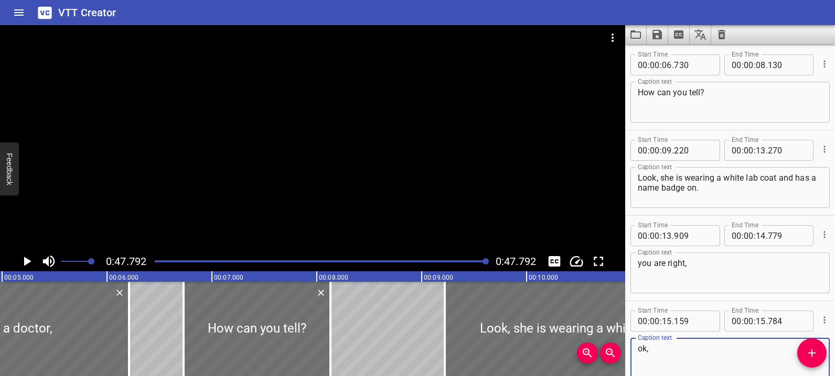
click at [700, 362] on textarea "ok," at bounding box center [729, 359] width 185 height 30
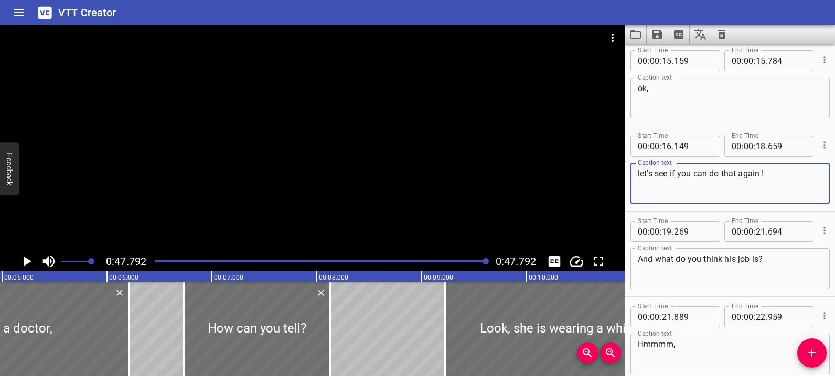
click at [777, 179] on textarea "let's see if you can do that again !" at bounding box center [729, 184] width 185 height 30
type textarea "let's see if you can do that again !"
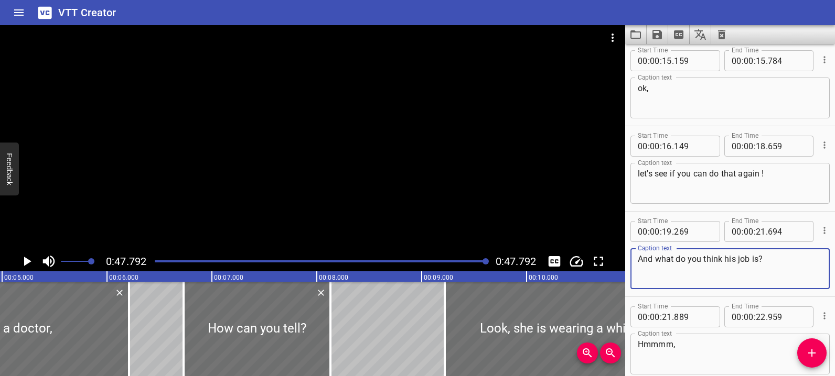
click at [782, 264] on textarea "And what do you think his job is?" at bounding box center [729, 269] width 185 height 30
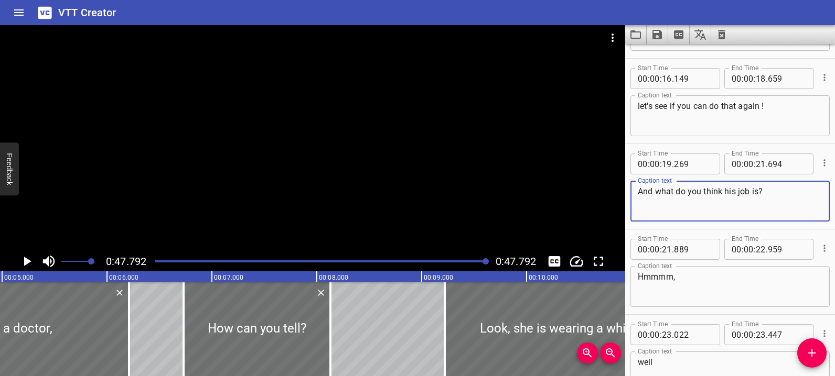
type textarea "And what do you think his job is?"
click at [710, 286] on textarea "Hmmmm," at bounding box center [729, 287] width 185 height 30
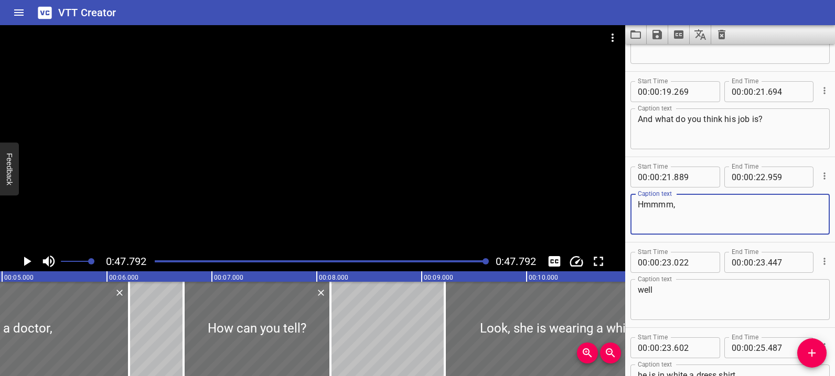
click at [696, 291] on textarea "well" at bounding box center [729, 300] width 185 height 30
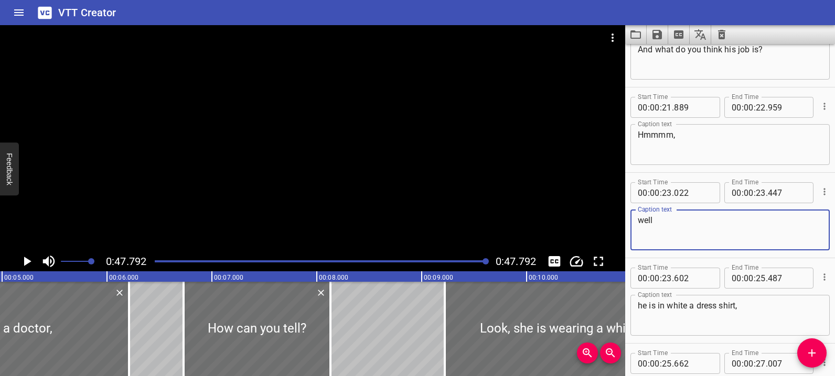
scroll to position [646, 0]
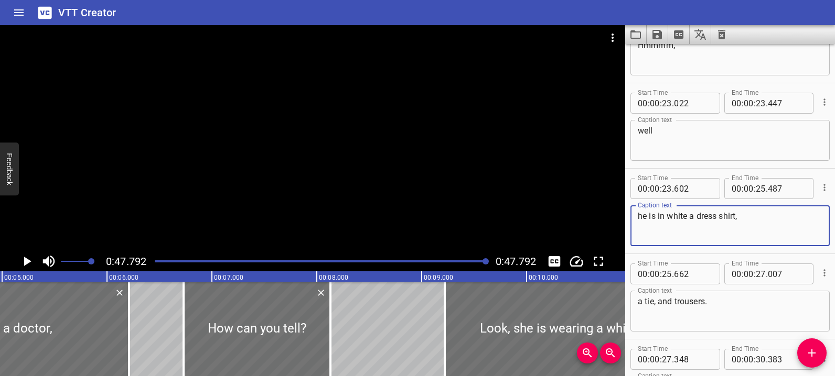
click at [759, 230] on textarea "he is in white a dress shirt," at bounding box center [729, 226] width 185 height 30
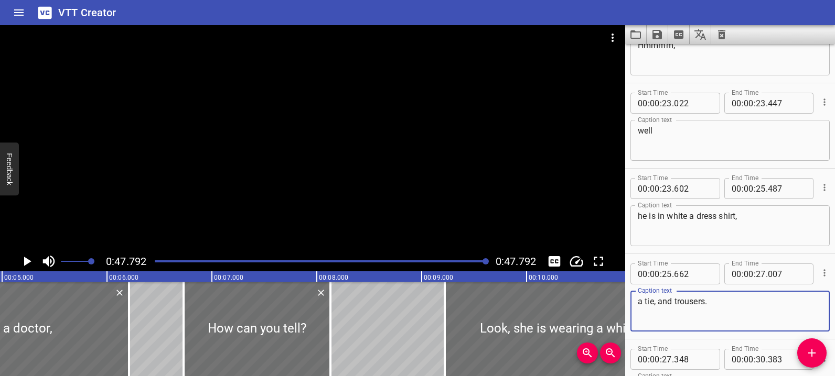
click at [721, 317] on textarea "a tie, and trousers." at bounding box center [729, 312] width 185 height 30
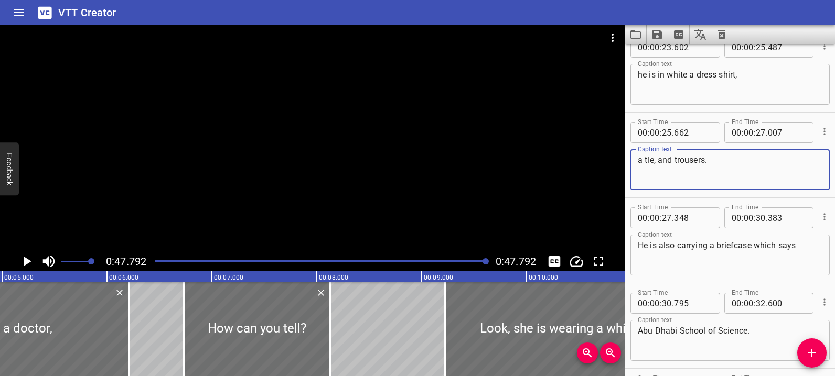
scroll to position [795, 0]
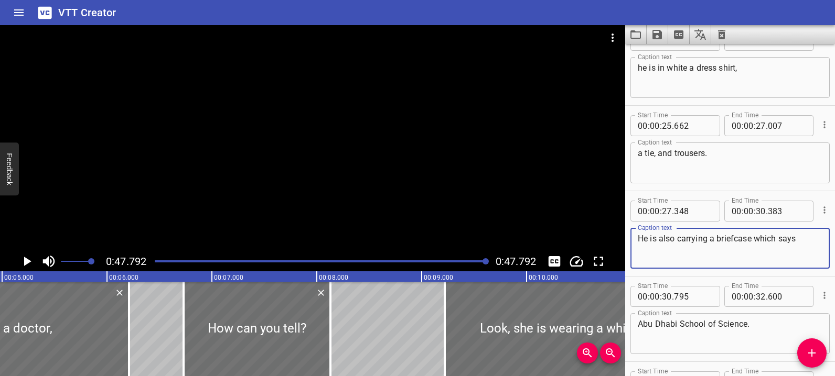
click at [799, 242] on textarea "He is also carrying a briefcase which says" at bounding box center [729, 249] width 185 height 30
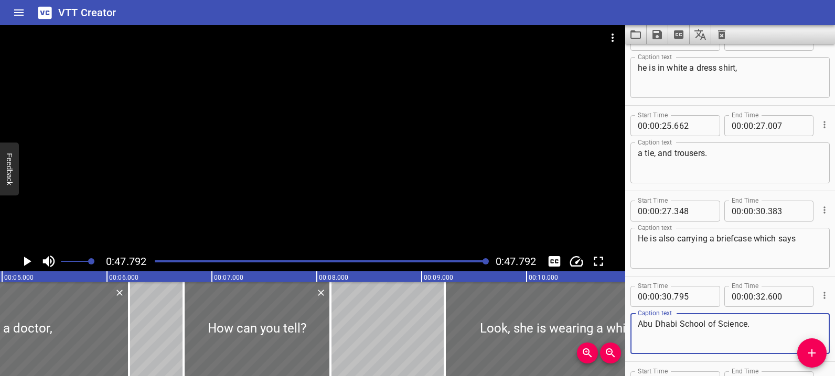
click at [752, 333] on textarea "Abu Dhabi School of Science." at bounding box center [729, 334] width 185 height 30
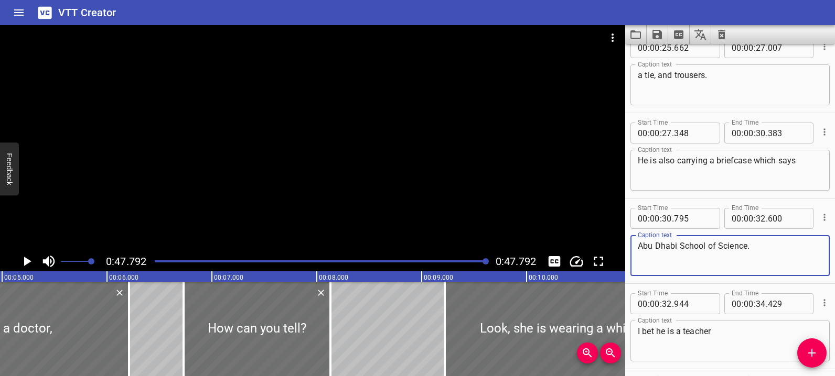
click at [751, 336] on textarea "I bet he is a teacher" at bounding box center [729, 342] width 185 height 30
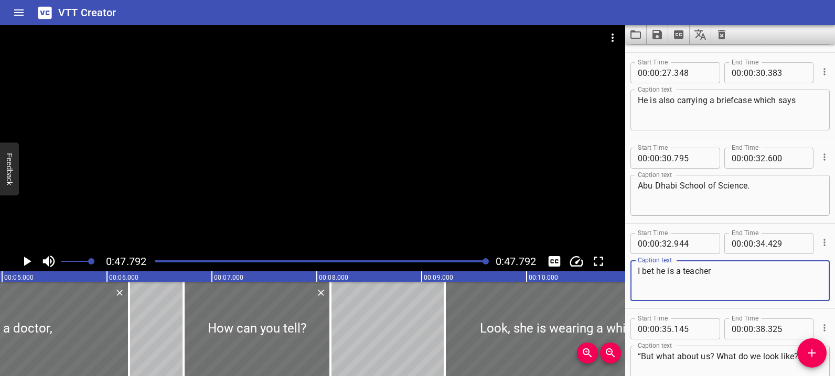
scroll to position [1038, 0]
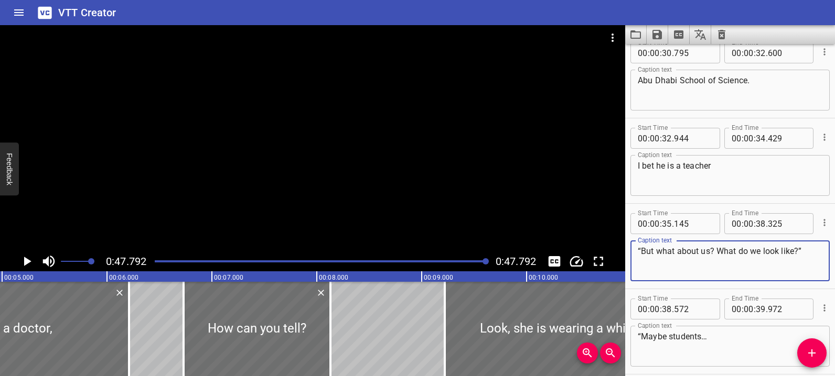
click at [750, 266] on textarea "“But what about us? What do we look like?”" at bounding box center [729, 261] width 185 height 30
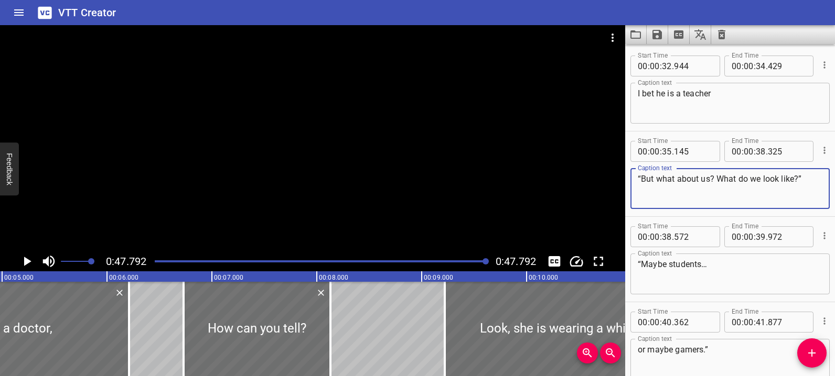
click at [730, 276] on textarea "“Maybe students…" at bounding box center [729, 274] width 185 height 30
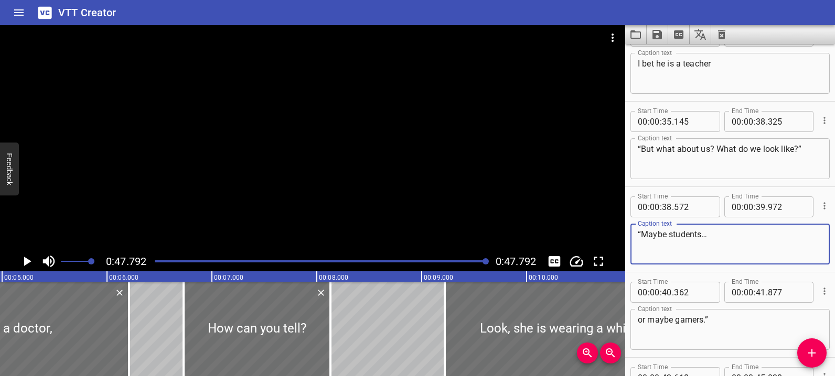
scroll to position [1181, 0]
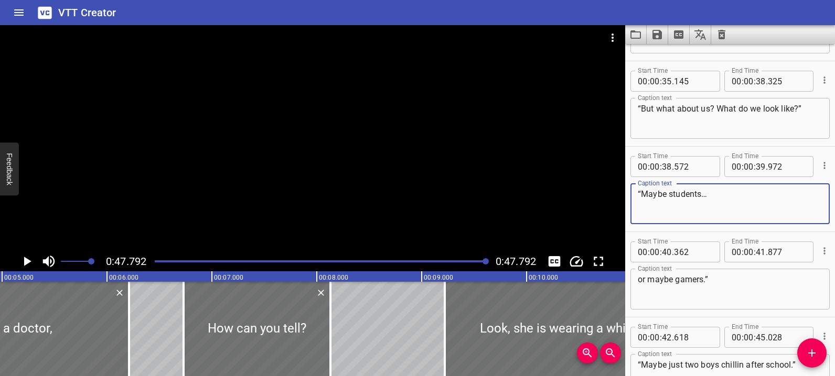
type textarea "“Maybe students…"
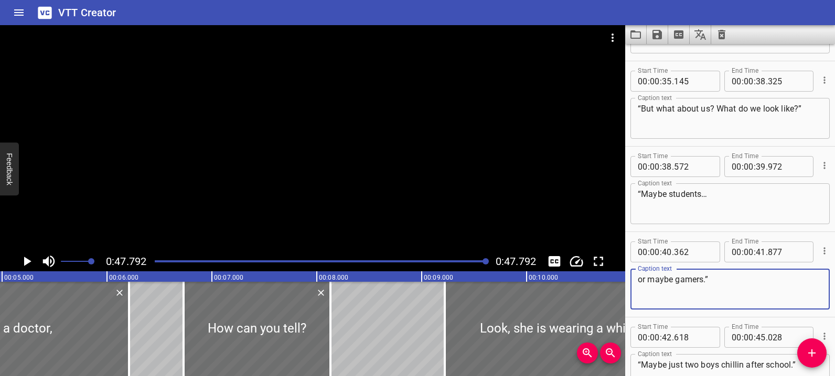
click at [731, 298] on textarea "or maybe gamers.”" at bounding box center [729, 290] width 185 height 30
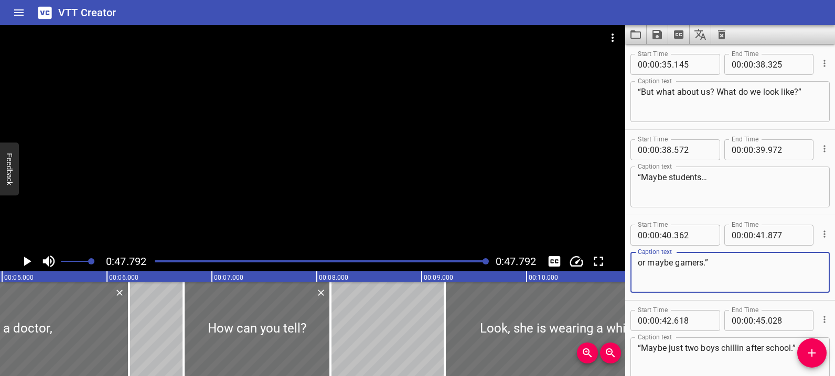
scroll to position [1252, 0]
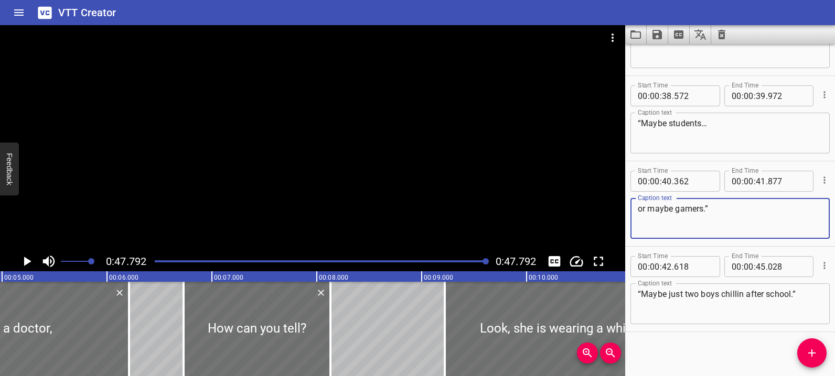
click at [764, 319] on div "“Maybe just two boys chillin after school.” Caption text" at bounding box center [729, 304] width 199 height 41
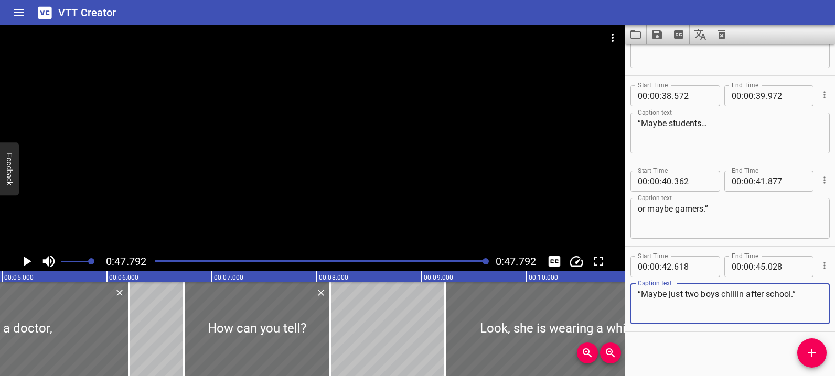
scroll to position [1255, 0]
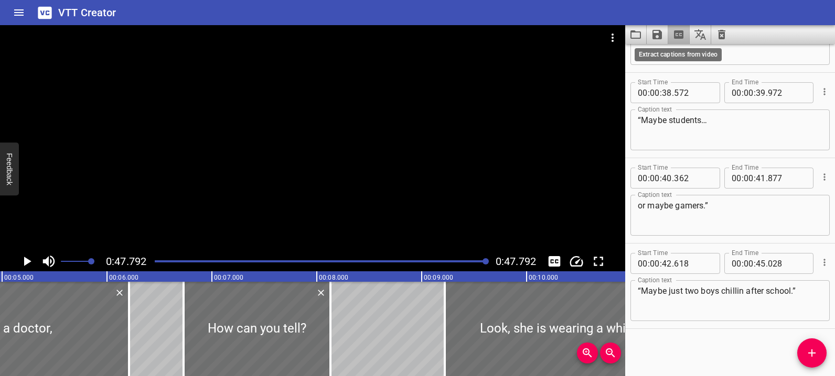
click at [684, 35] on icon "Extract captions from video" at bounding box center [678, 34] width 13 height 13
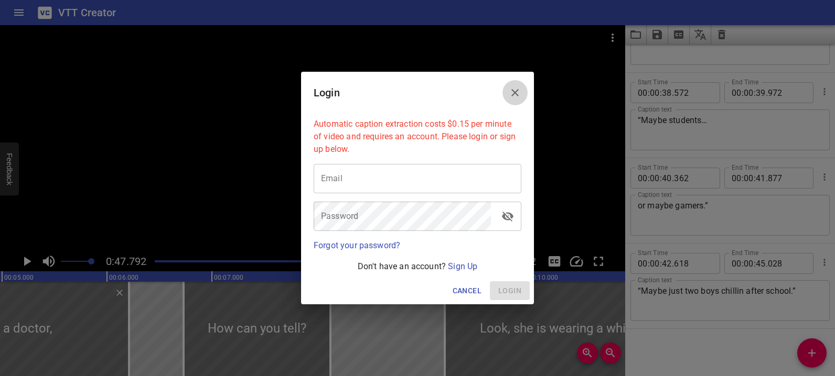
click at [517, 93] on icon "Close" at bounding box center [514, 92] width 13 height 13
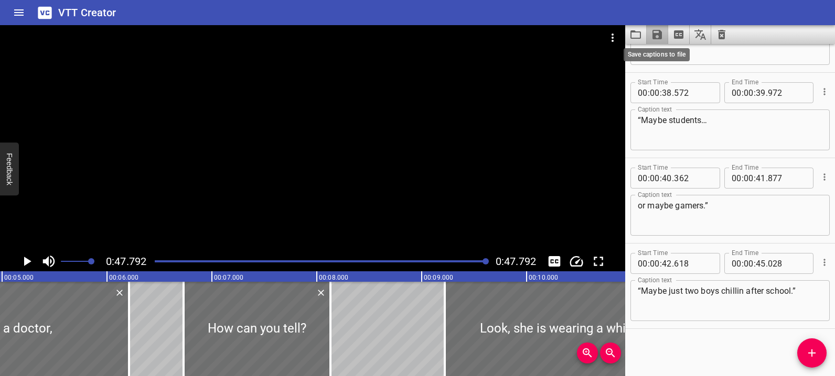
click at [659, 39] on icon "Save captions to file" at bounding box center [656, 34] width 9 height 9
click at [664, 49] on li "Save to VTT file" at bounding box center [684, 57] width 77 height 19
